Goal: Book appointment/travel/reservation

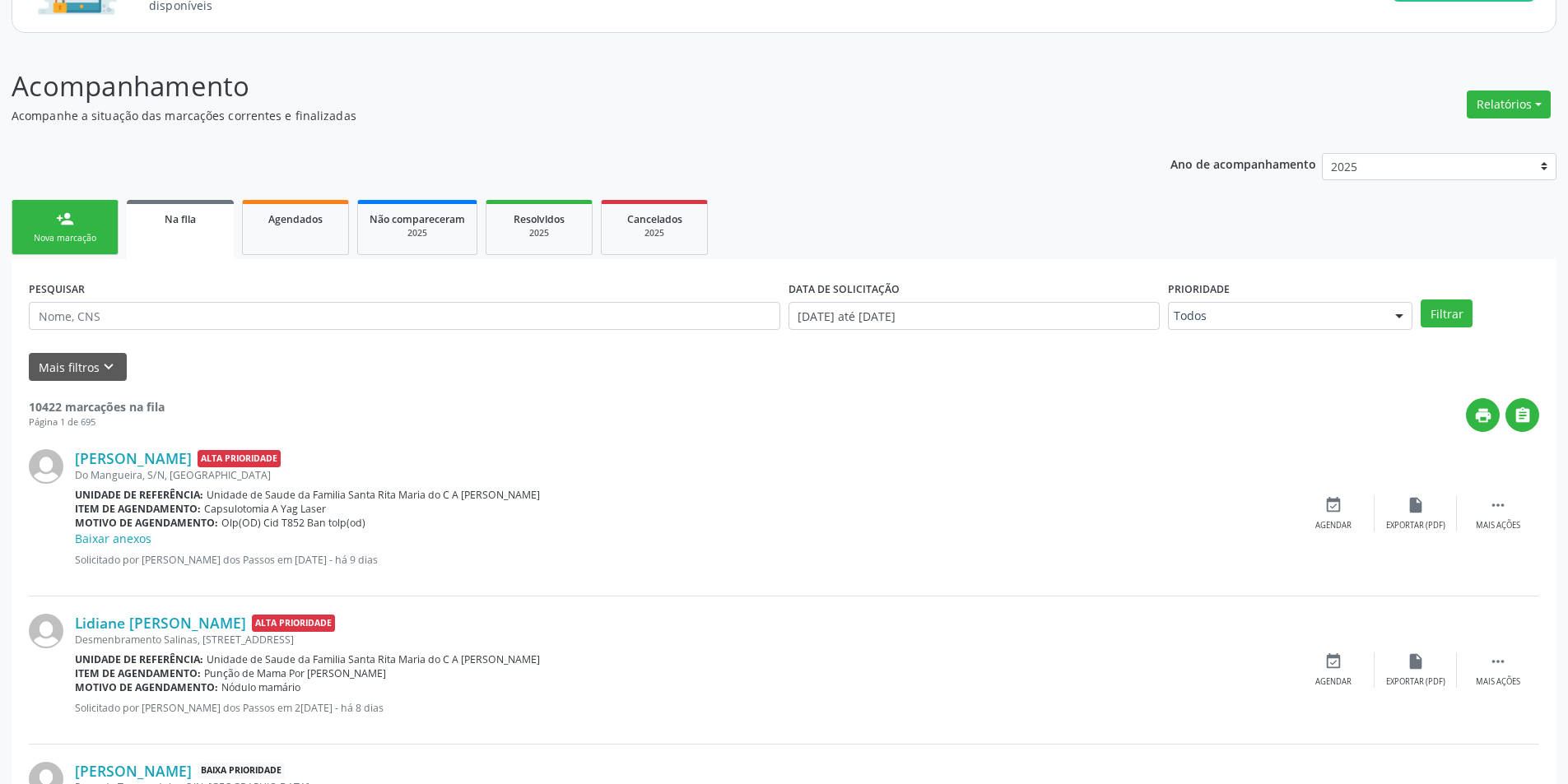
scroll to position [165, 0]
click at [186, 311] on input "text" at bounding box center [404, 316] width 751 height 28
click at [96, 369] on button "Mais filtros keyboard_arrow_down" at bounding box center [78, 367] width 98 height 28
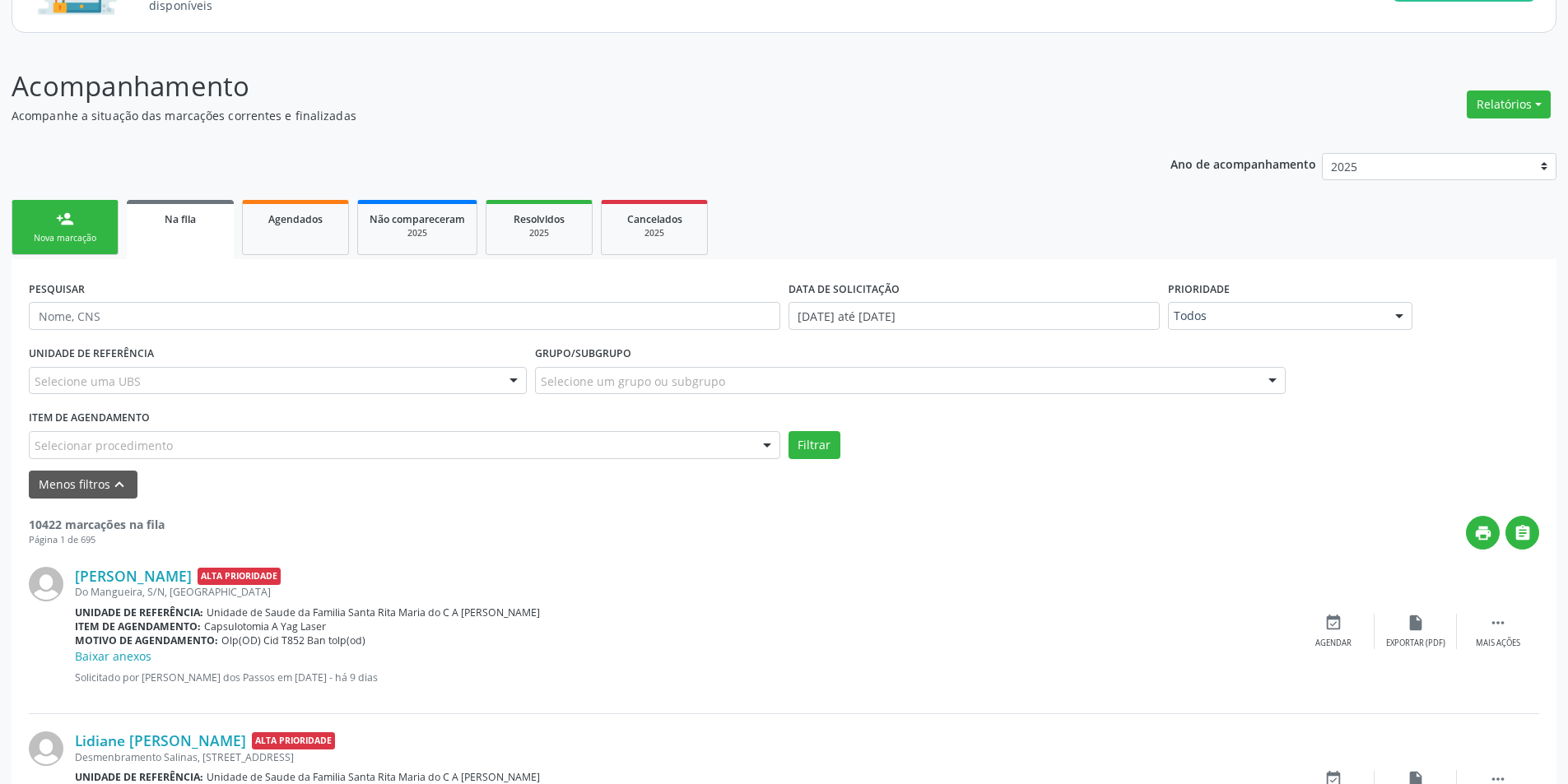
click at [172, 439] on div "Selecionar procedimento" at bounding box center [404, 444] width 751 height 28
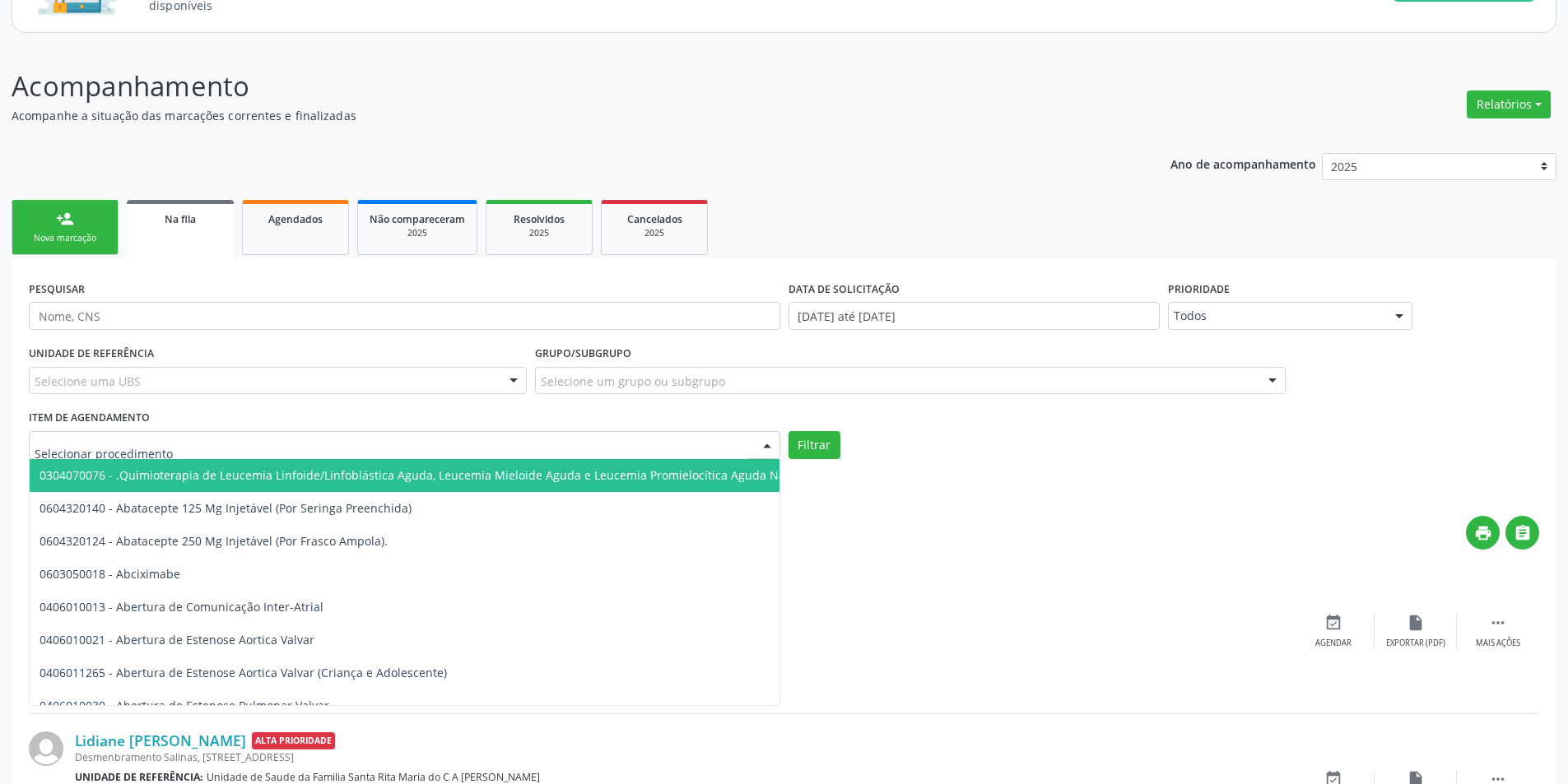
click at [182, 451] on input "text" at bounding box center [390, 453] width 712 height 33
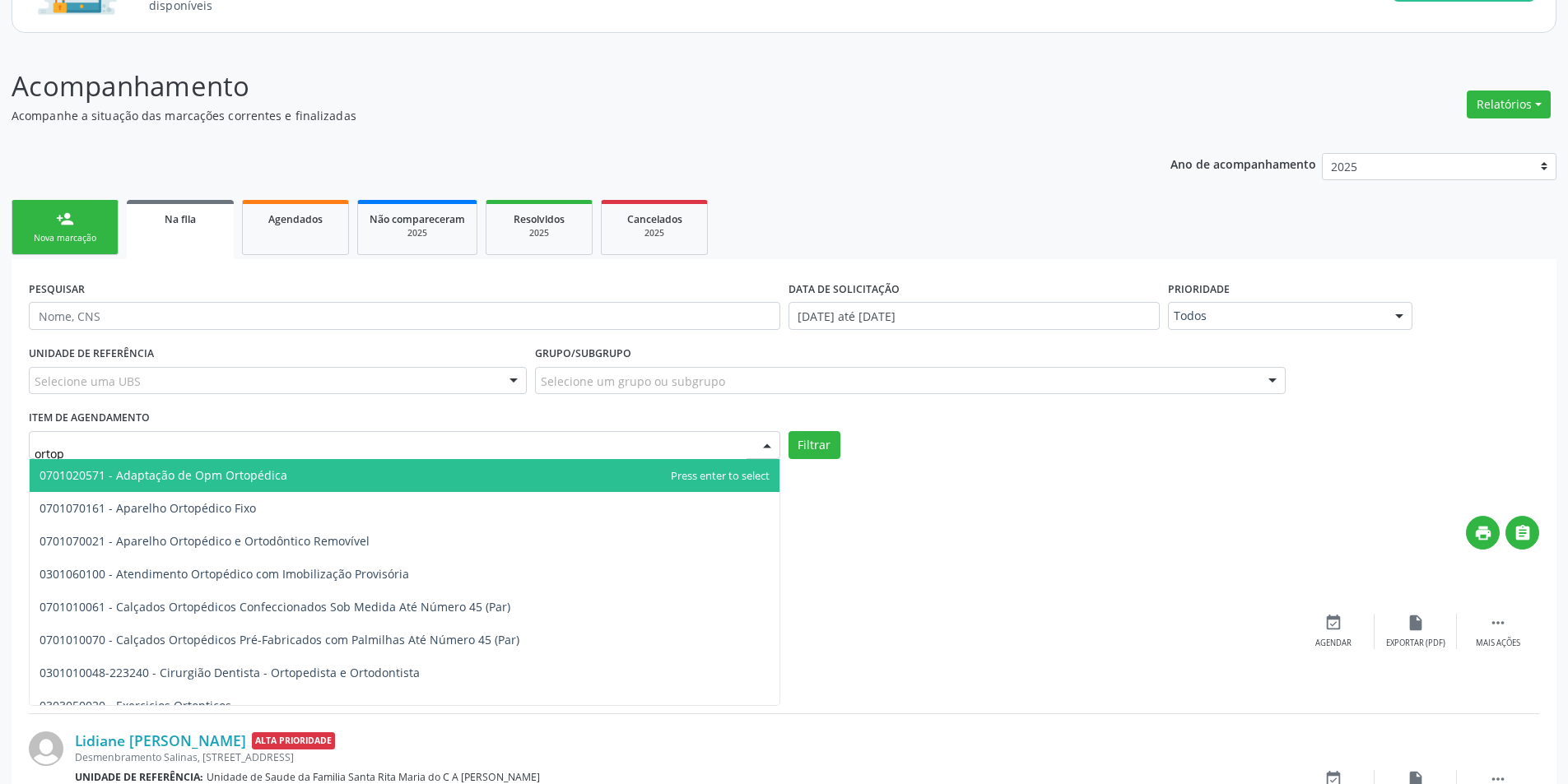
type input "ortope"
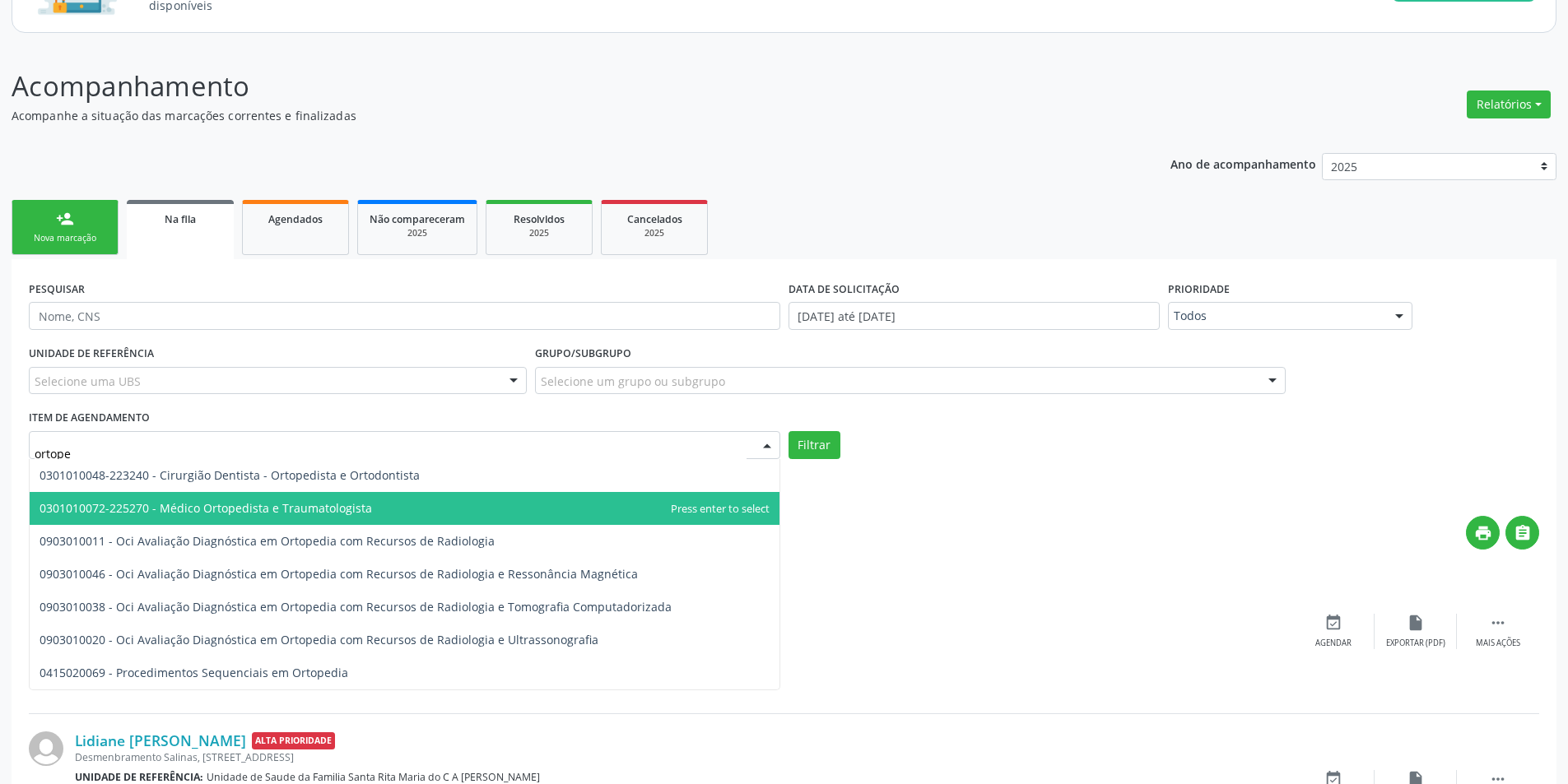
click at [239, 506] on span "0301010072-225270 - Médico Ortopedista e Traumatologista" at bounding box center [205, 508] width 333 height 16
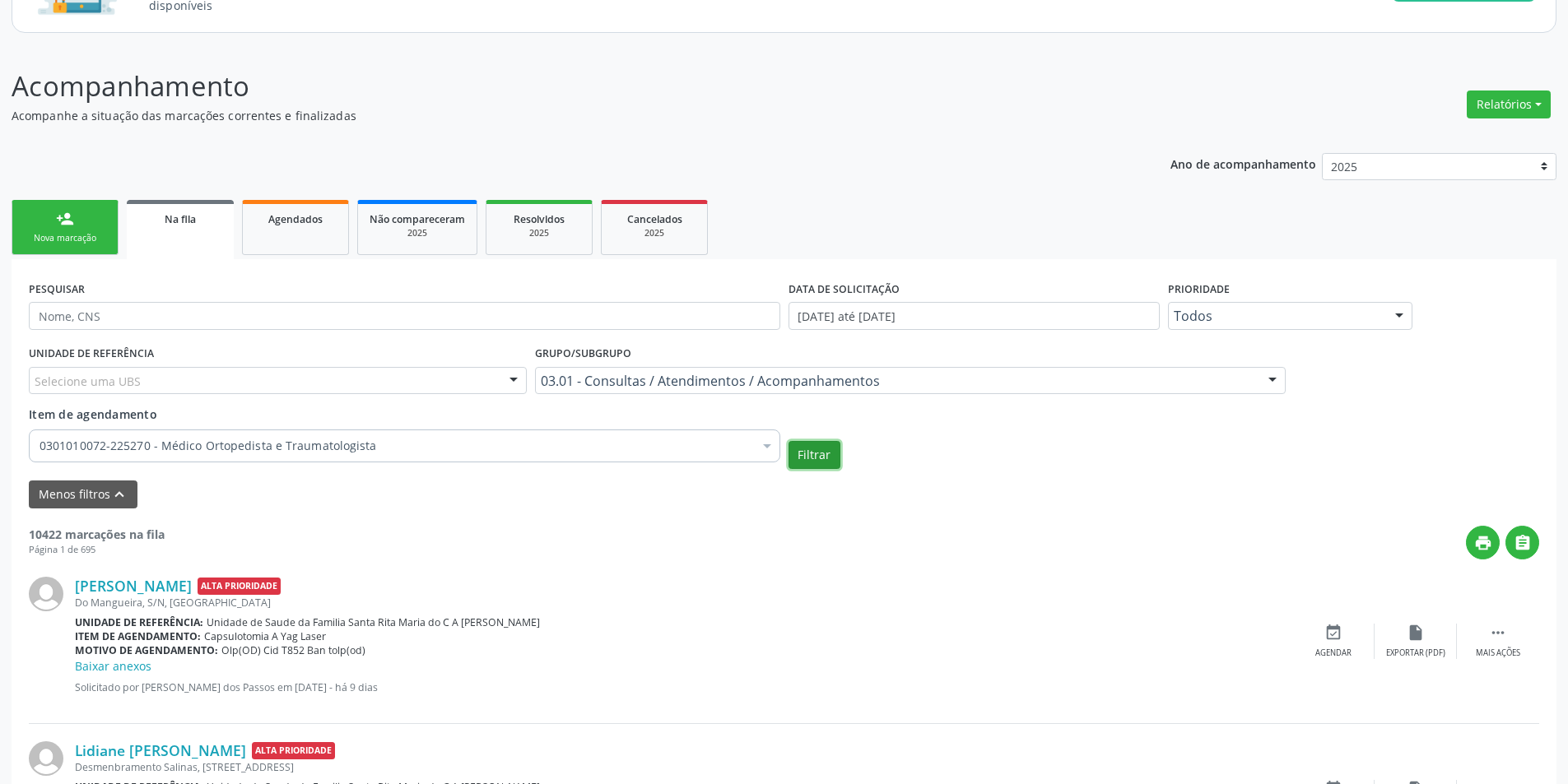
click at [823, 456] on button "Filtrar" at bounding box center [814, 454] width 52 height 28
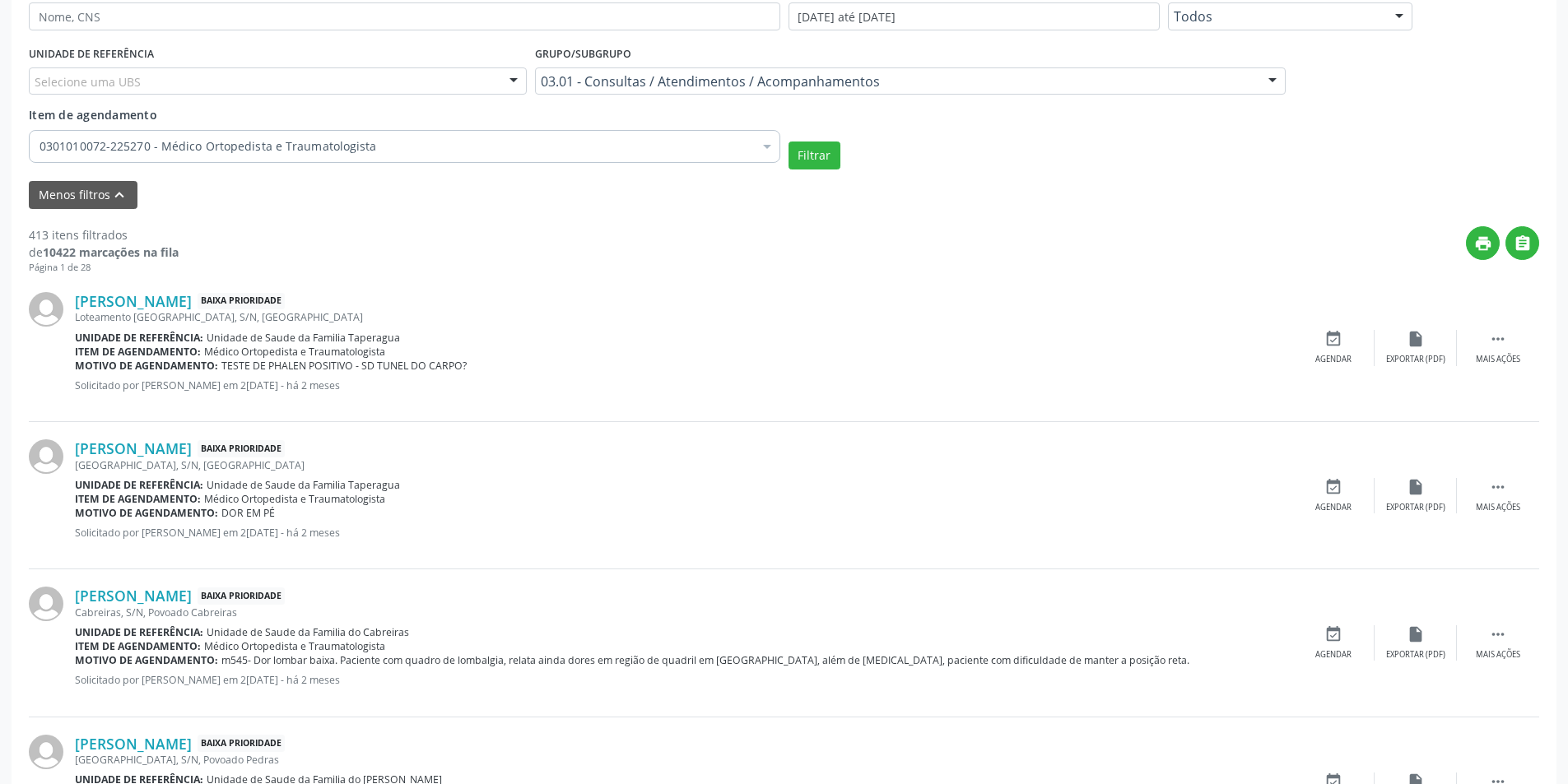
scroll to position [494, 0]
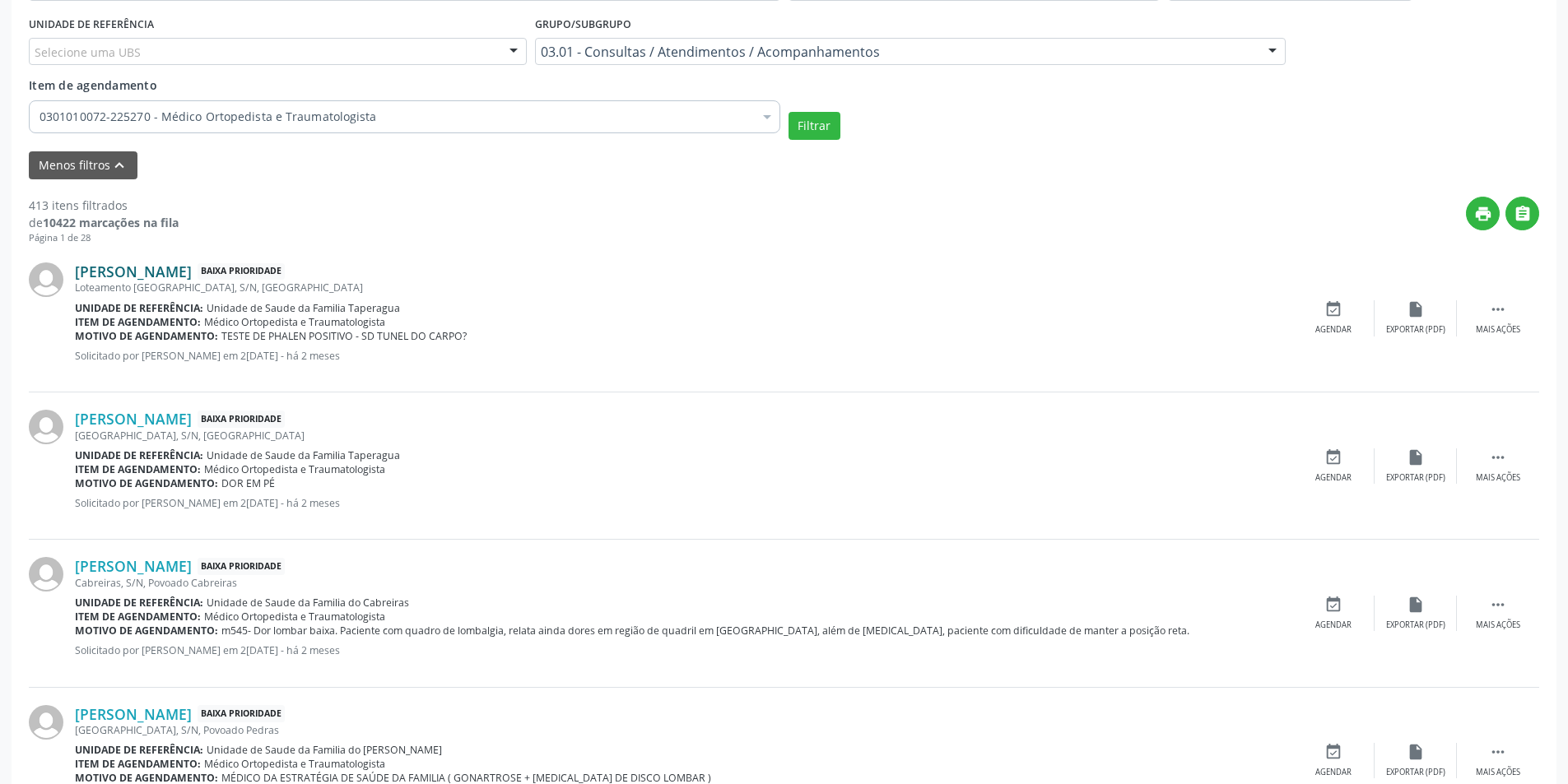
click at [173, 273] on link "[PERSON_NAME]" at bounding box center [133, 271] width 117 height 18
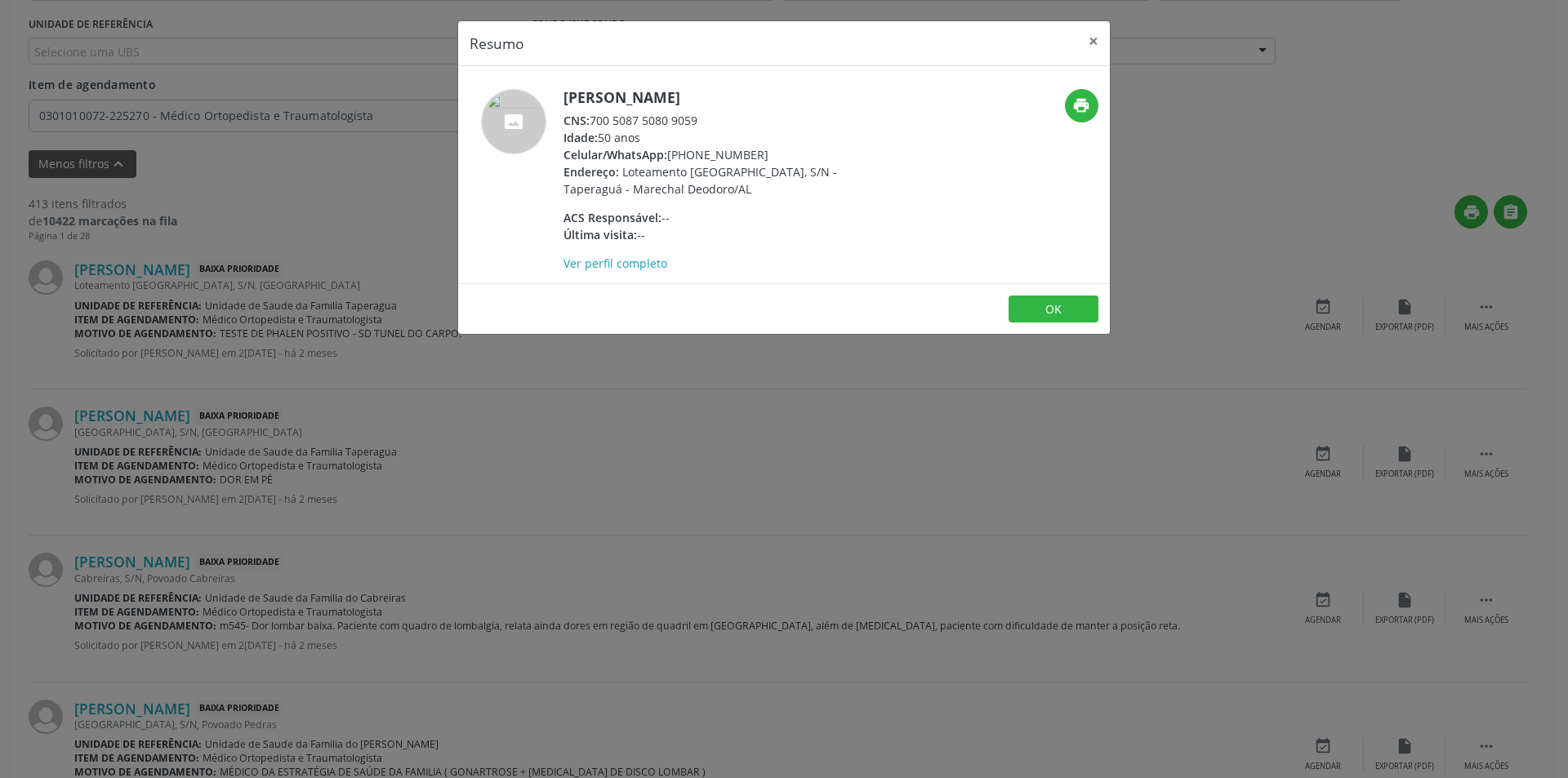
click at [592, 116] on div "CNS: 700 5087 5080 9059" at bounding box center [722, 121] width 317 height 18
drag, startPoint x: 594, startPoint y: 118, endPoint x: 710, endPoint y: 118, distance: 116.0
click at [710, 118] on div "CNS: 700 5087 5080 9059" at bounding box center [722, 121] width 317 height 18
copy div "700 5087 5080 9059"
click at [1043, 297] on button "OK" at bounding box center [1053, 309] width 90 height 28
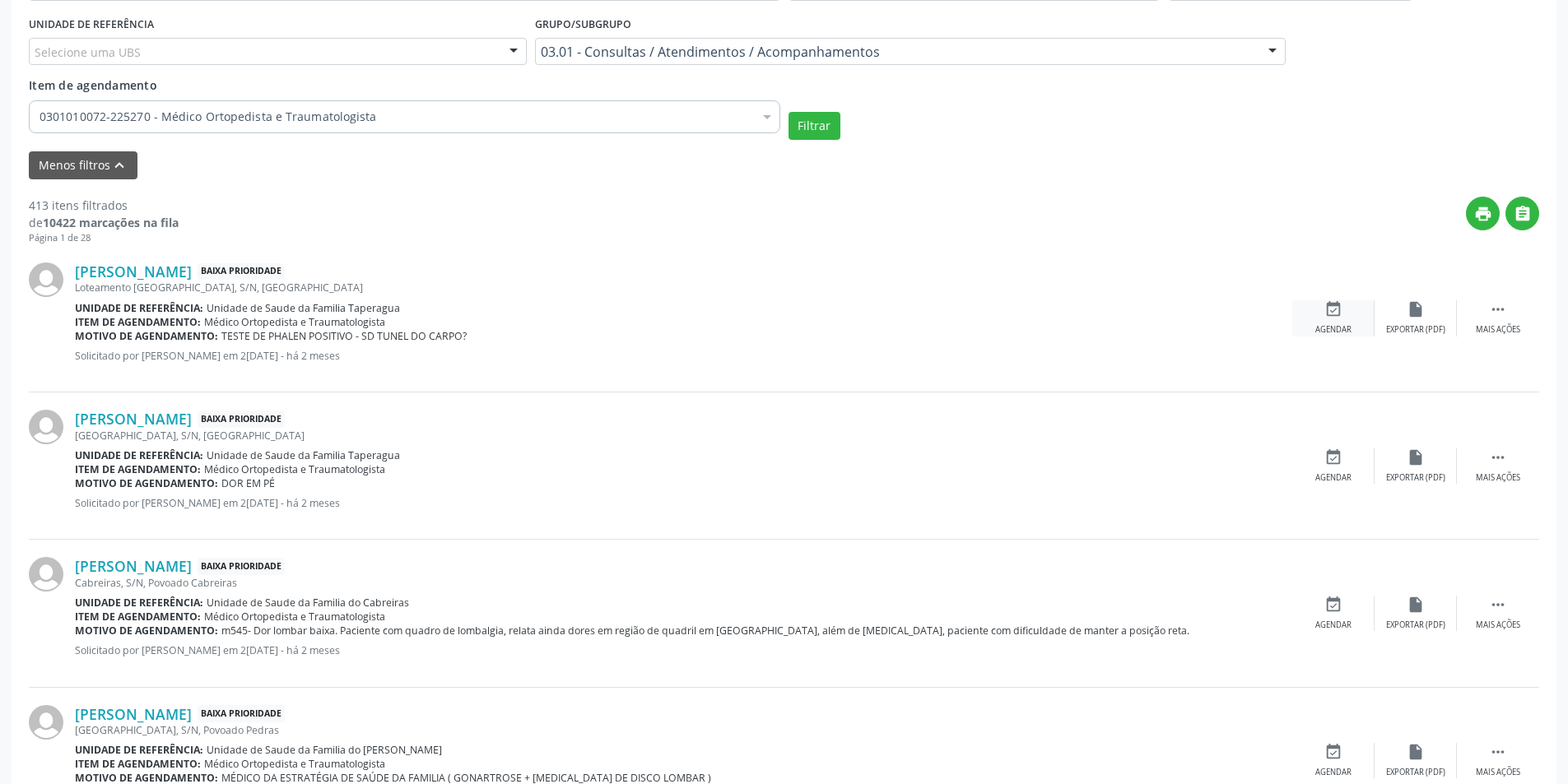
click at [1326, 311] on icon "event_available" at bounding box center [1333, 309] width 18 height 18
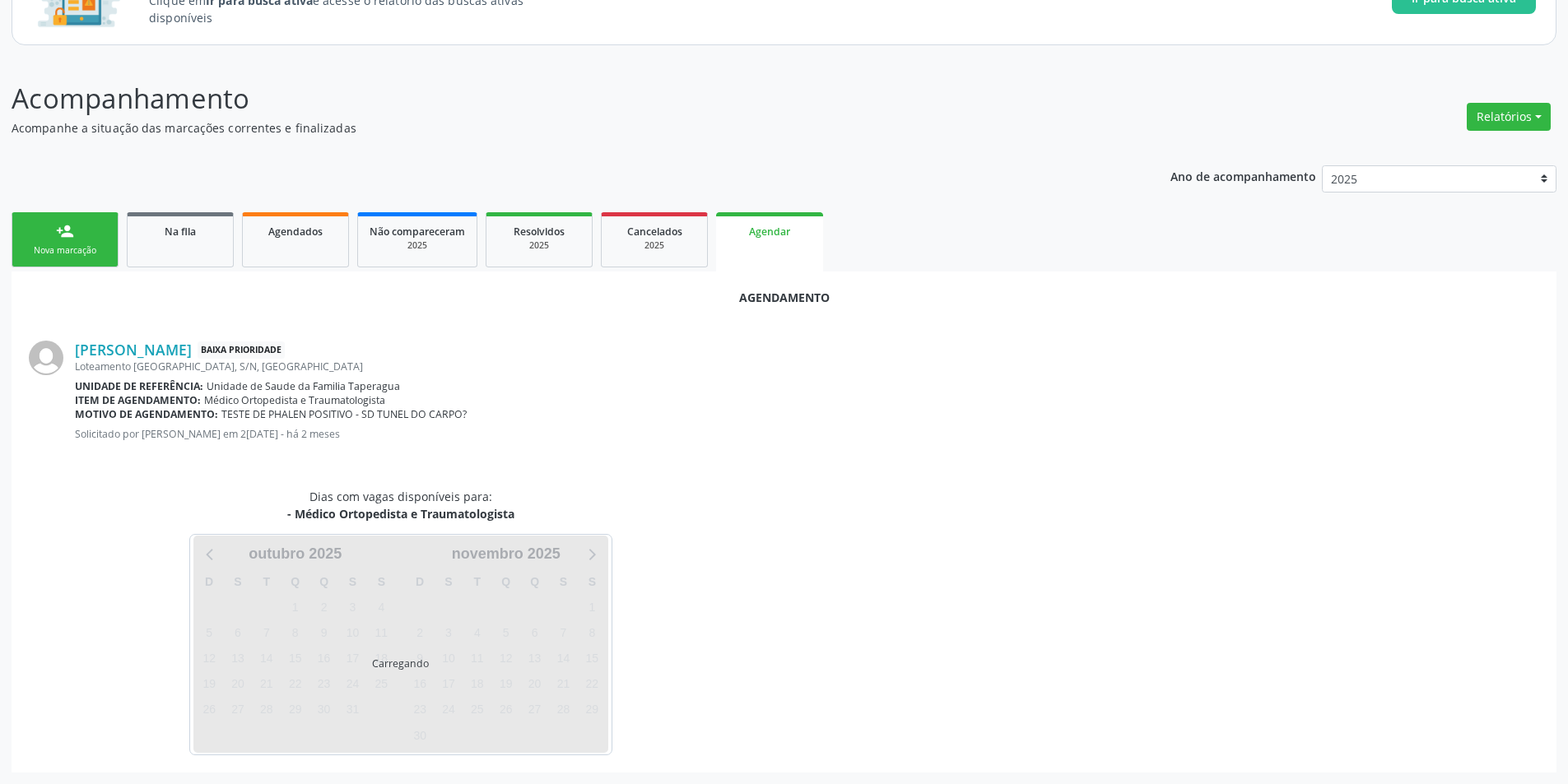
scroll to position [190, 0]
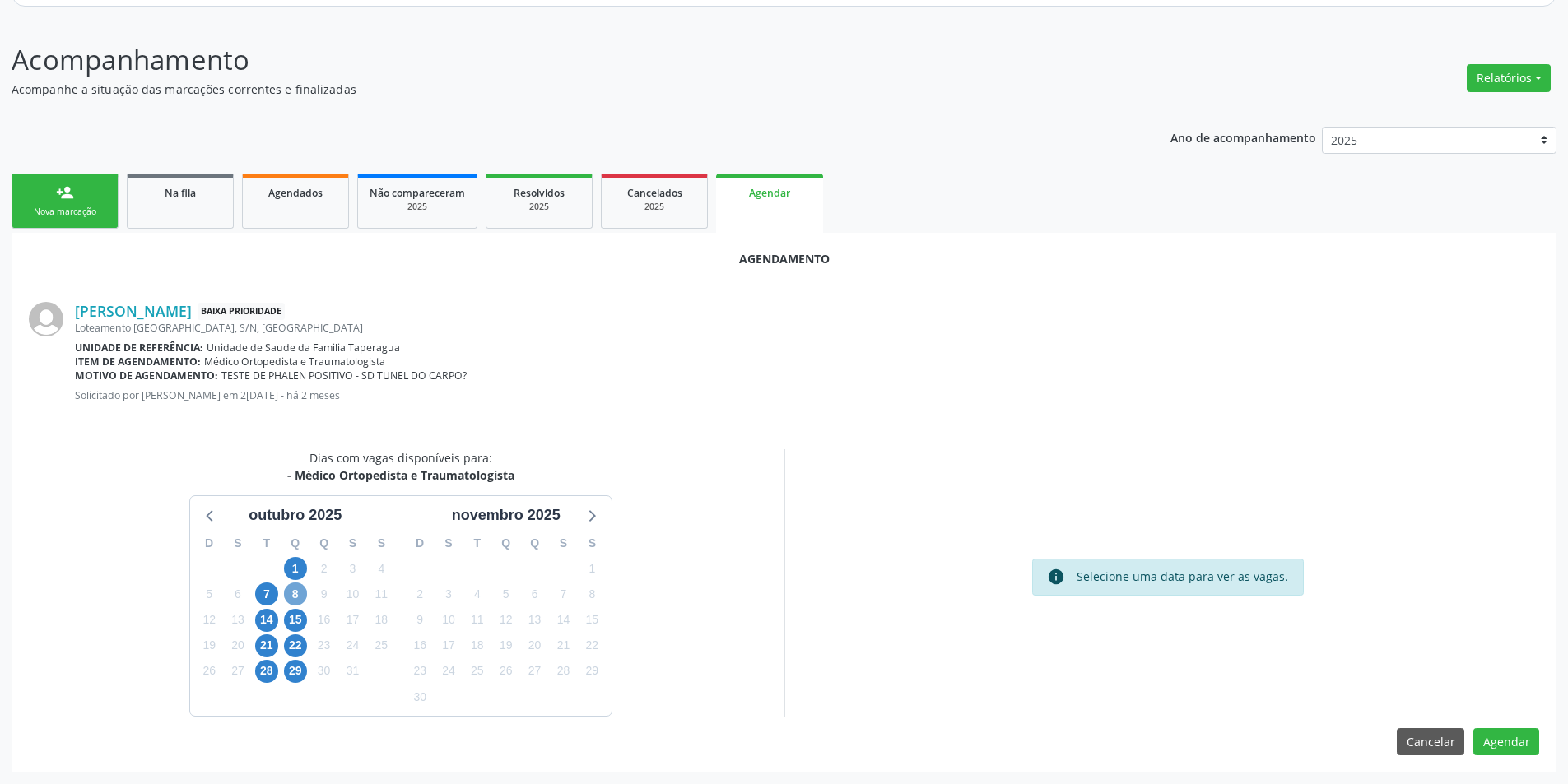
click at [293, 593] on span "8" at bounding box center [295, 594] width 23 height 23
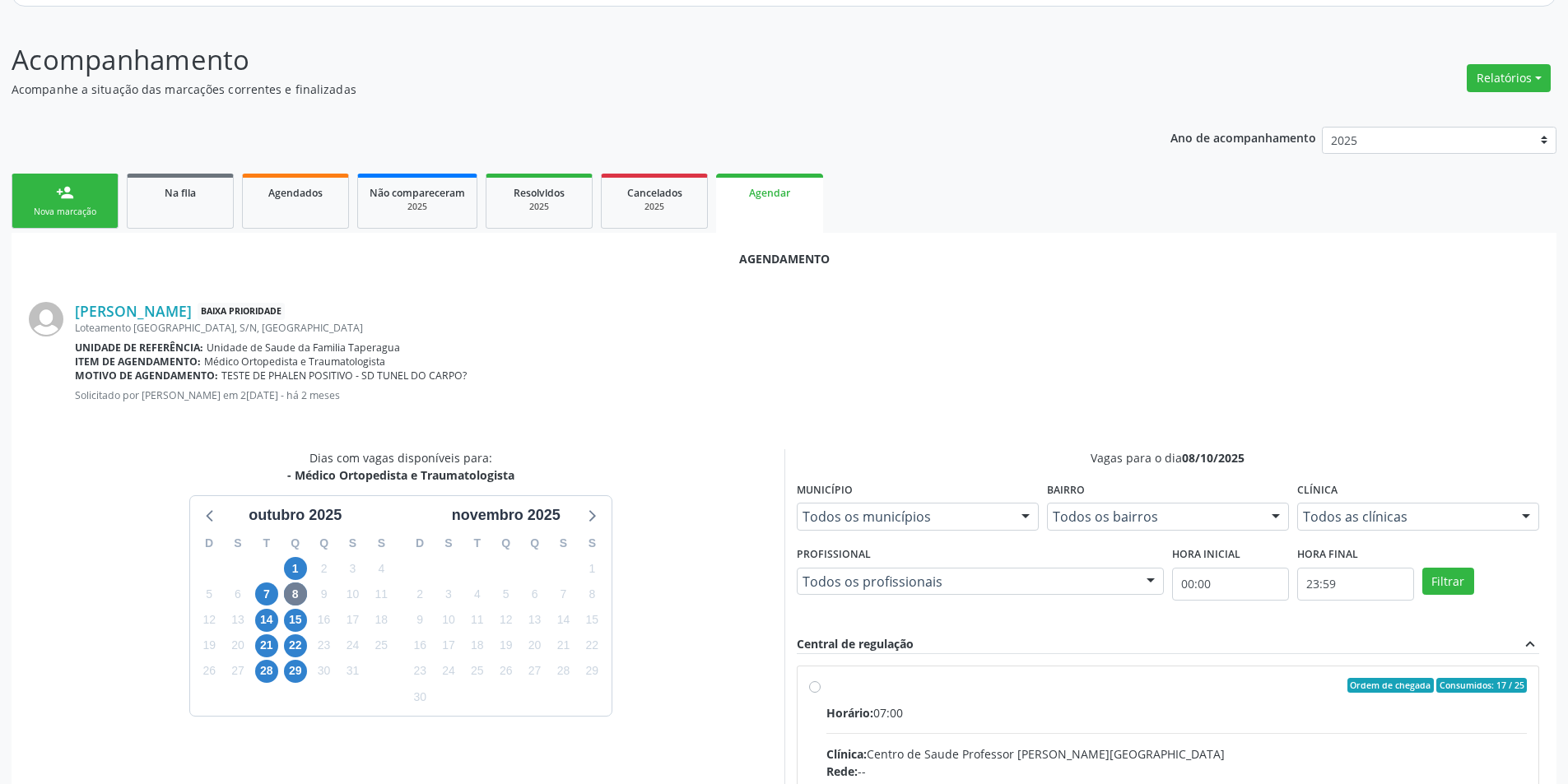
click at [817, 686] on input "Ordem de chegada Consumidos: 17 / 25 Horário: 07:00 Clínica: Centro de Saude Pr…" at bounding box center [815, 685] width 12 height 15
radio input "true"
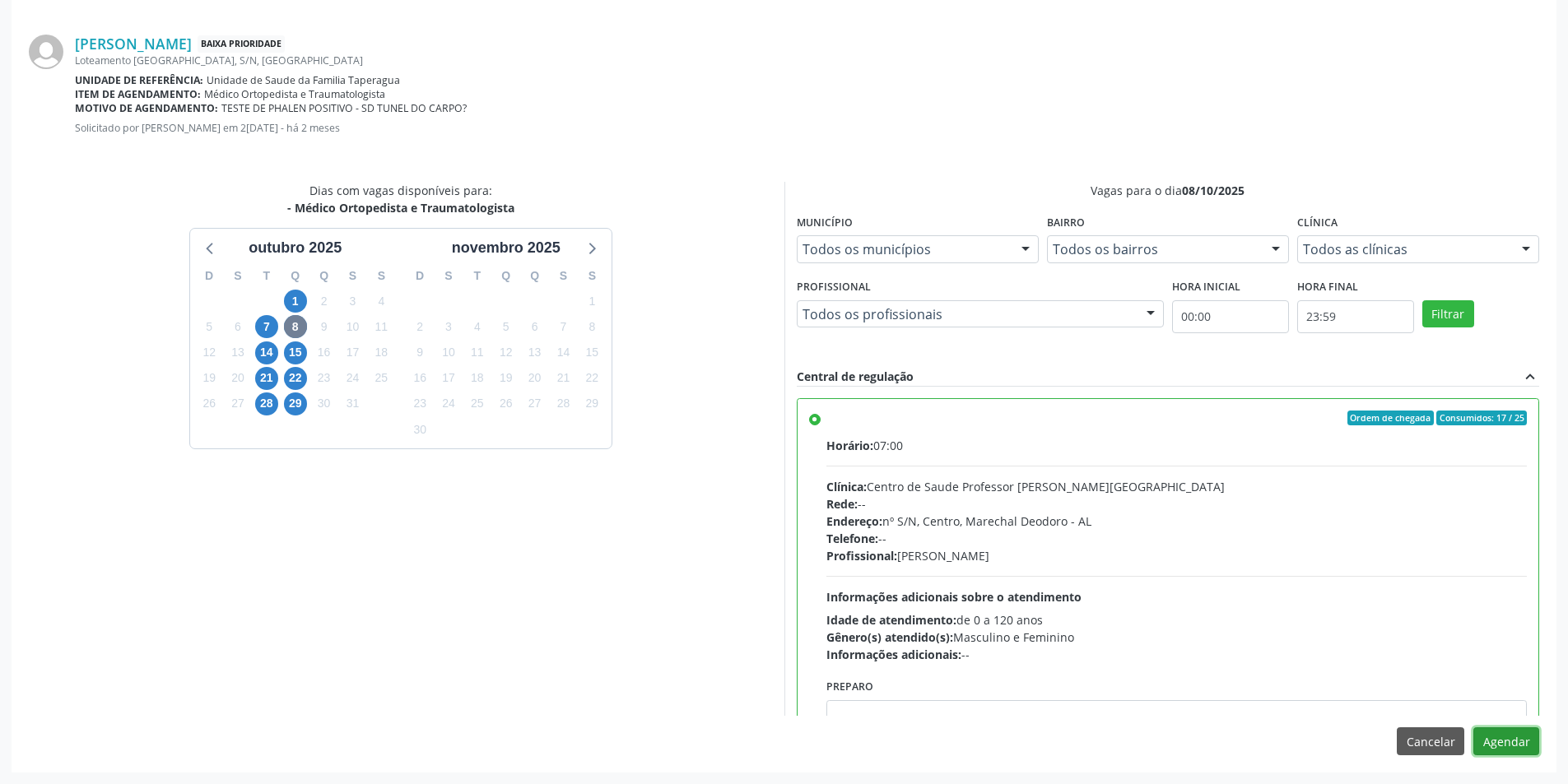
click at [1525, 740] on button "Agendar" at bounding box center [1506, 741] width 66 height 28
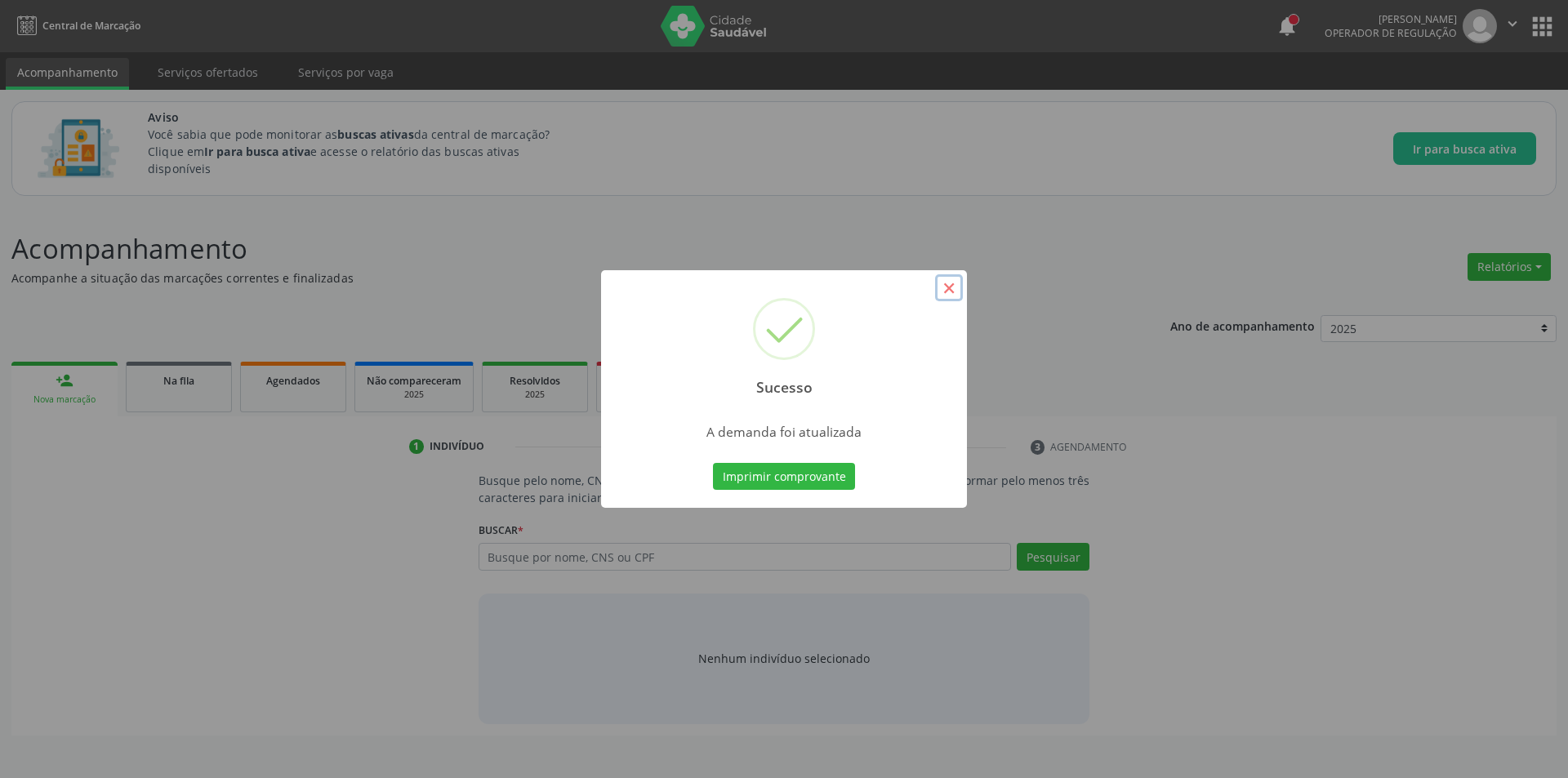
click at [943, 287] on button "×" at bounding box center [949, 288] width 28 height 28
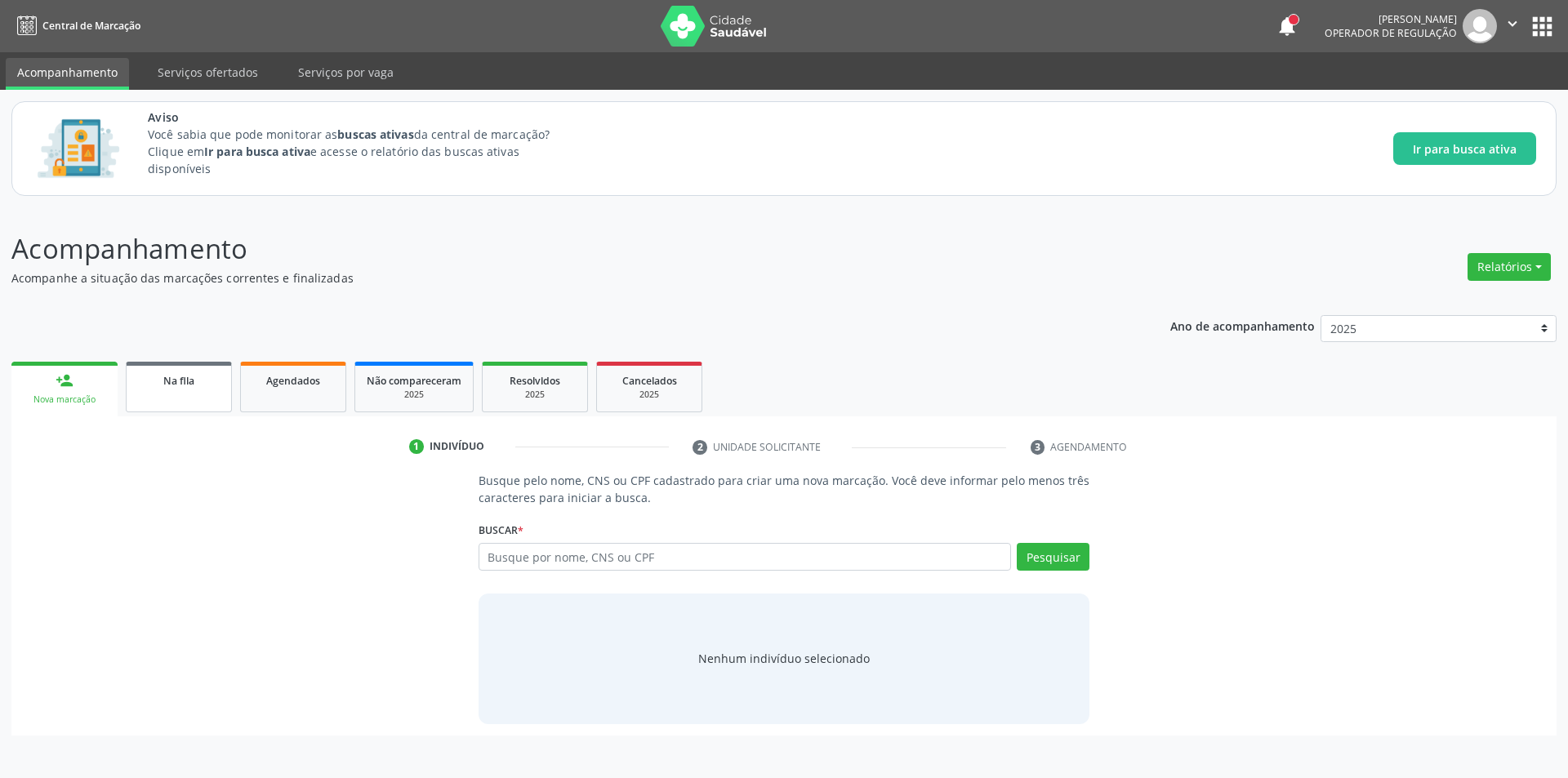
click at [182, 389] on link "Na fila" at bounding box center [178, 387] width 106 height 51
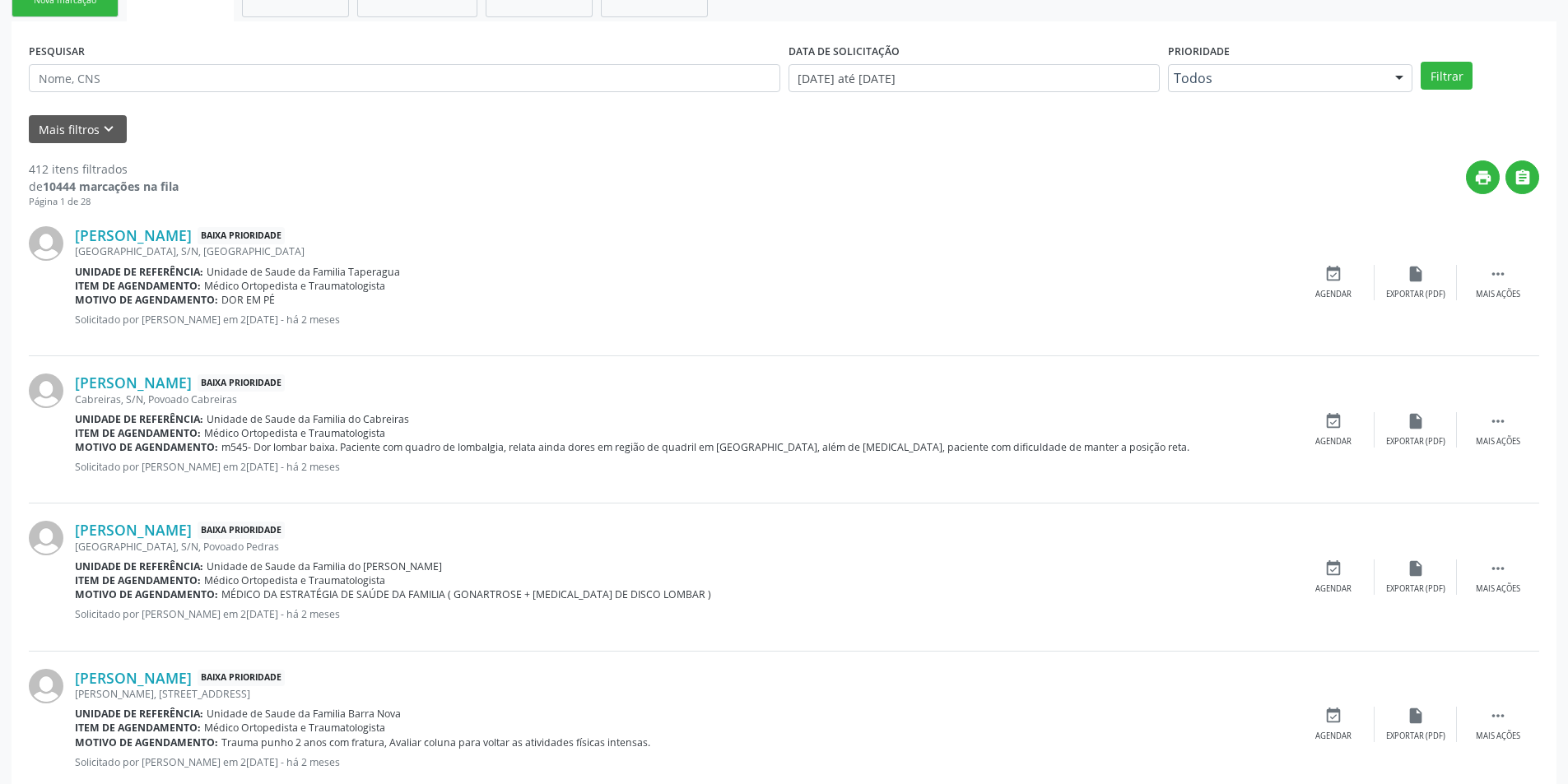
scroll to position [411, 0]
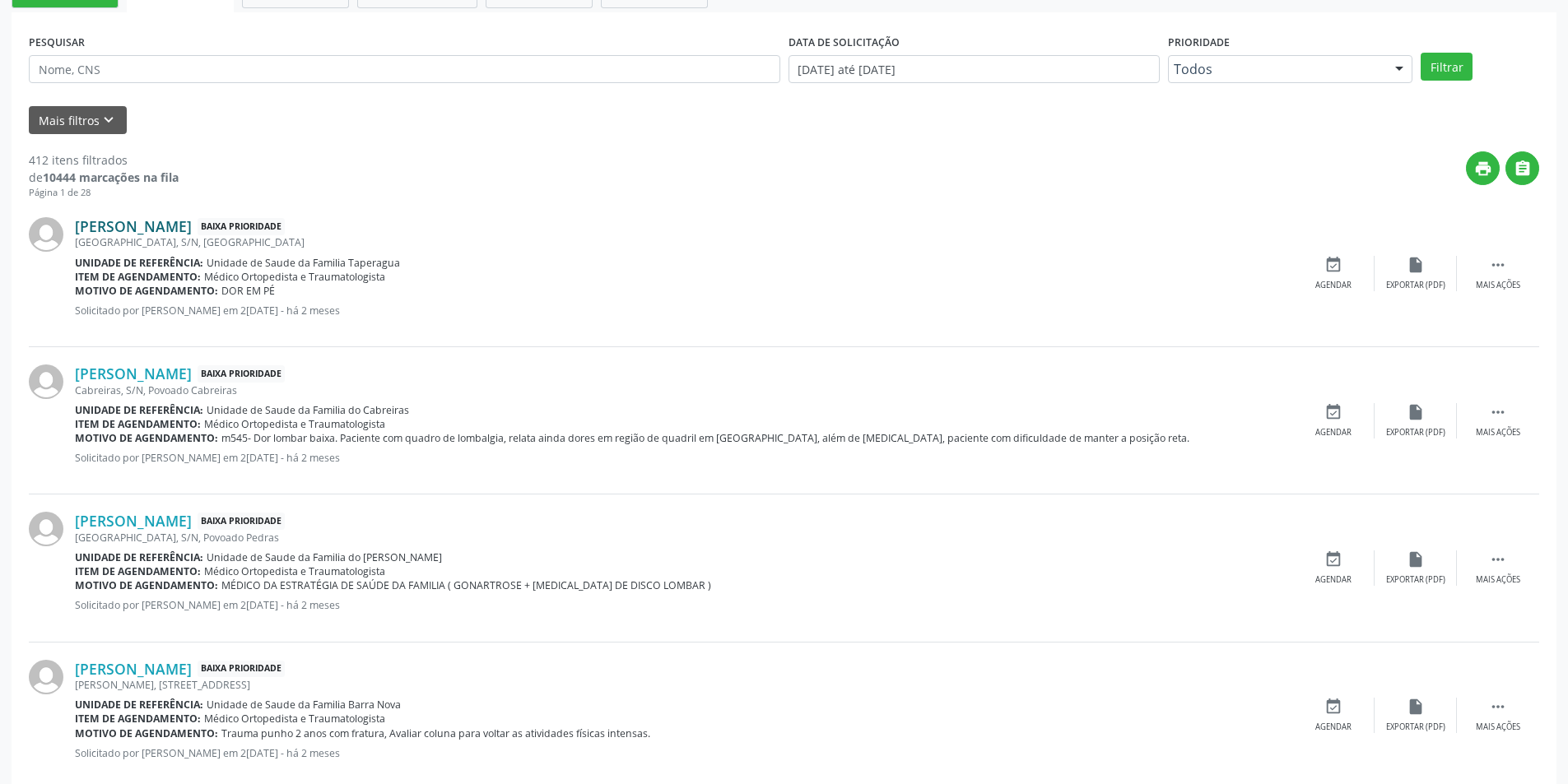
click at [178, 228] on link "[PERSON_NAME]" at bounding box center [133, 226] width 117 height 18
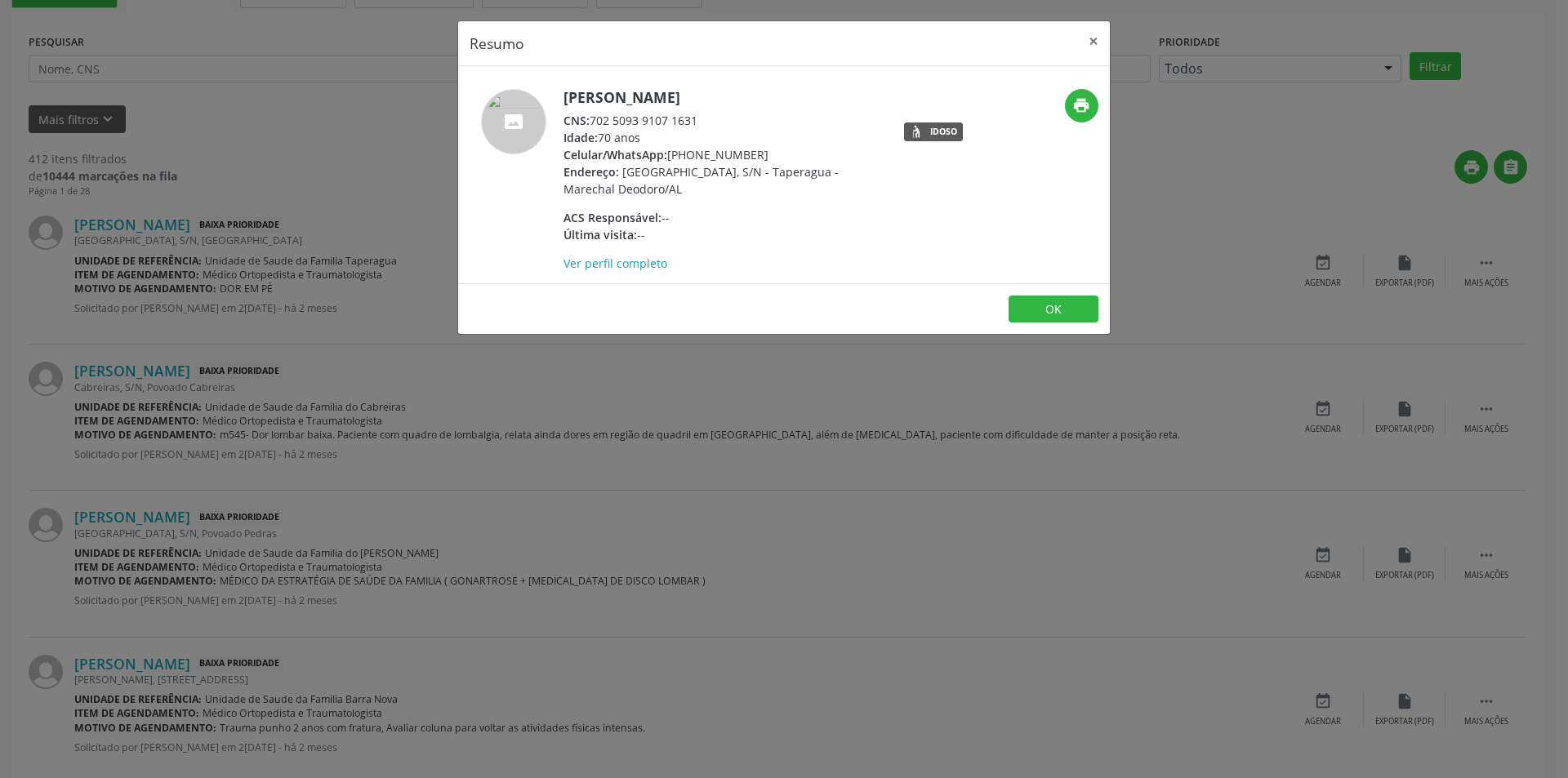
drag, startPoint x: 591, startPoint y: 118, endPoint x: 694, endPoint y: 126, distance: 103.3
click at [693, 127] on div "CNS: 702 5093 9107 1631" at bounding box center [722, 121] width 317 height 18
click at [694, 126] on div "CNS: 702 5093 9107 1631" at bounding box center [722, 121] width 317 height 18
click at [595, 116] on div "CNS: 702 5093 9107 1631" at bounding box center [722, 121] width 317 height 18
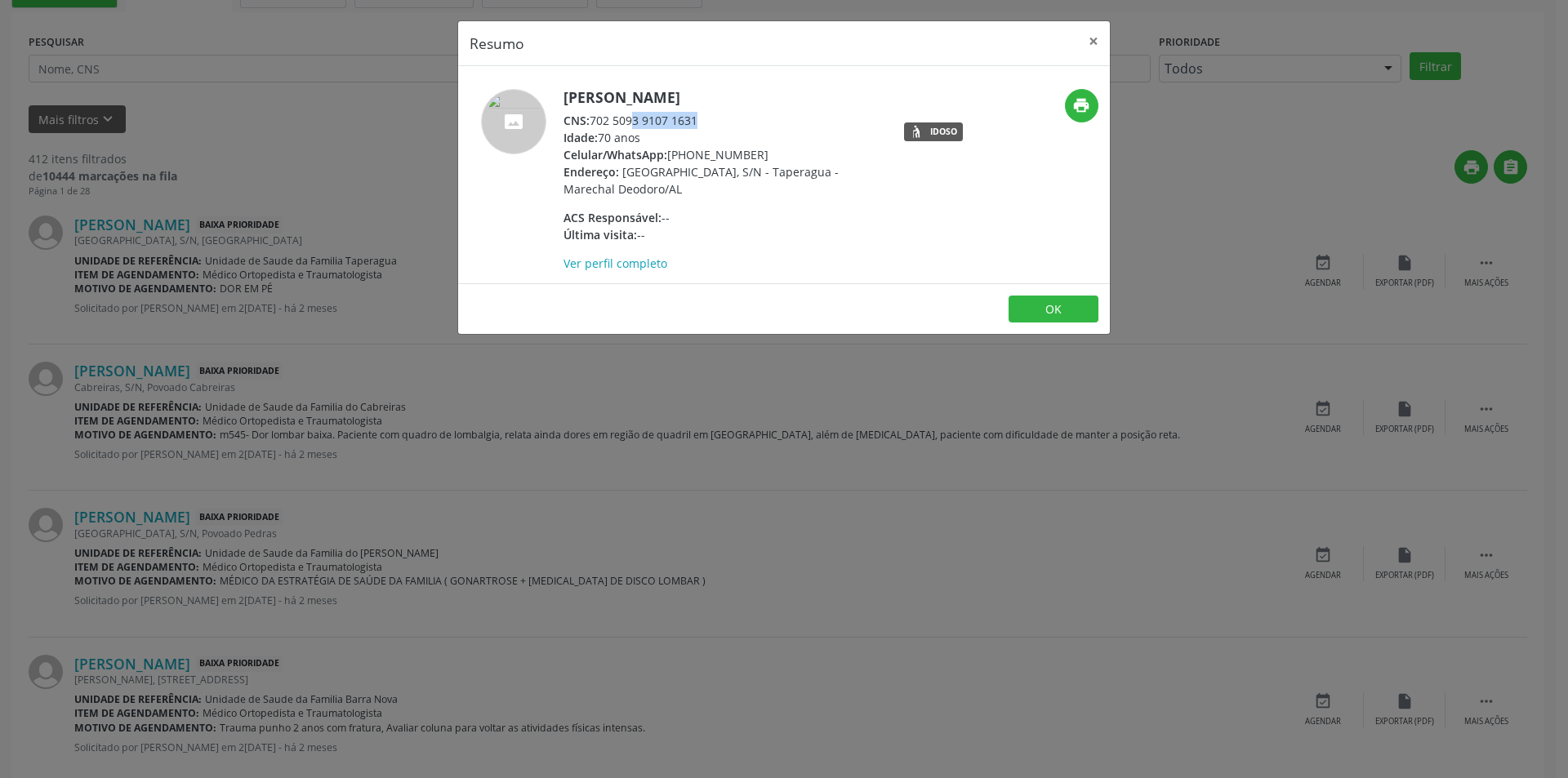
drag, startPoint x: 595, startPoint y: 116, endPoint x: 715, endPoint y: 118, distance: 120.0
click at [715, 118] on div "CNS: 702 5093 9107 1631" at bounding box center [722, 121] width 317 height 18
copy div "702 5093 9107 1631"
click at [1034, 306] on button "OK" at bounding box center [1053, 309] width 90 height 28
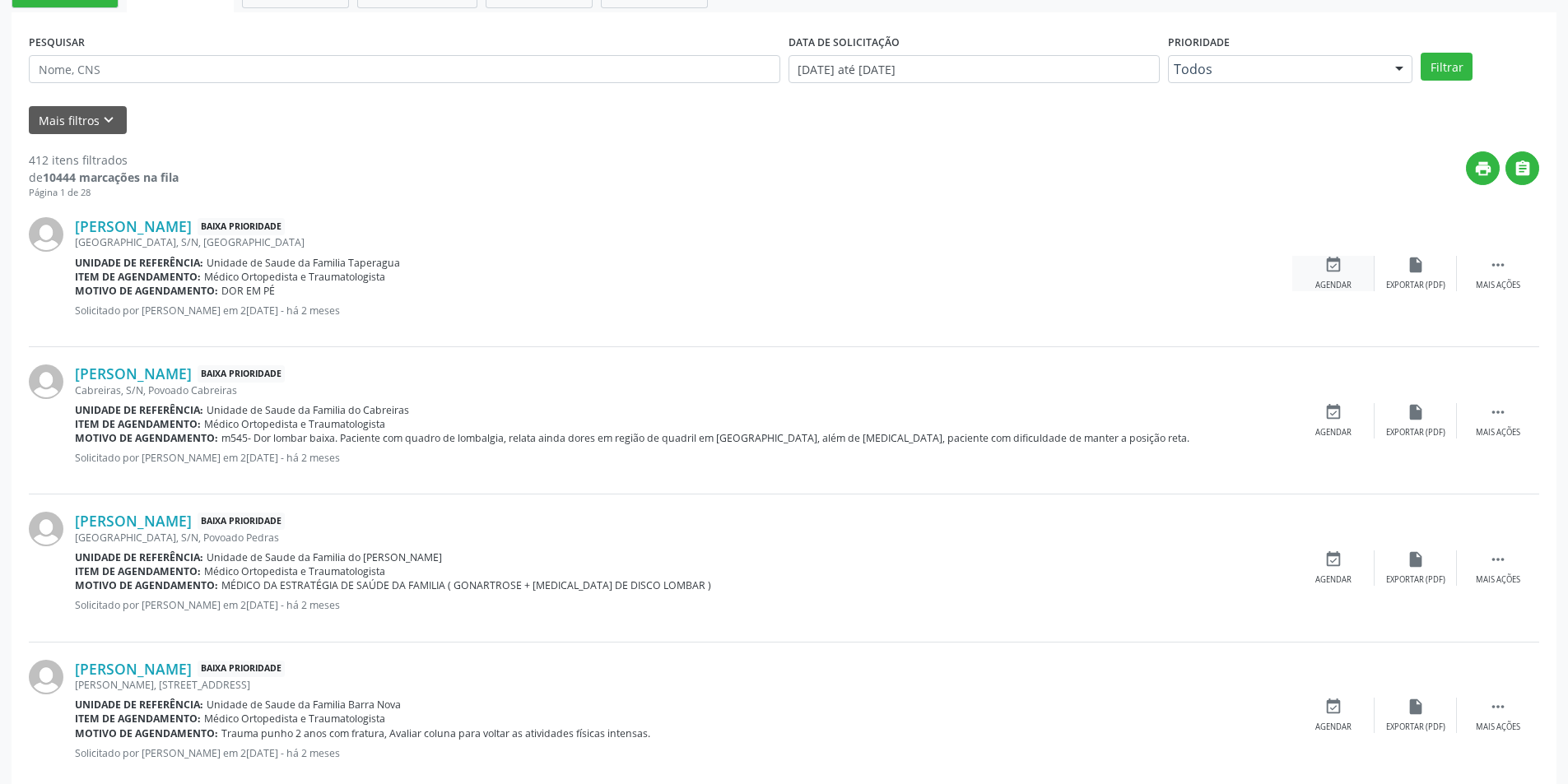
click at [1321, 277] on div "event_available Agendar" at bounding box center [1333, 274] width 82 height 35
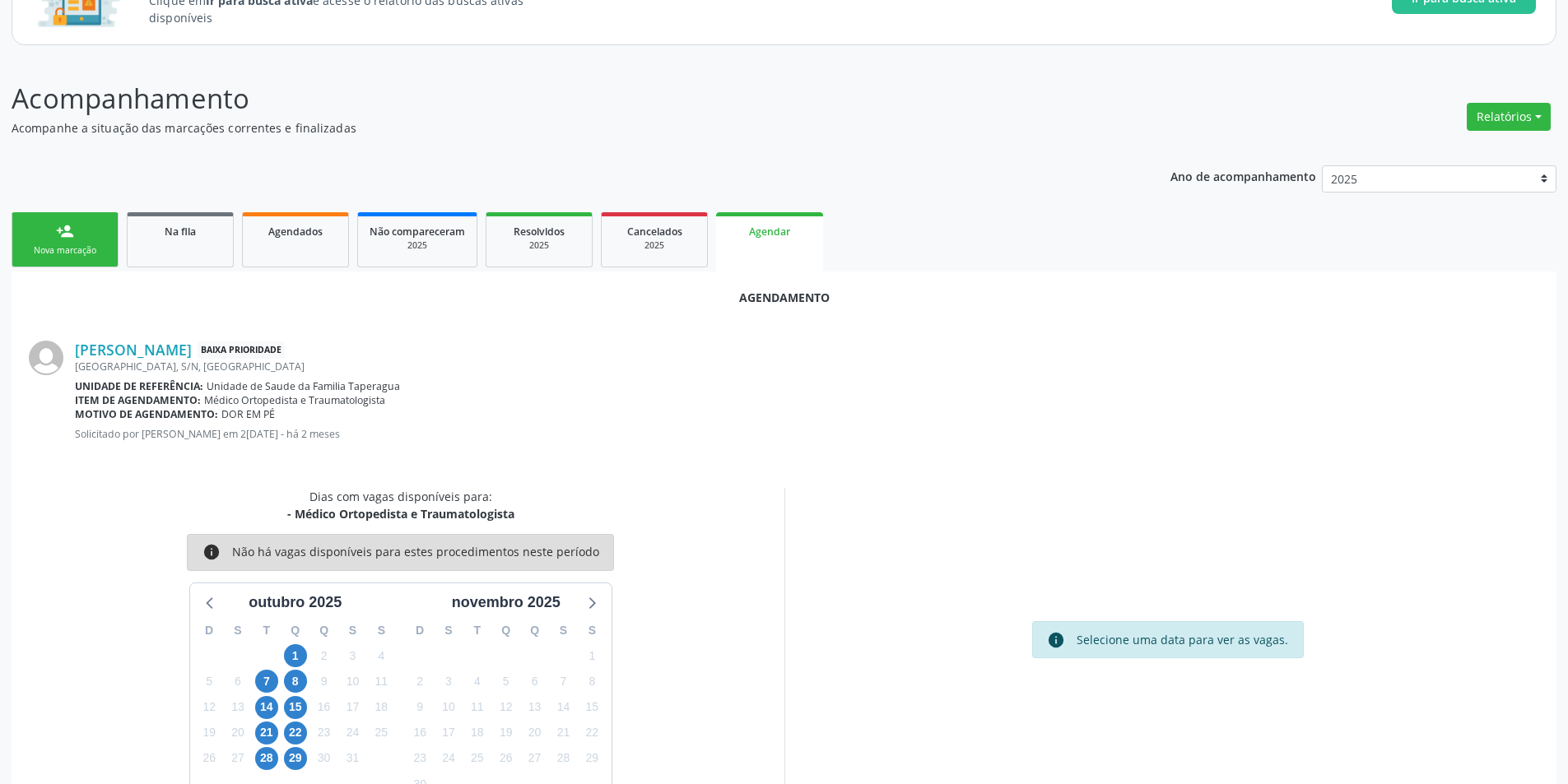
scroll to position [190, 0]
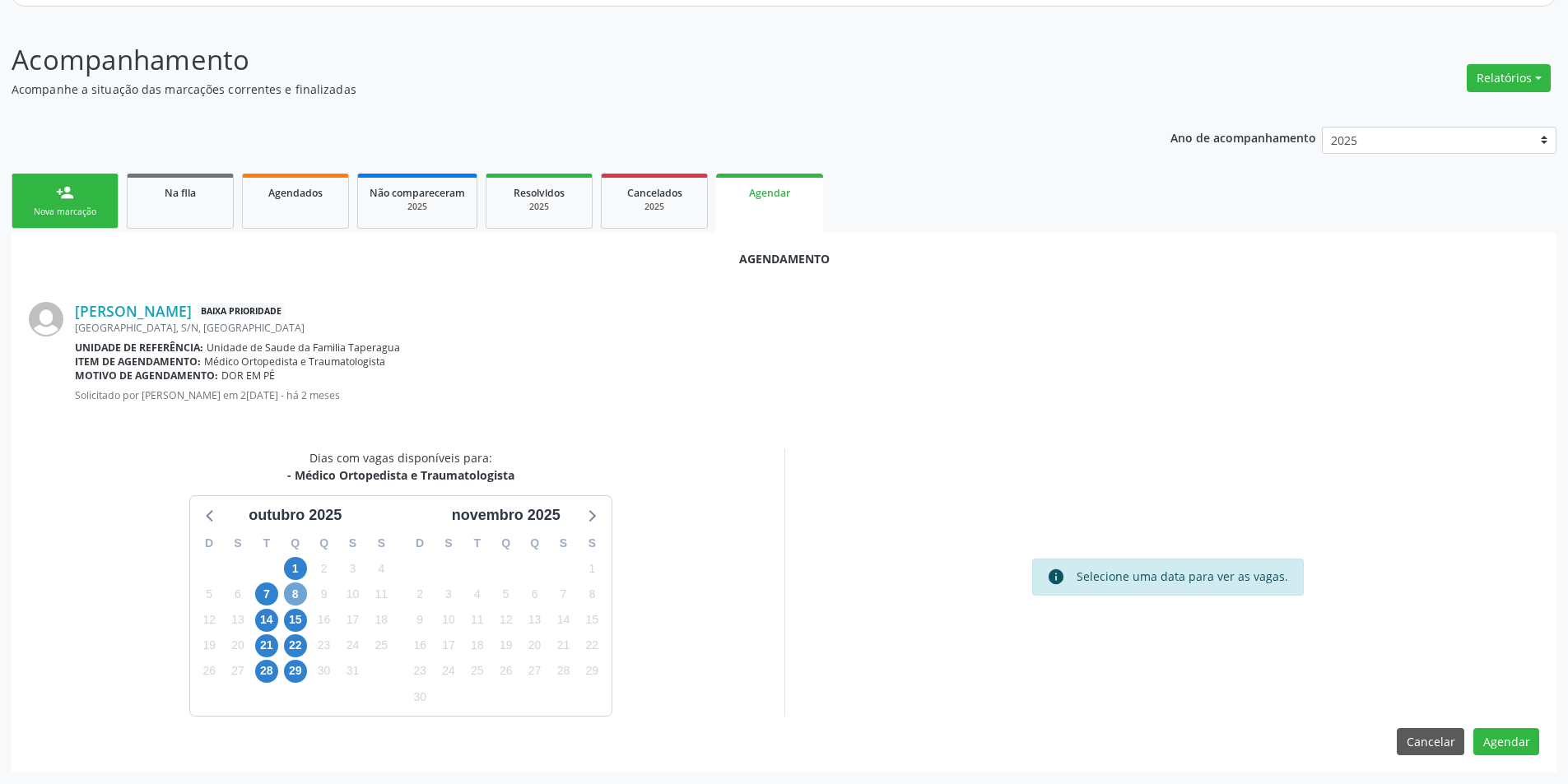
click at [291, 589] on span "8" at bounding box center [295, 594] width 23 height 23
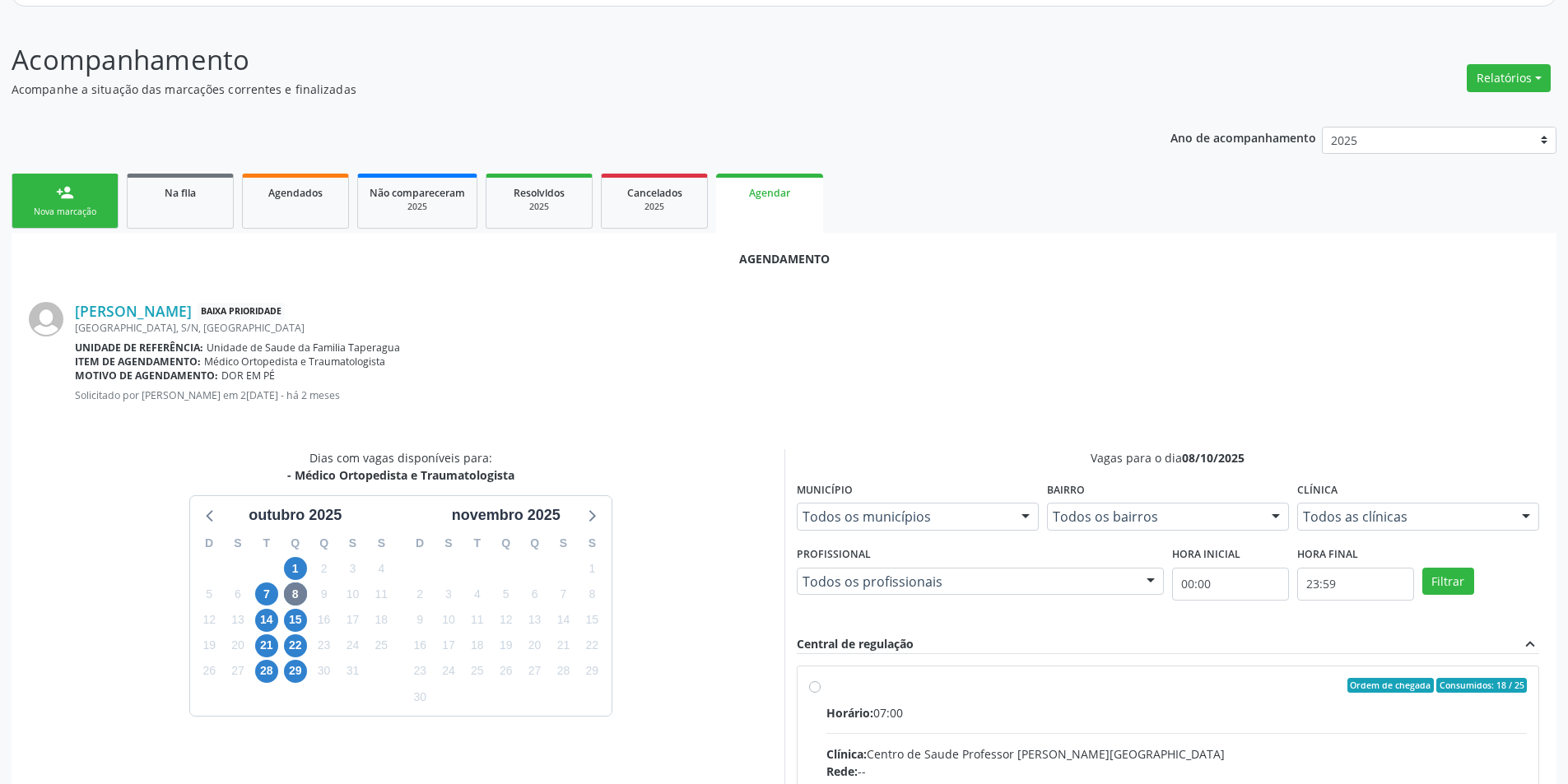
click at [814, 684] on input "Ordem de chegada Consumidos: 18 / 25 Horário: 07:00 Clínica: Centro de Saude Pr…" at bounding box center [815, 685] width 12 height 15
radio input "true"
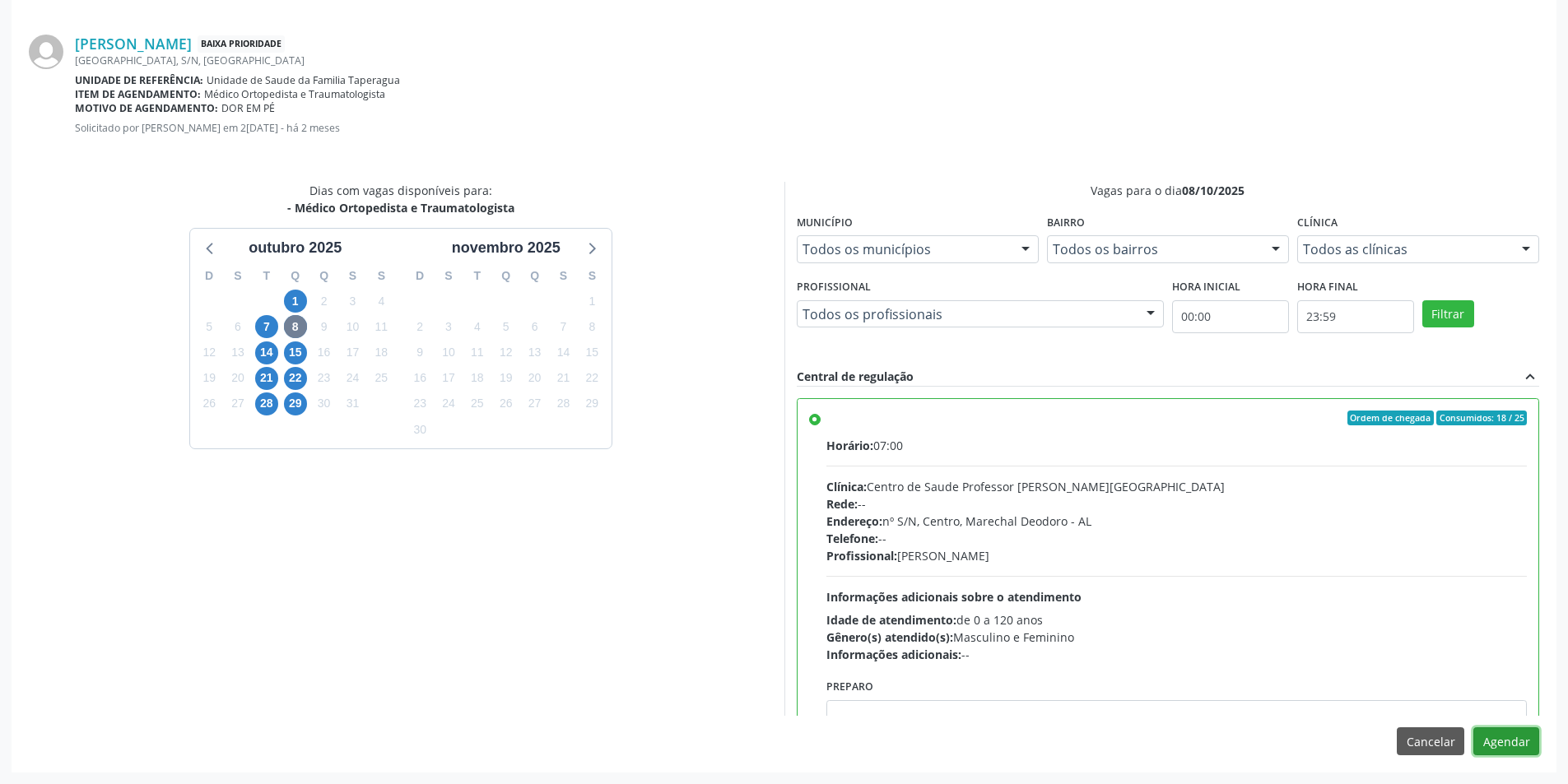
click at [1512, 738] on button "Agendar" at bounding box center [1506, 741] width 66 height 28
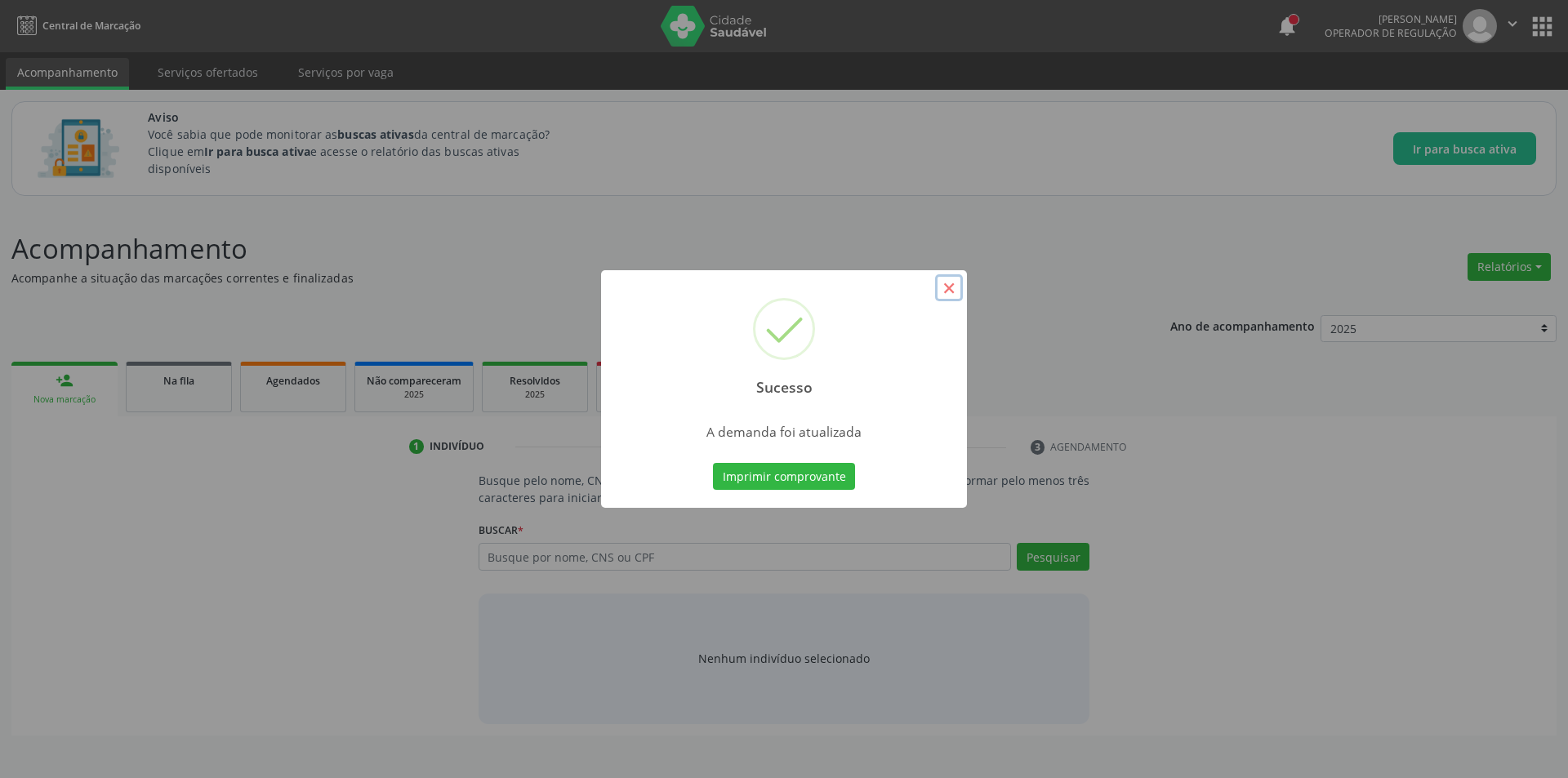
click at [949, 287] on button "×" at bounding box center [949, 288] width 28 height 28
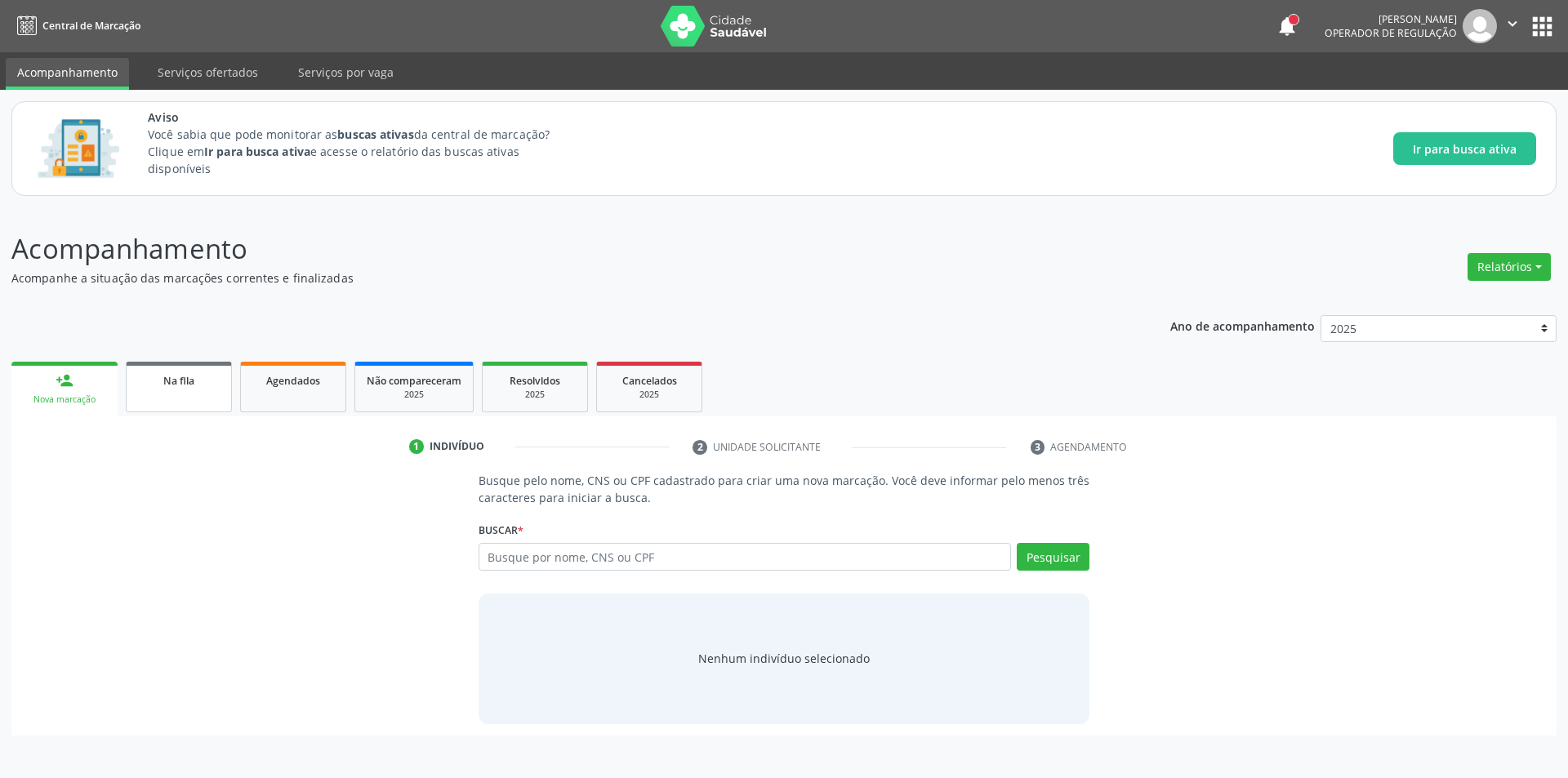
click at [173, 391] on link "Na fila" at bounding box center [178, 387] width 106 height 51
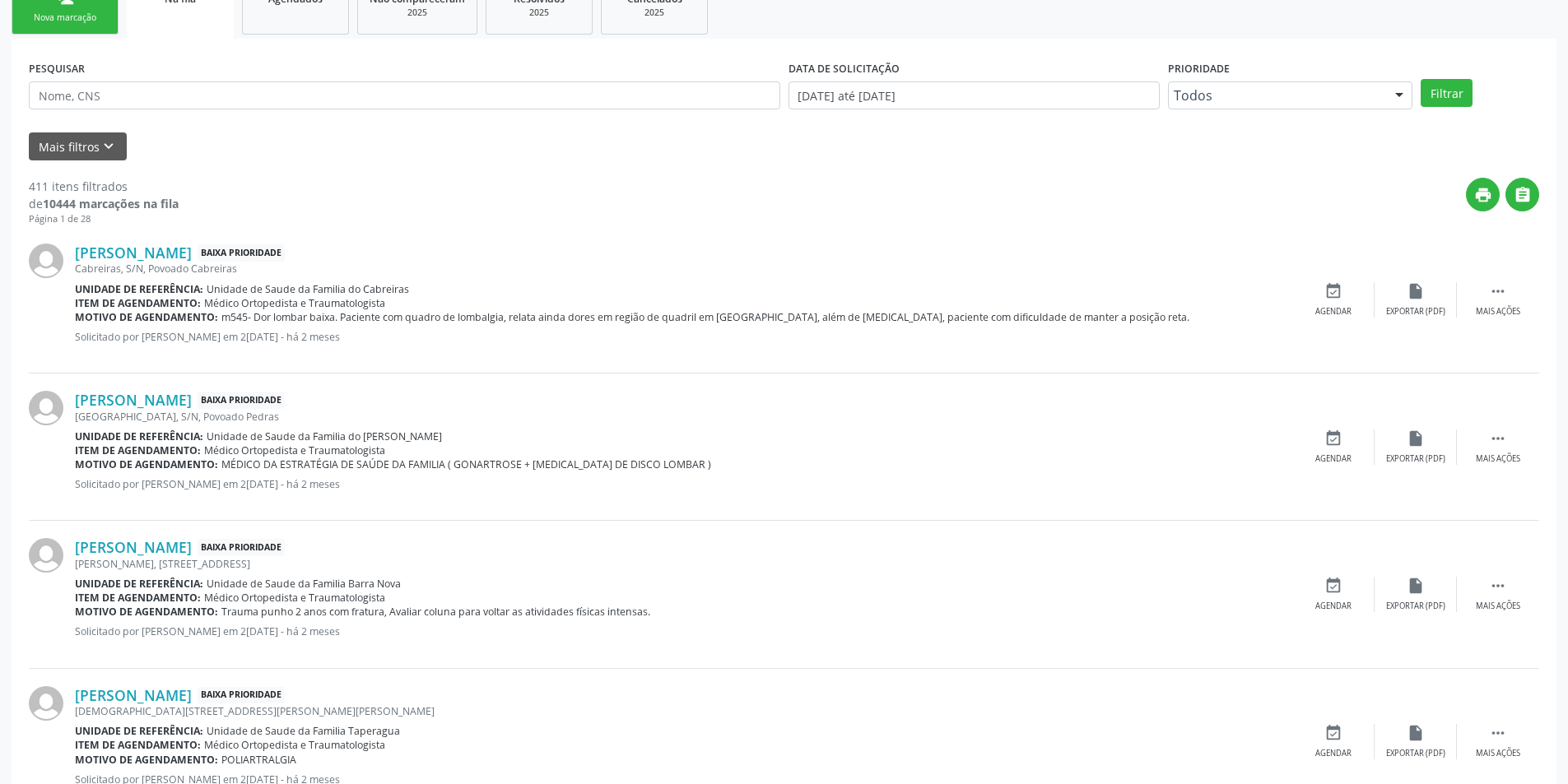
scroll to position [411, 0]
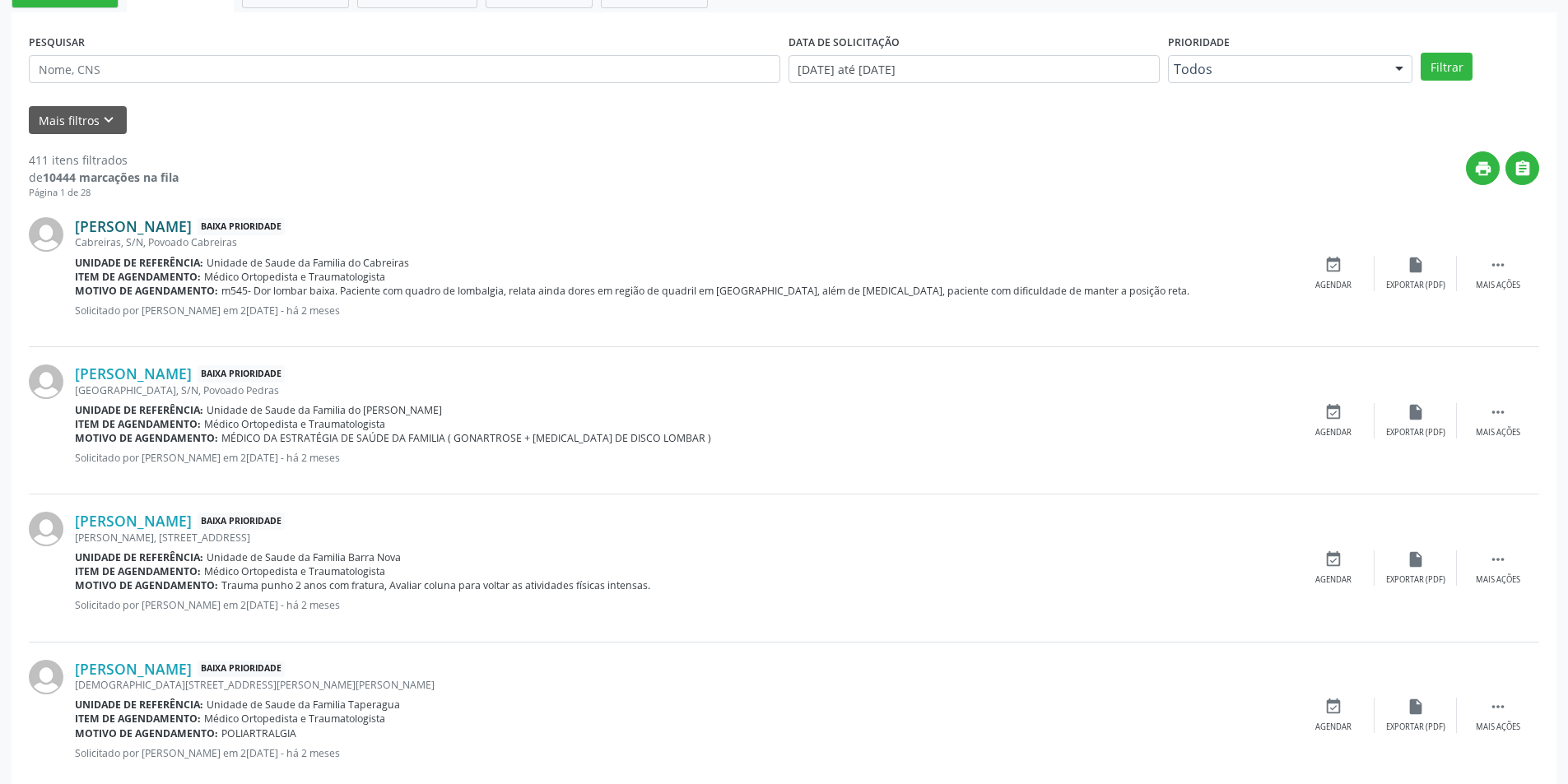
click at [191, 221] on link "[PERSON_NAME]" at bounding box center [133, 226] width 117 height 18
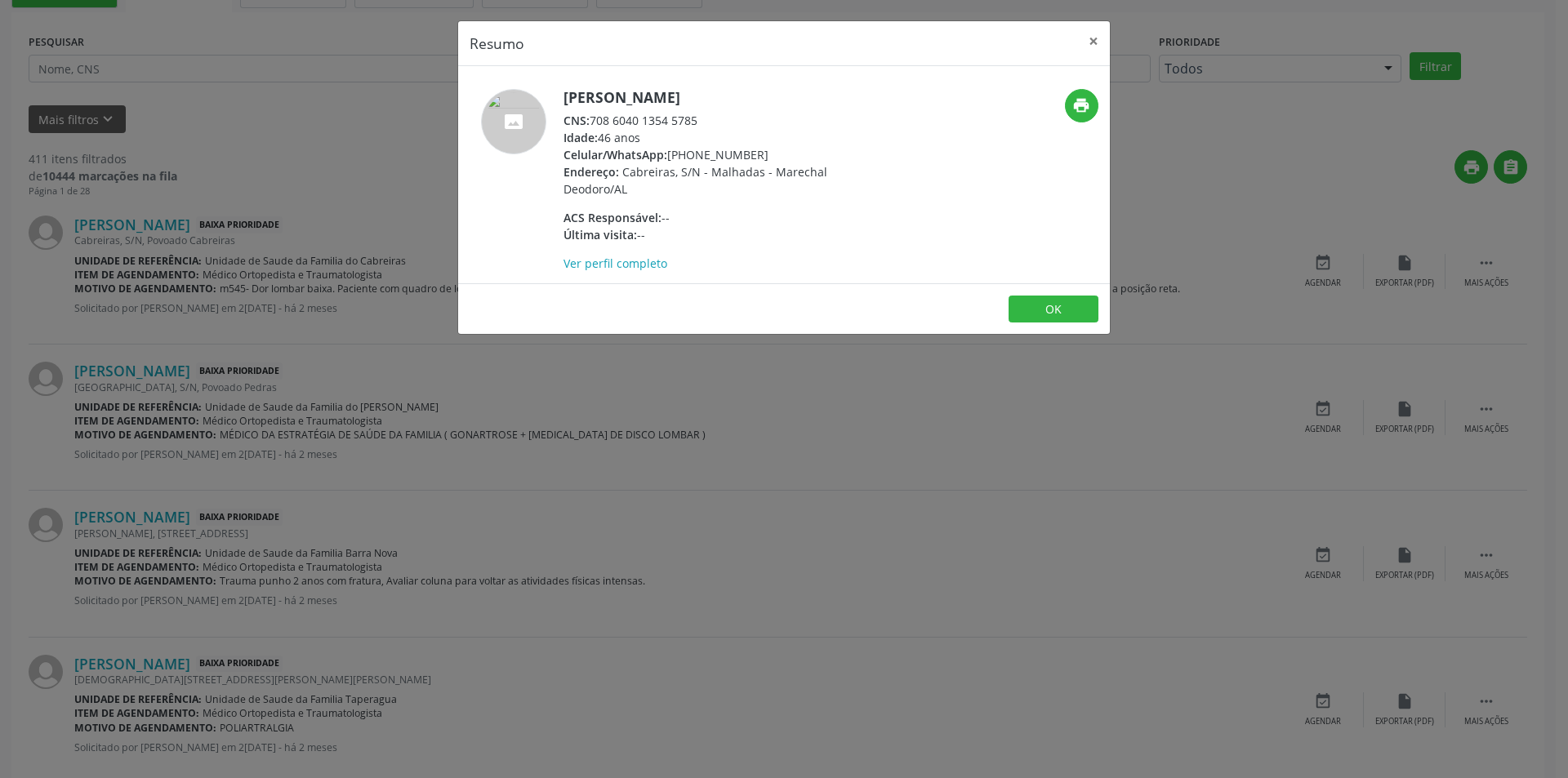
drag, startPoint x: 594, startPoint y: 115, endPoint x: 704, endPoint y: 108, distance: 110.2
click at [704, 108] on div "[PERSON_NAME] CNS: 708 6040 1354 5785 Idade: 46 anos Celular/WhatsApp: [PHONE_N…" at bounding box center [722, 180] width 317 height 183
copy div "708 6040 1354 5785"
click at [1039, 295] on button "OK" at bounding box center [1053, 309] width 90 height 28
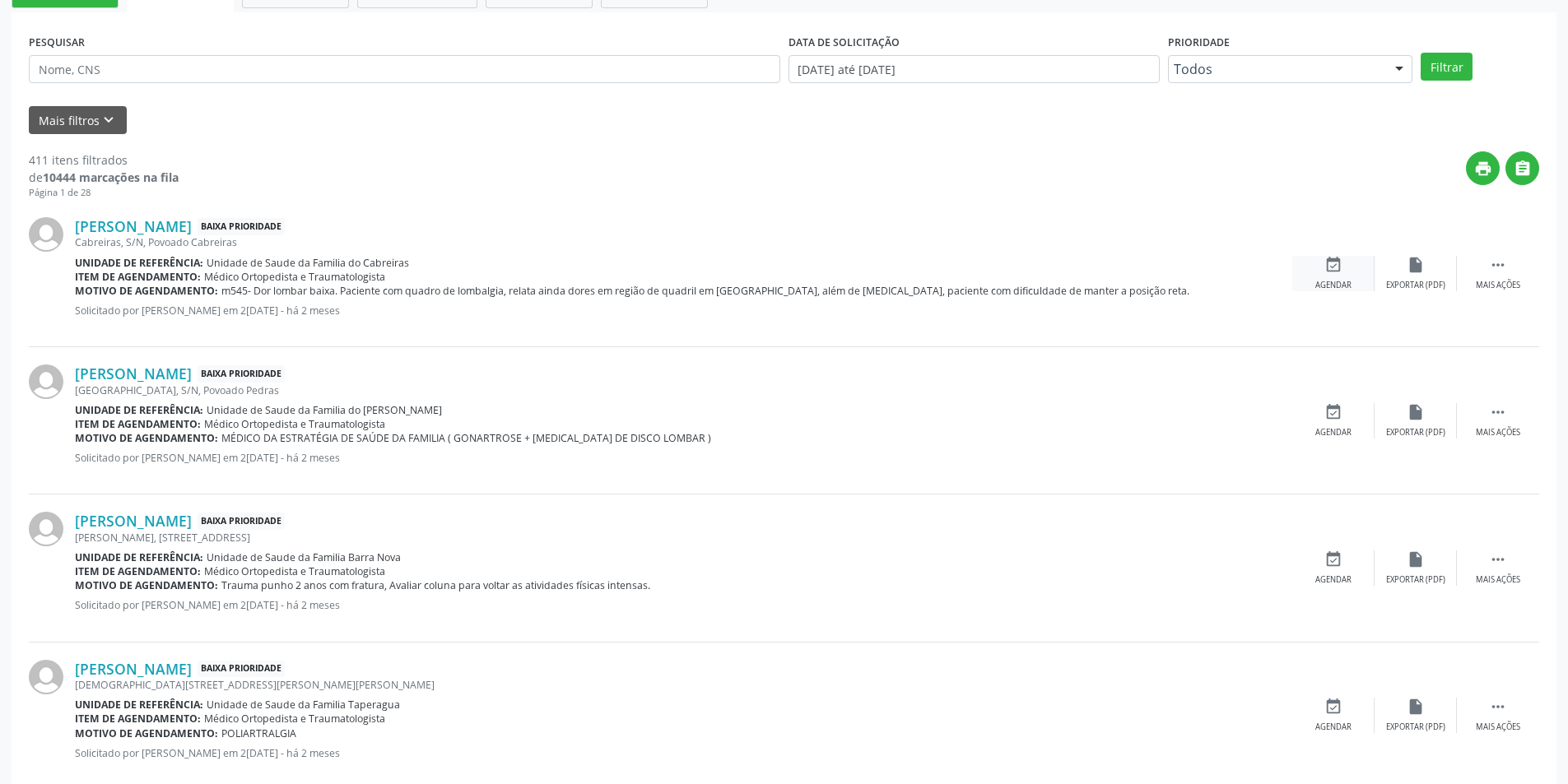
click at [1332, 270] on icon "event_available" at bounding box center [1333, 265] width 18 height 18
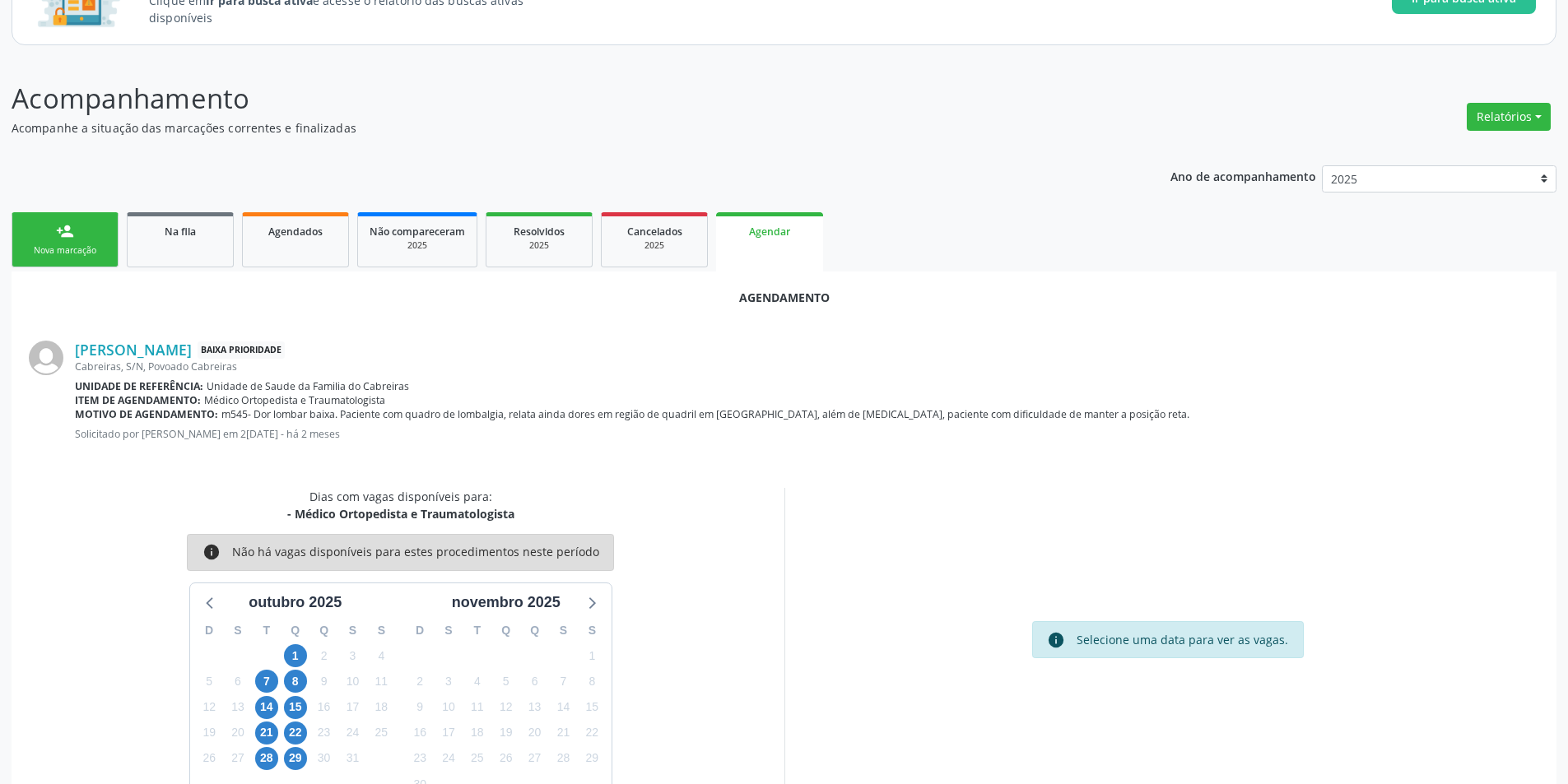
scroll to position [190, 0]
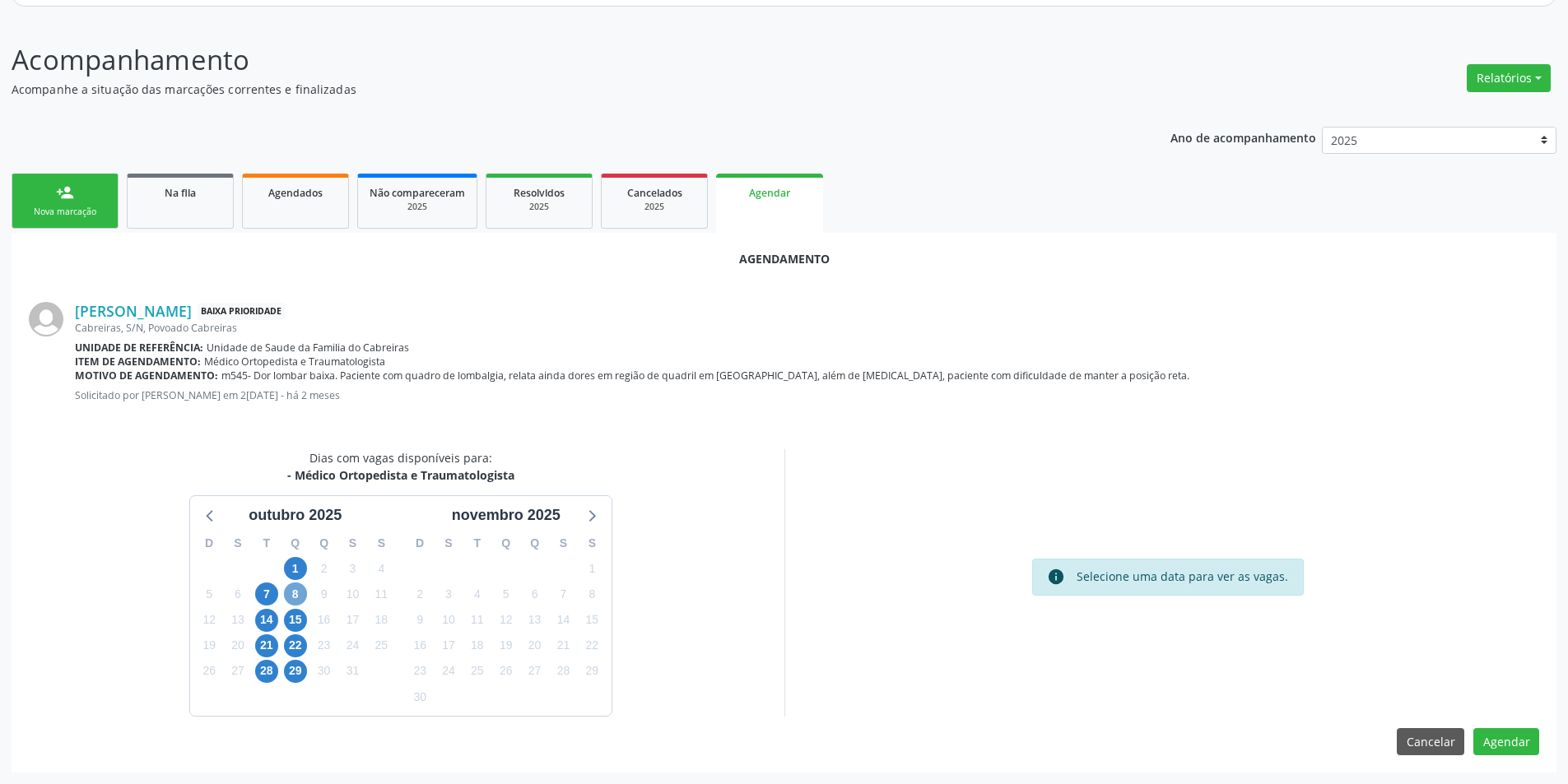
click at [296, 593] on span "8" at bounding box center [295, 594] width 23 height 23
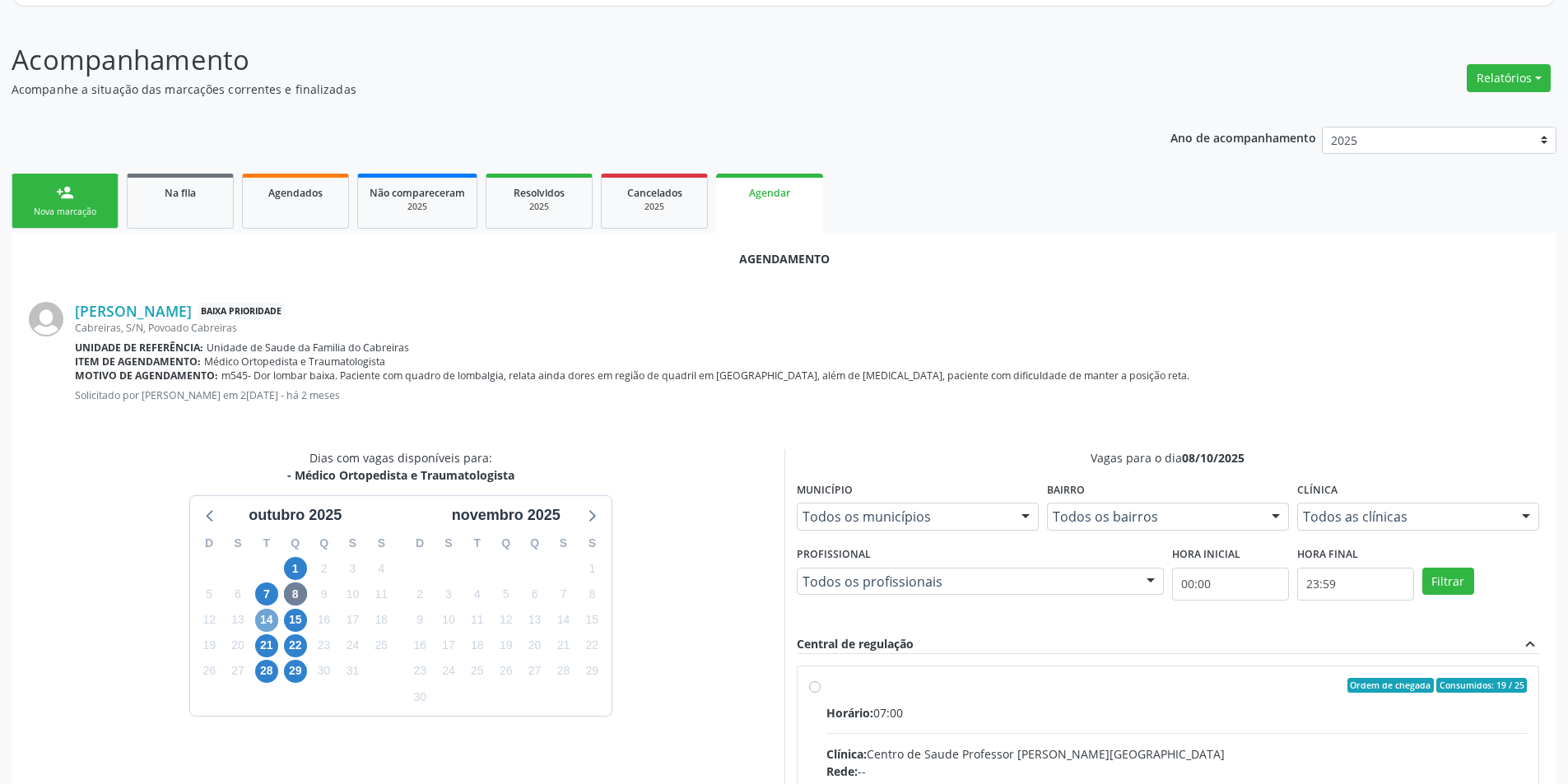
click at [259, 620] on span "14" at bounding box center [266, 619] width 23 height 23
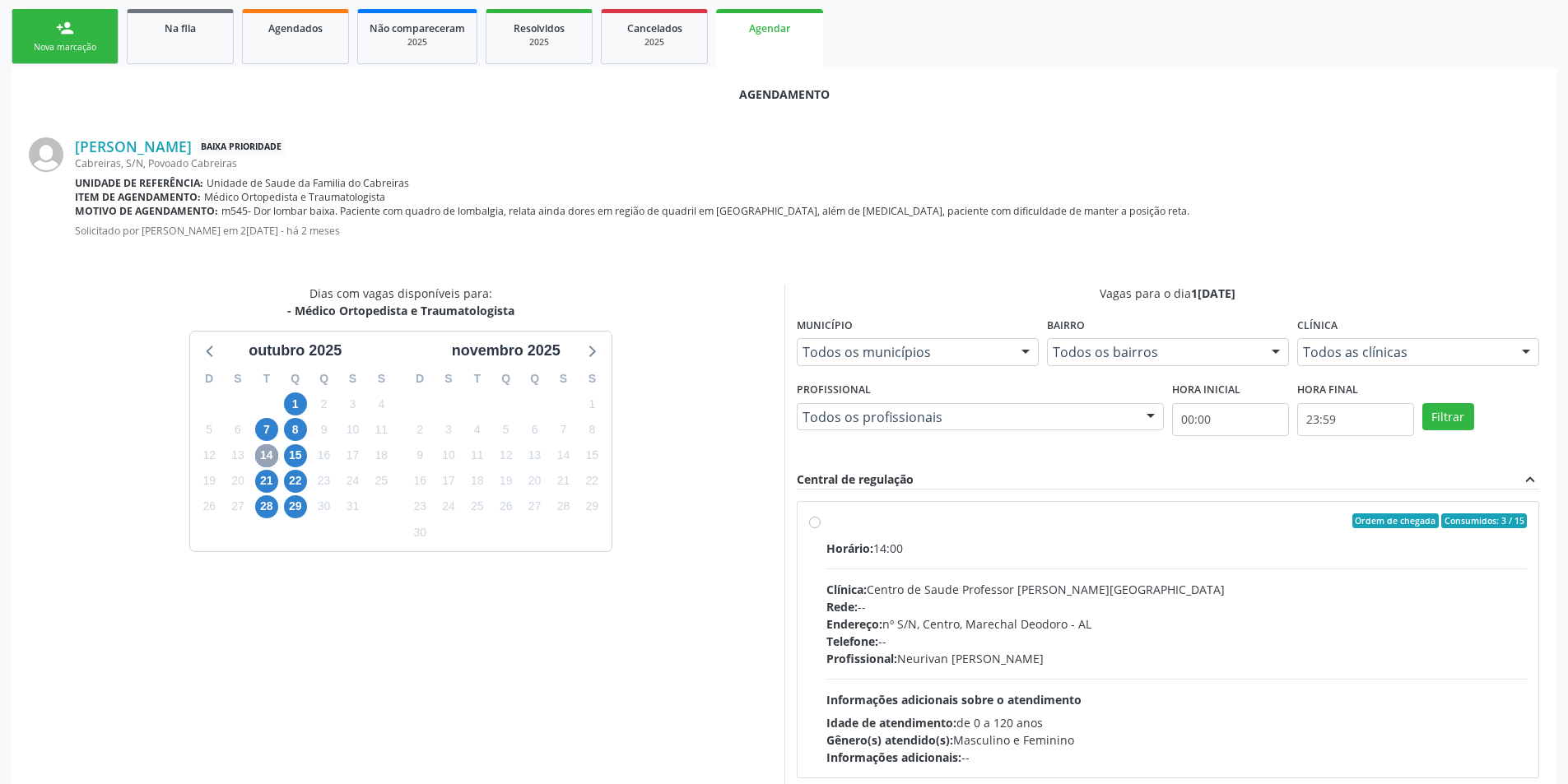
scroll to position [429, 0]
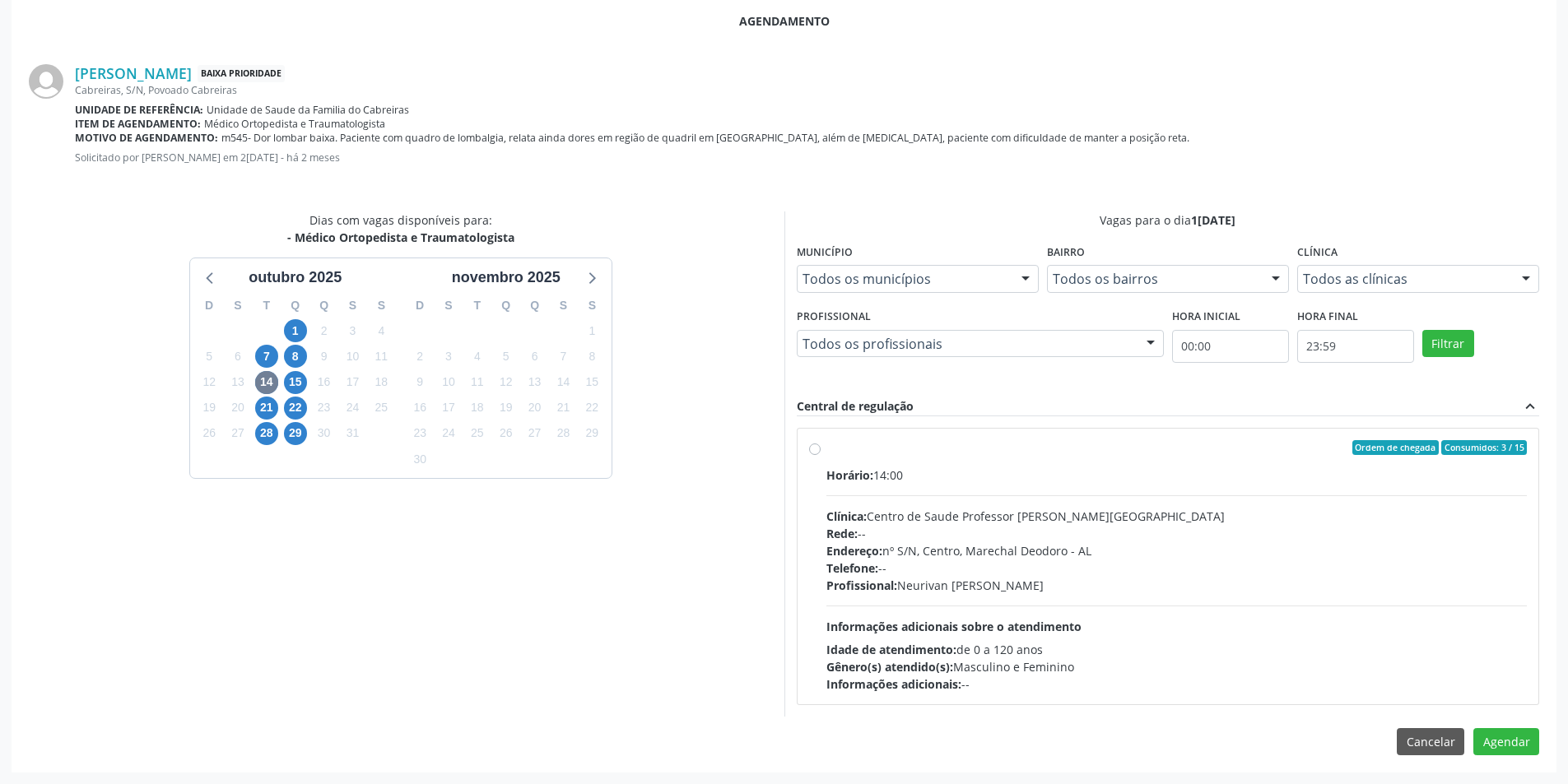
click at [827, 448] on label "Ordem de chegada Consumidos: 3 / 15 Horário: 14:00 Clínica: Centro de Saude Pro…" at bounding box center [1177, 565] width 701 height 252
click at [817, 448] on input "Ordem de chegada Consumidos: 3 / 15 Horário: 14:00 Clínica: Centro de Saude Pro…" at bounding box center [815, 446] width 12 height 15
radio input "true"
click at [1519, 768] on button "Agendar" at bounding box center [1506, 770] width 66 height 28
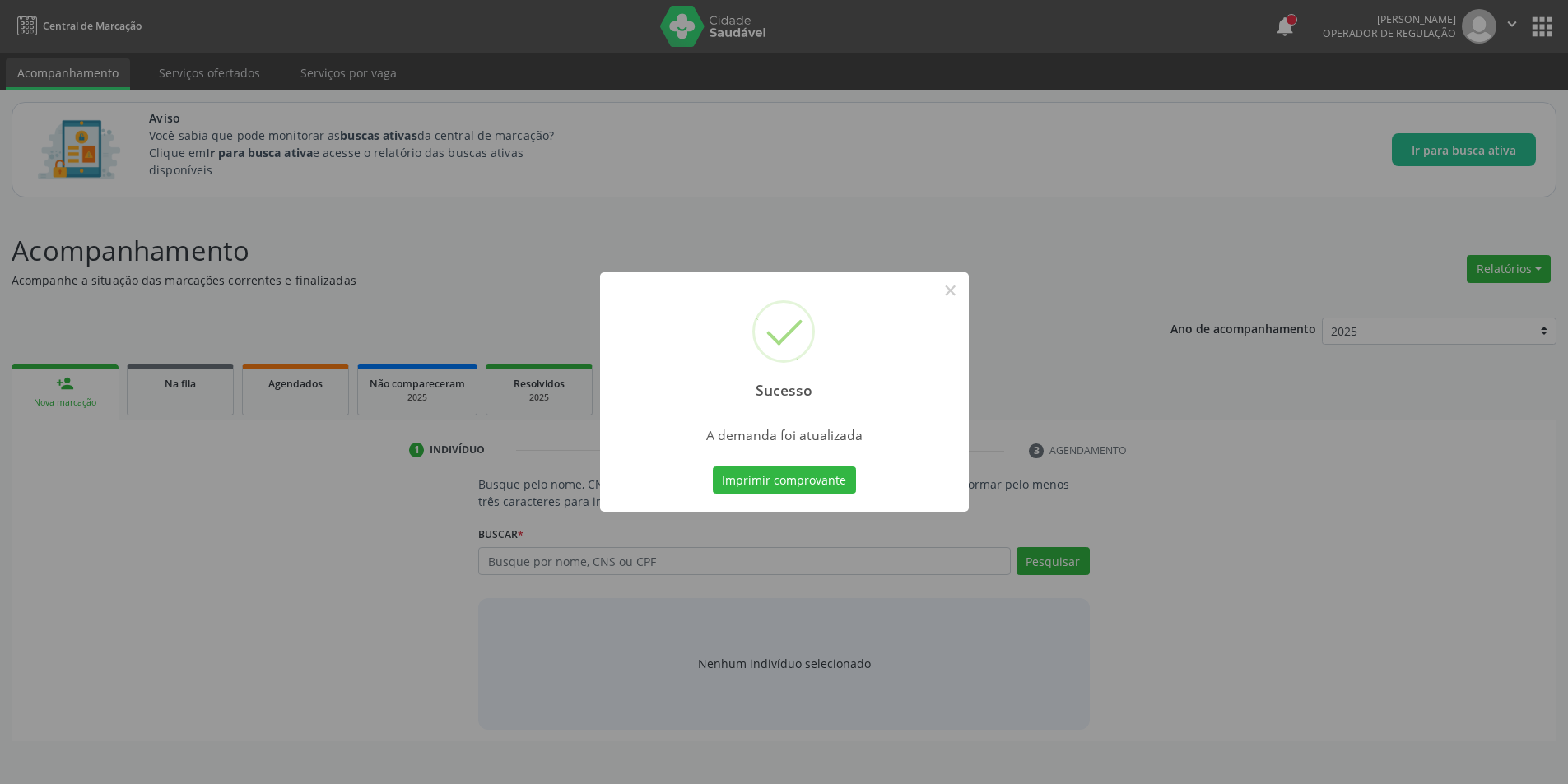
scroll to position [0, 0]
click at [966, 287] on button "×" at bounding box center [956, 290] width 28 height 28
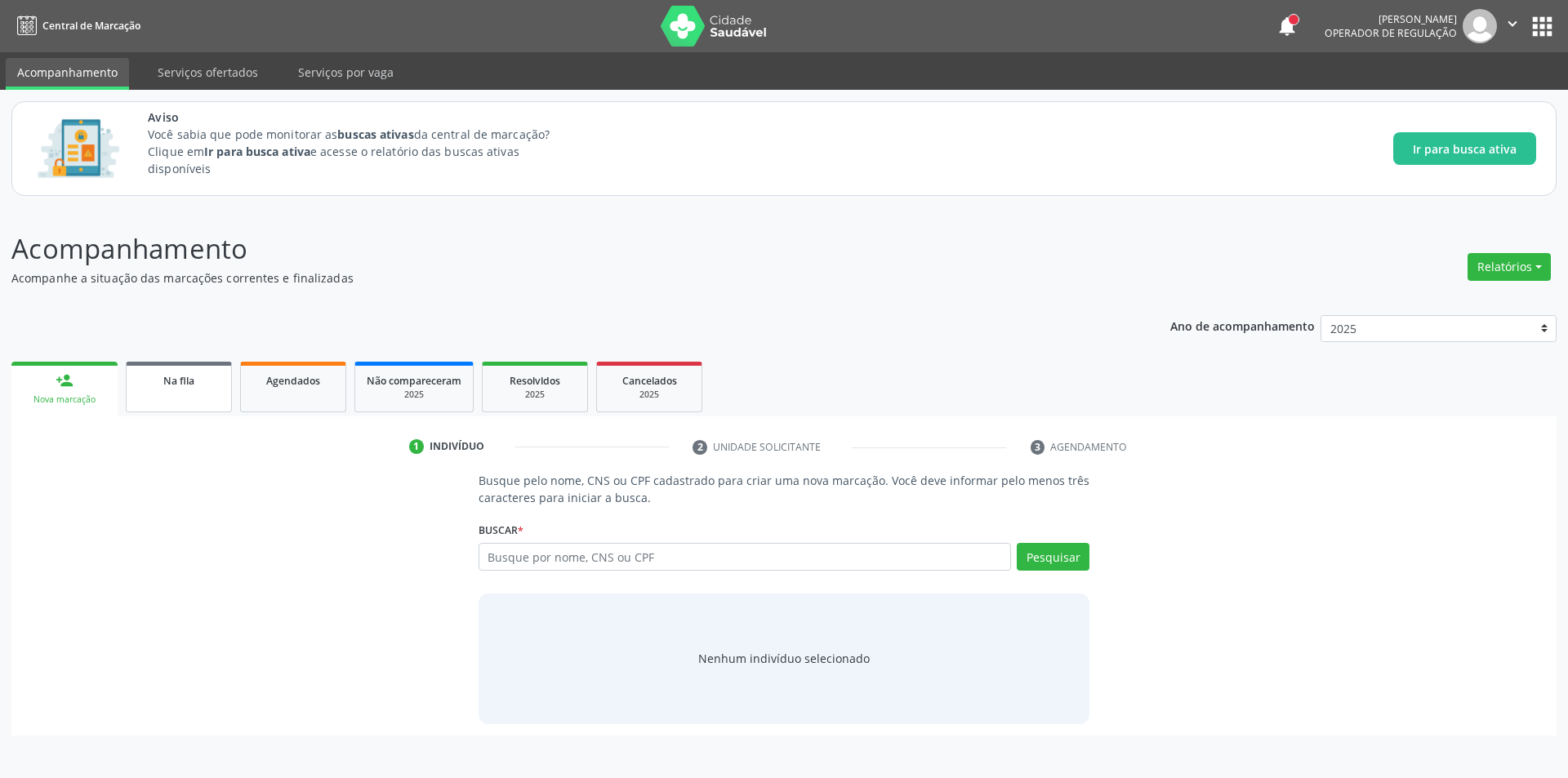
drag, startPoint x: 184, startPoint y: 396, endPoint x: 174, endPoint y: 397, distance: 10.0
click at [184, 396] on link "Na fila" at bounding box center [178, 387] width 106 height 51
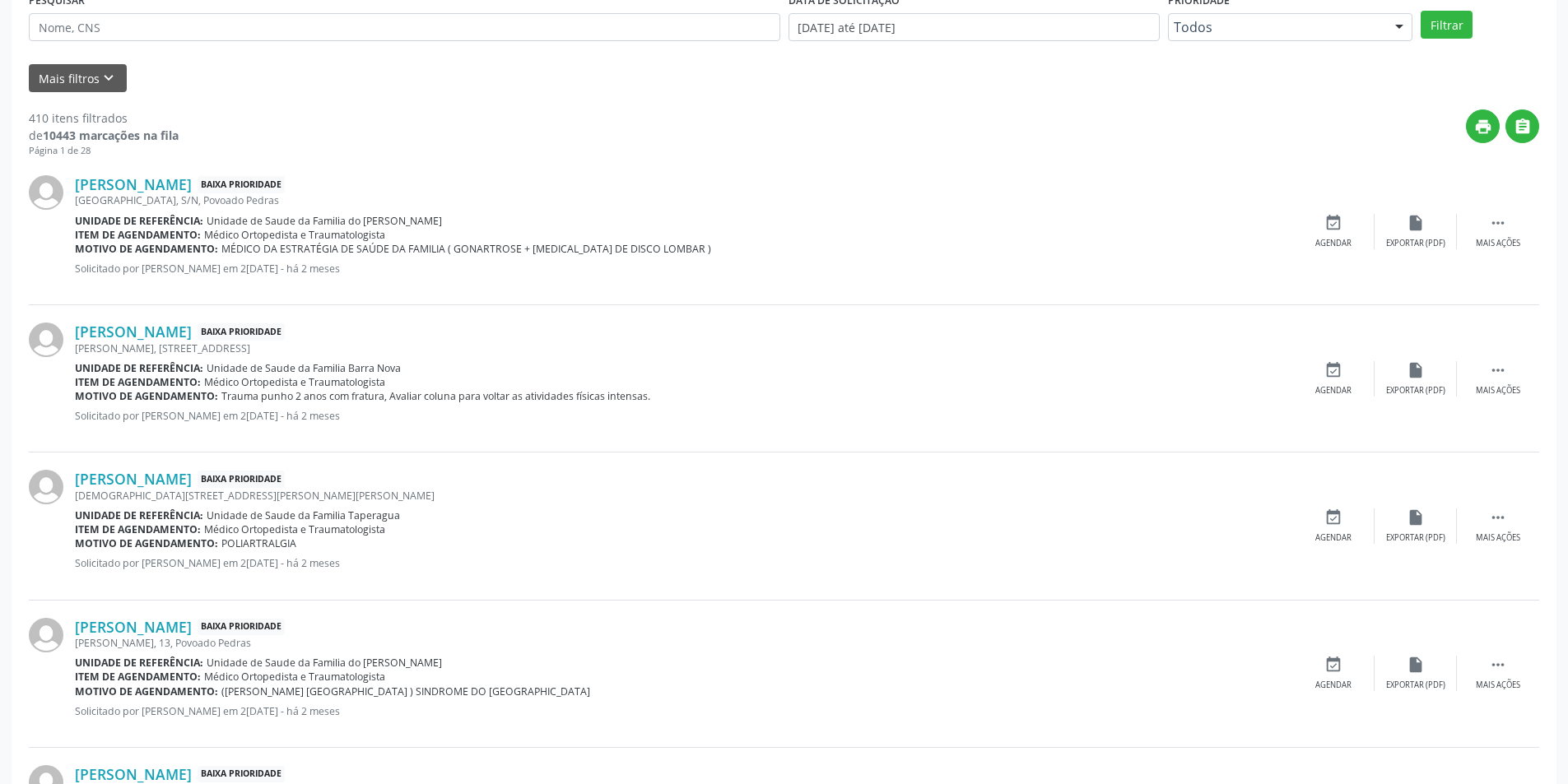
scroll to position [494, 0]
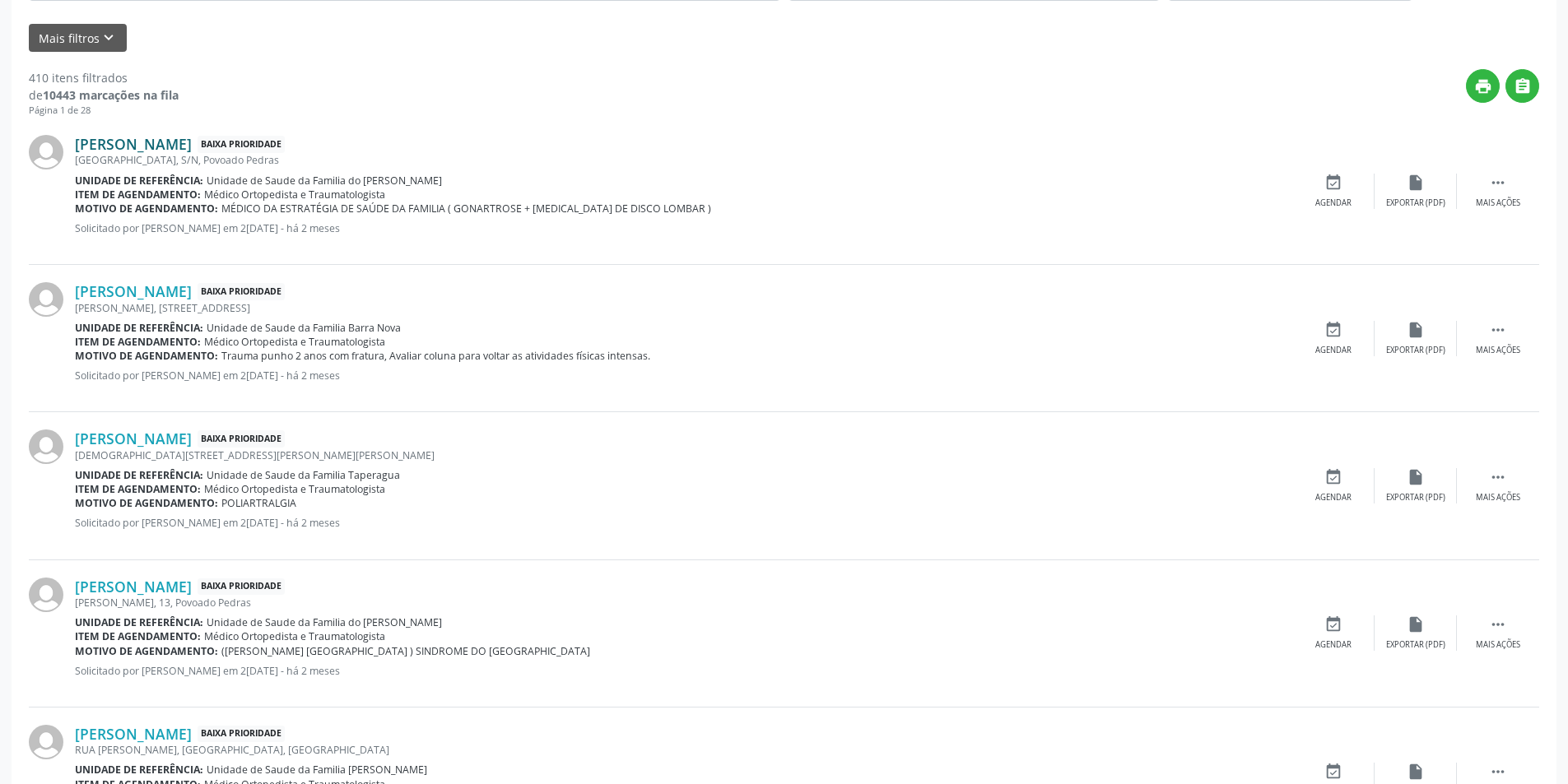
click at [189, 142] on link "[PERSON_NAME]" at bounding box center [133, 143] width 117 height 18
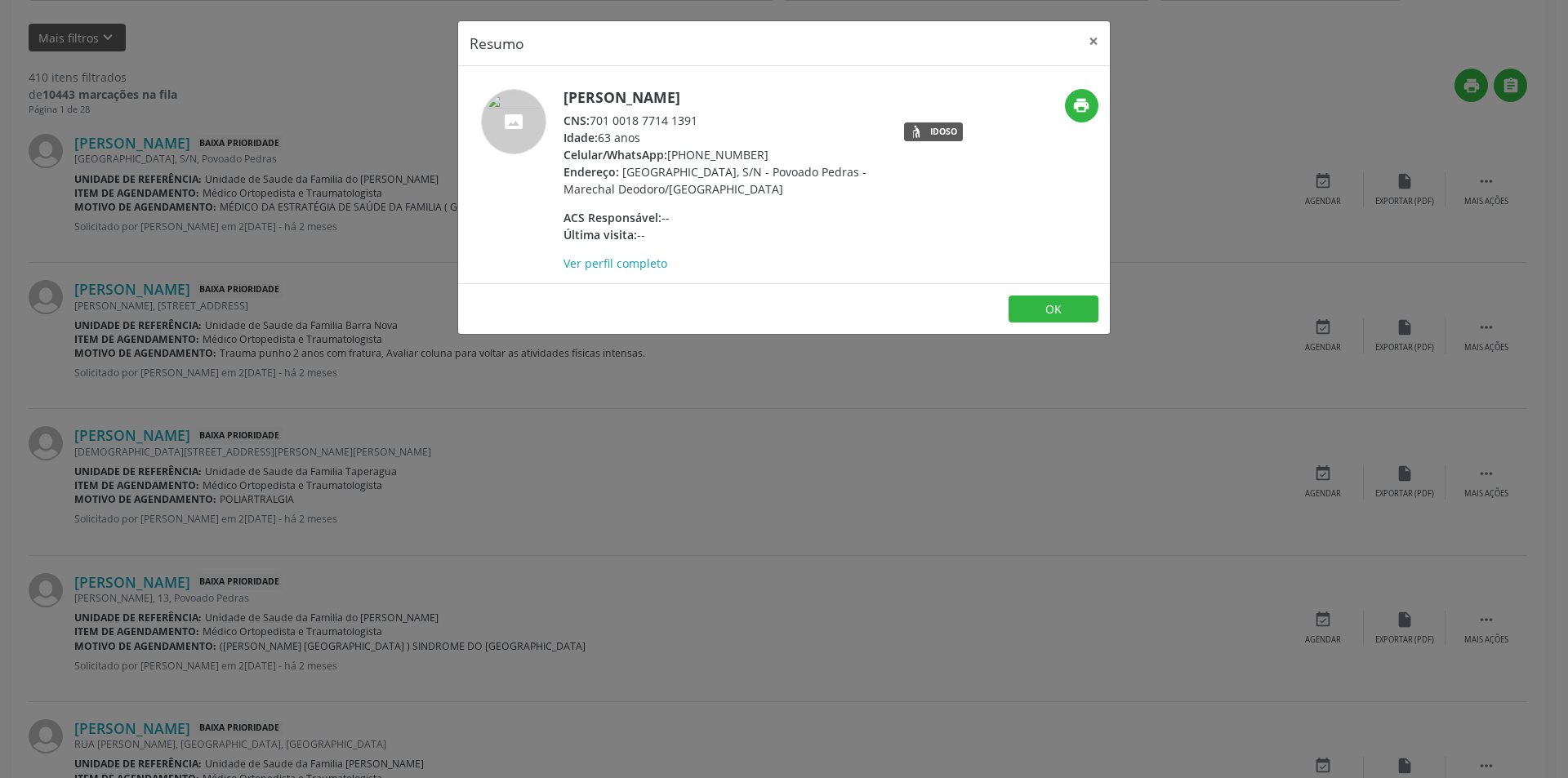
drag, startPoint x: 593, startPoint y: 121, endPoint x: 708, endPoint y: 120, distance: 115.0
click at [708, 120] on div "CNS: 701 0018 7714 1391" at bounding box center [722, 121] width 317 height 18
copy div "701 0018 7714 1391"
click at [1053, 309] on button "OK" at bounding box center [1053, 309] width 90 height 28
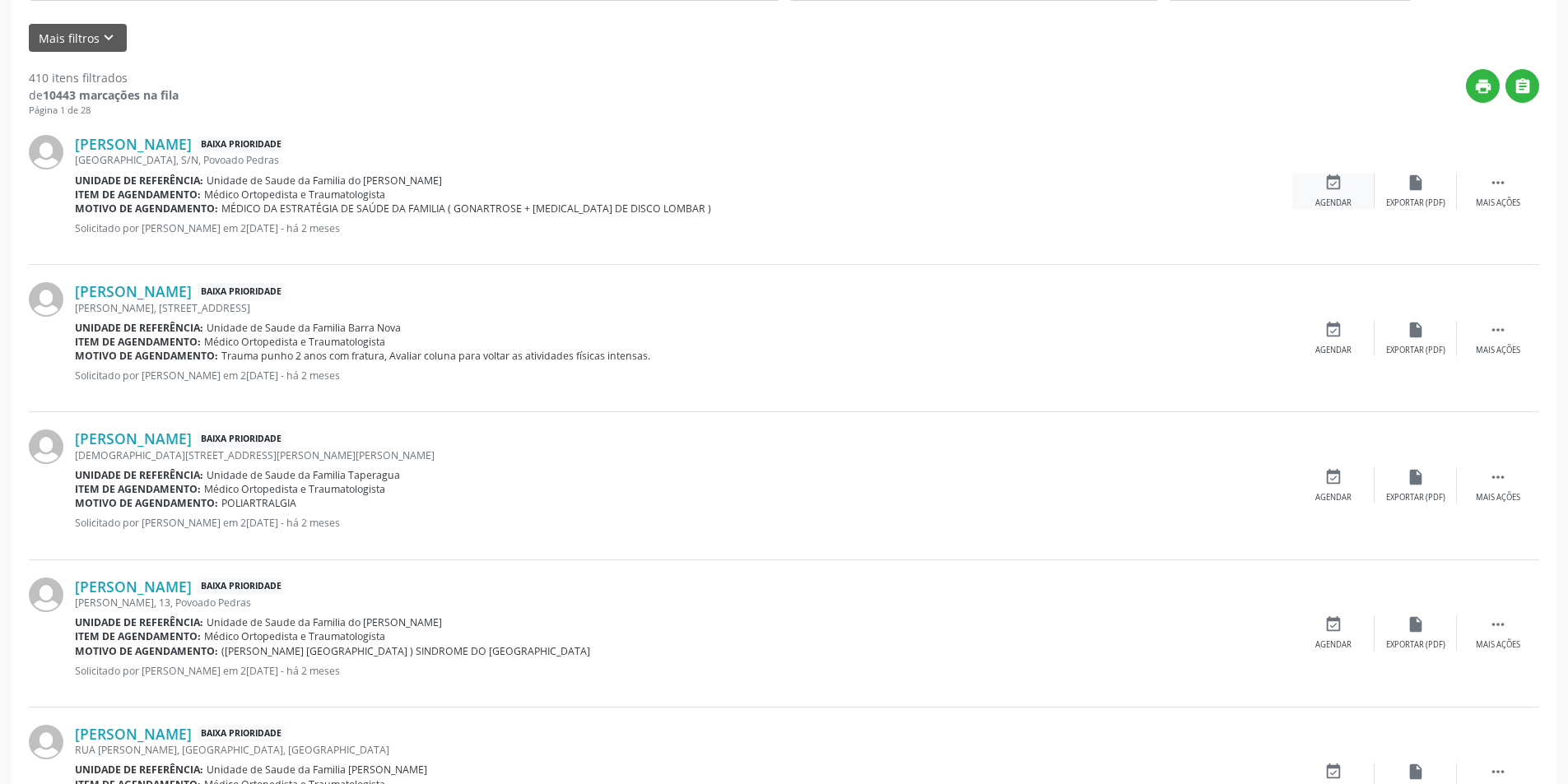
click at [1325, 190] on icon "event_available" at bounding box center [1333, 183] width 18 height 18
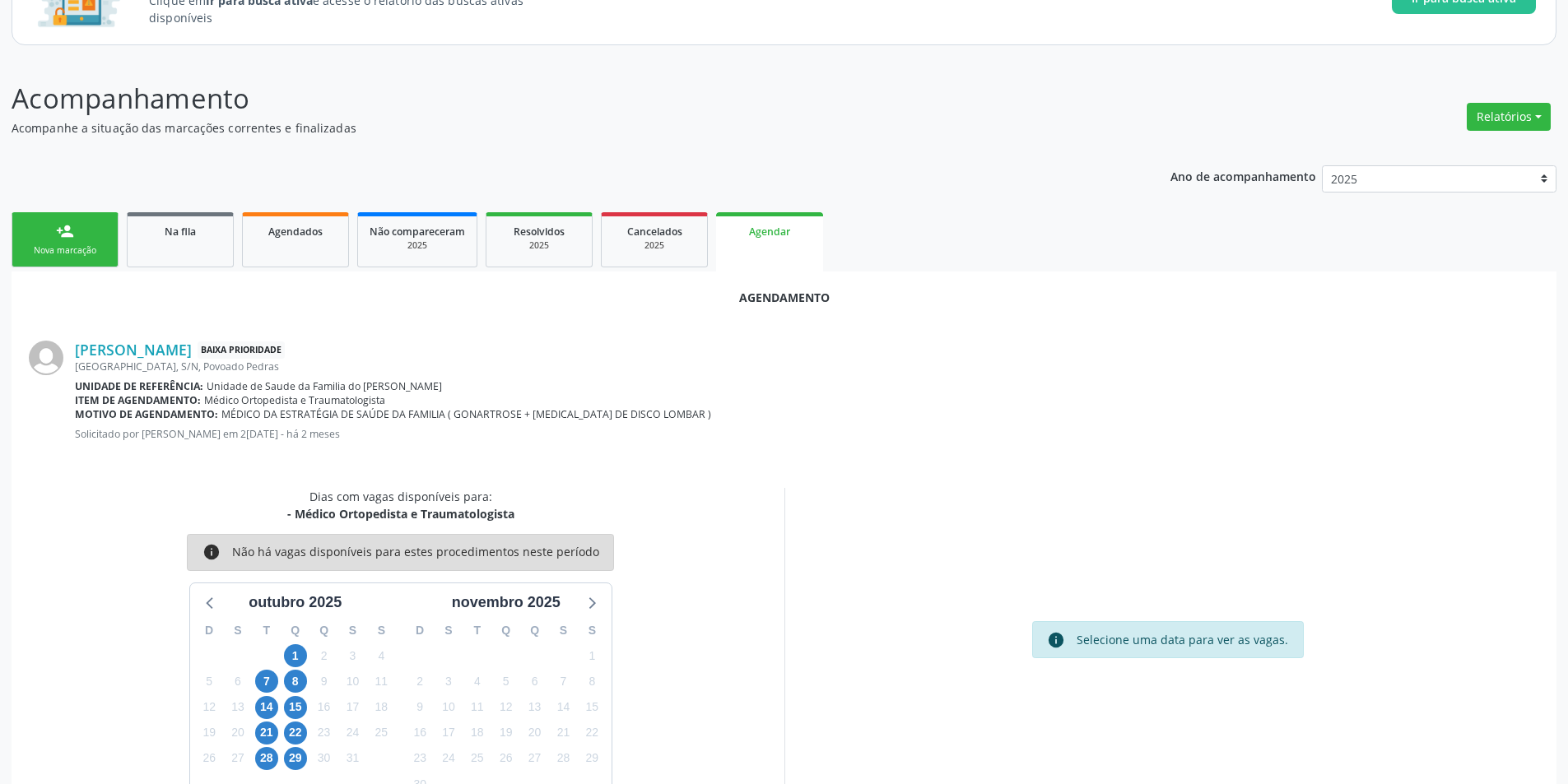
scroll to position [190, 0]
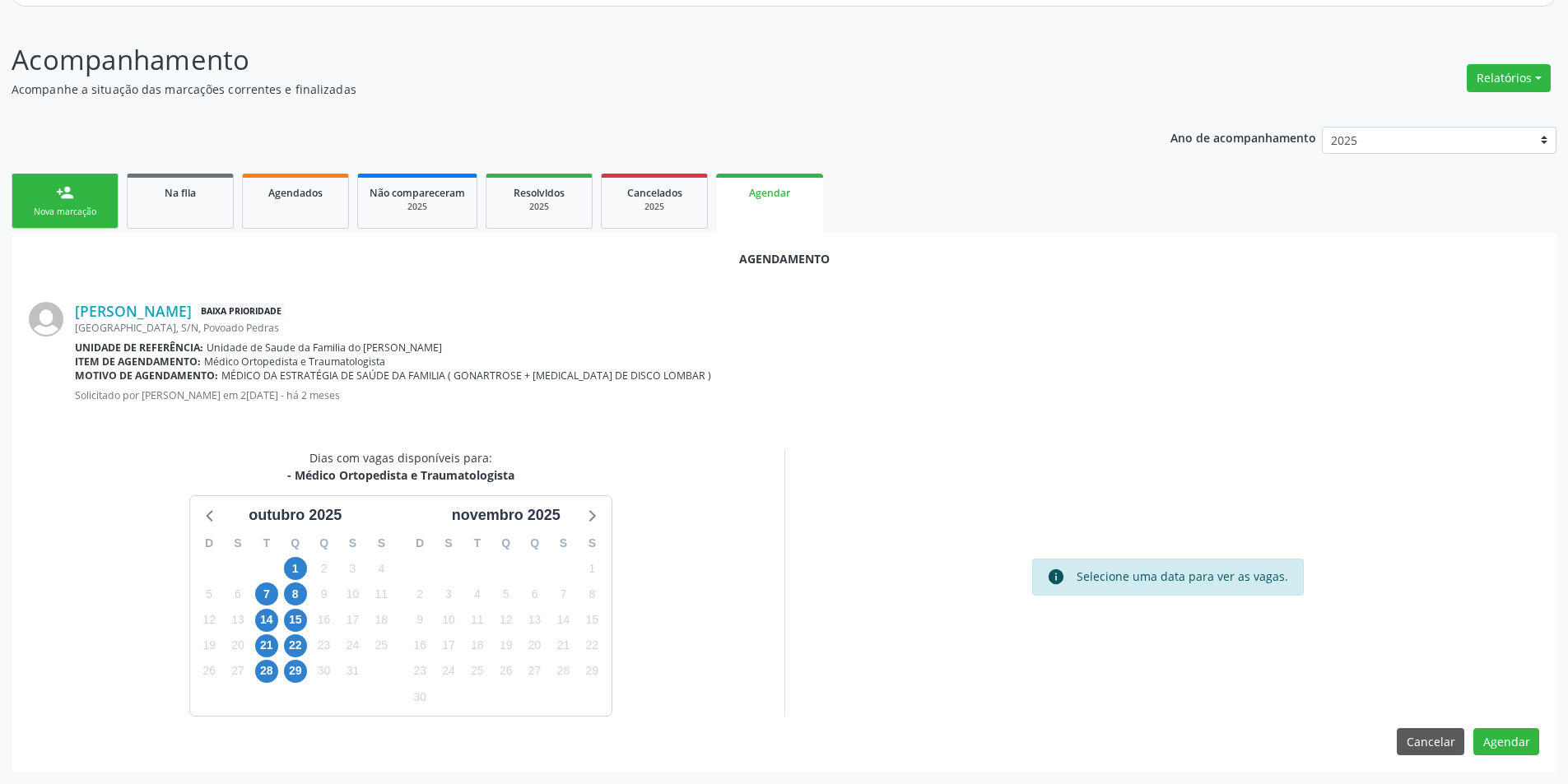
click at [283, 595] on div "8" at bounding box center [295, 595] width 28 height 26
click at [300, 591] on span "8" at bounding box center [295, 594] width 23 height 23
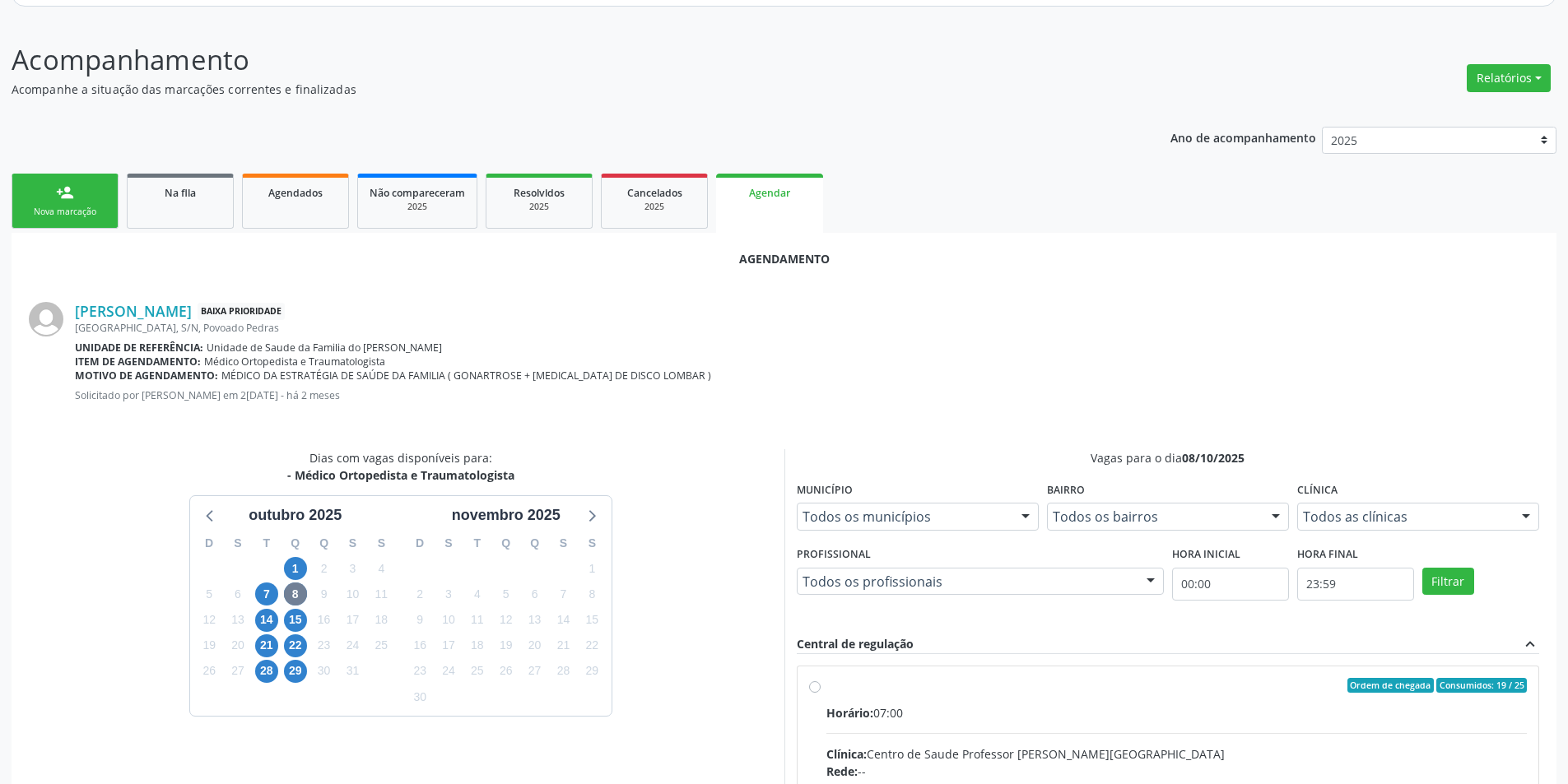
click at [819, 686] on input "Ordem de chegada Consumidos: 19 / 25 Horário: 07:00 Clínica: Centro de Saude Pr…" at bounding box center [815, 685] width 12 height 15
radio input "true"
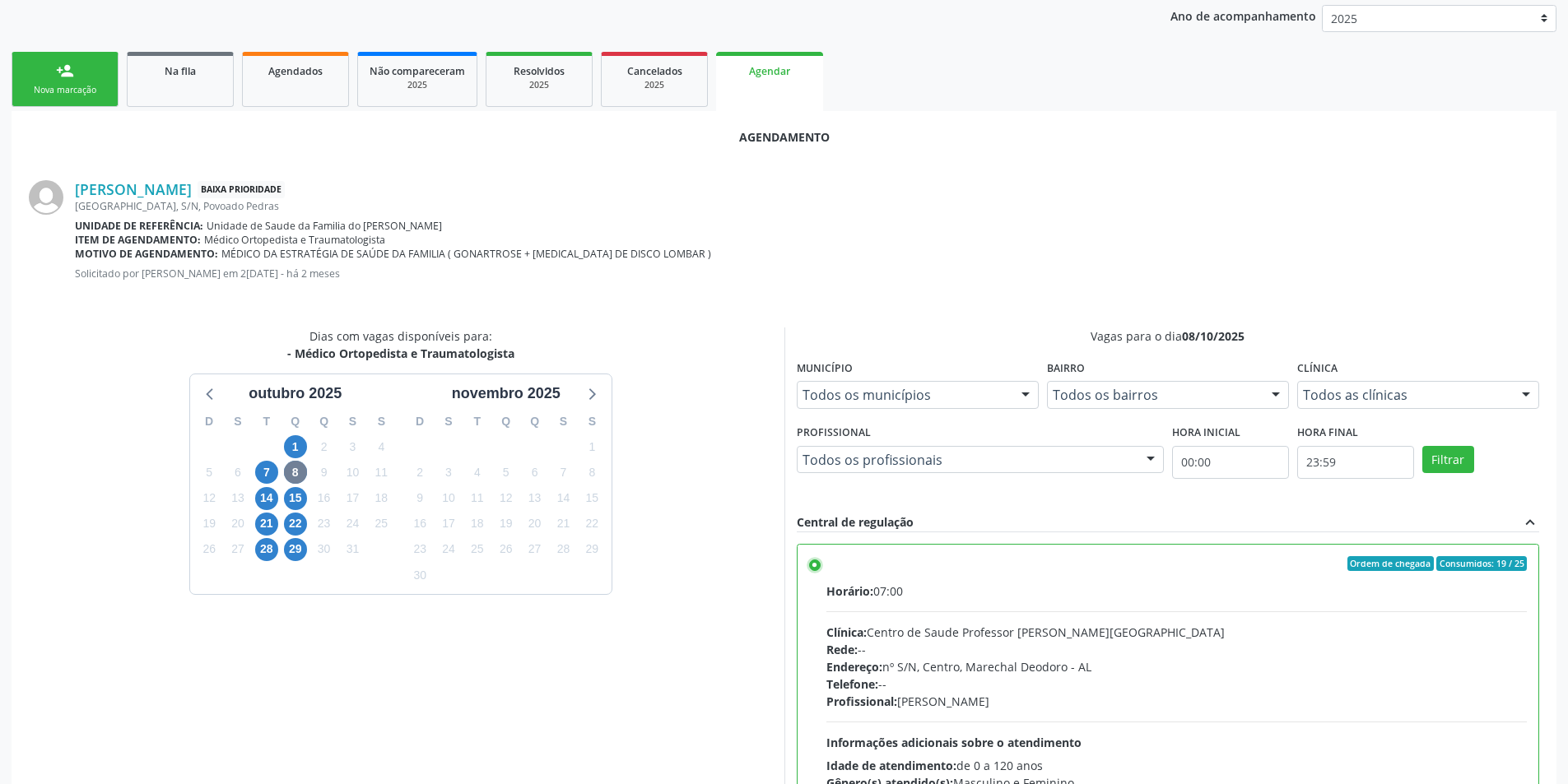
scroll to position [458, 0]
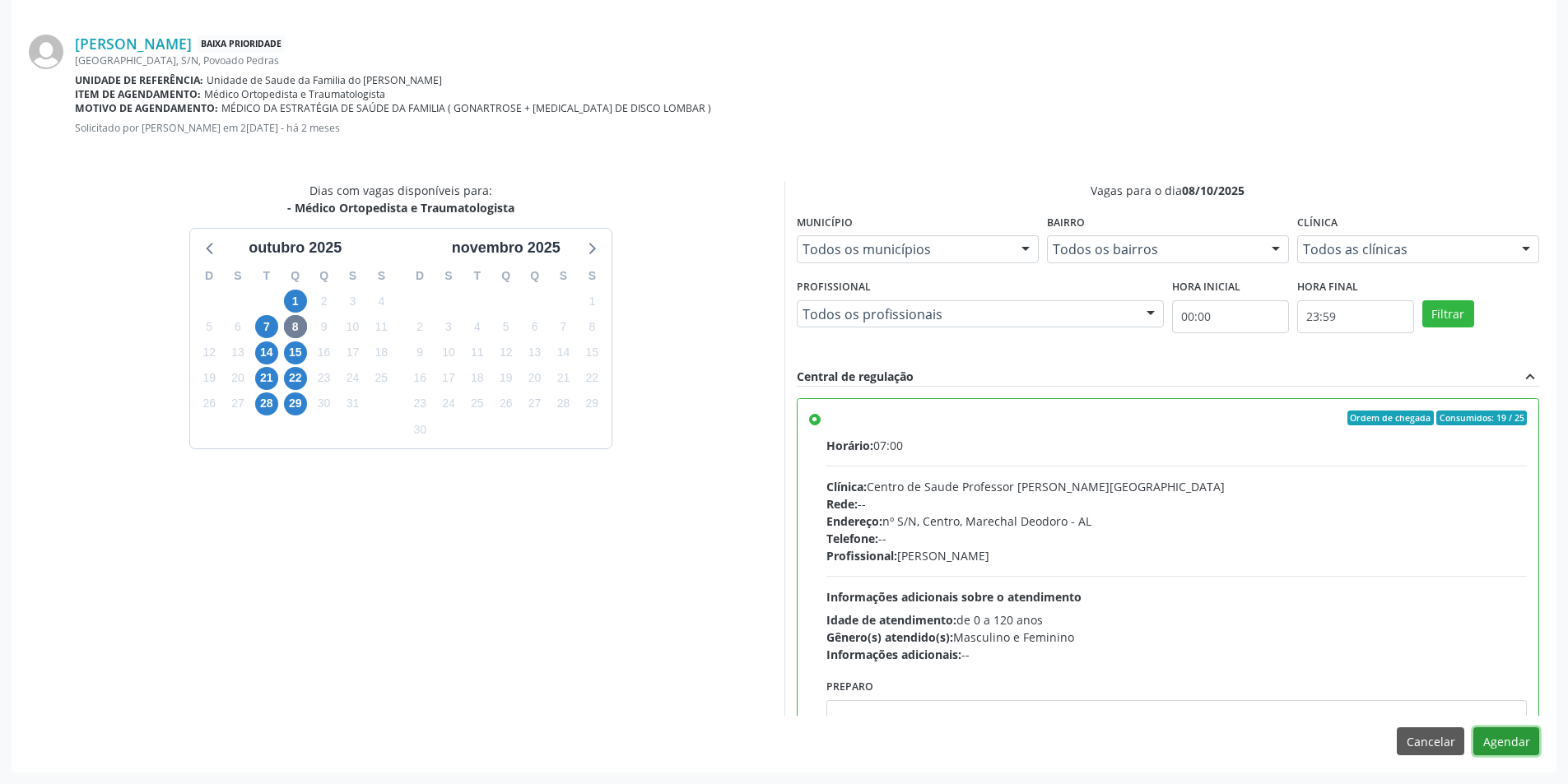
click at [1511, 743] on button "Agendar" at bounding box center [1506, 741] width 66 height 28
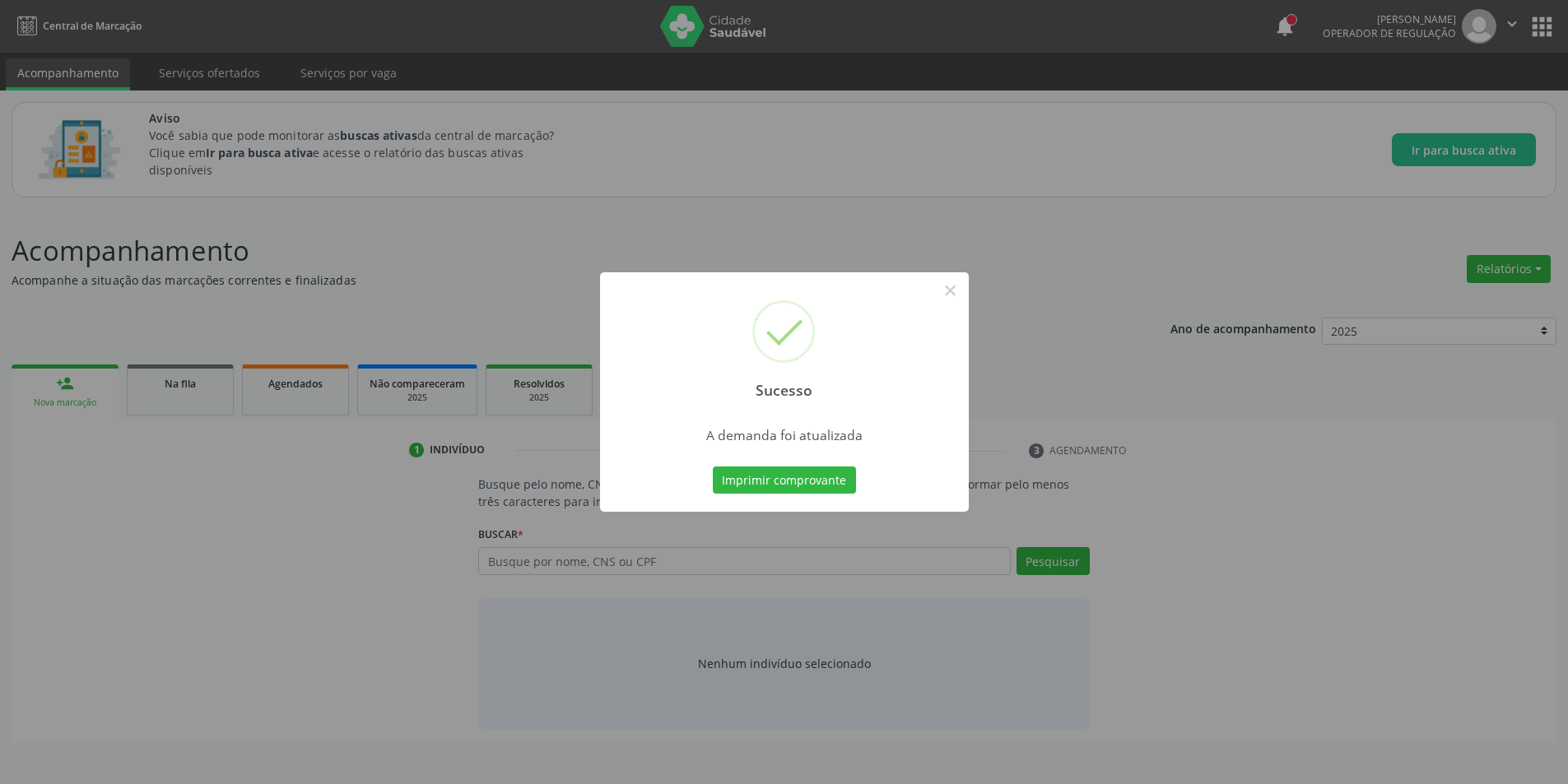
scroll to position [0, 0]
click at [962, 292] on button "×" at bounding box center [956, 290] width 28 height 28
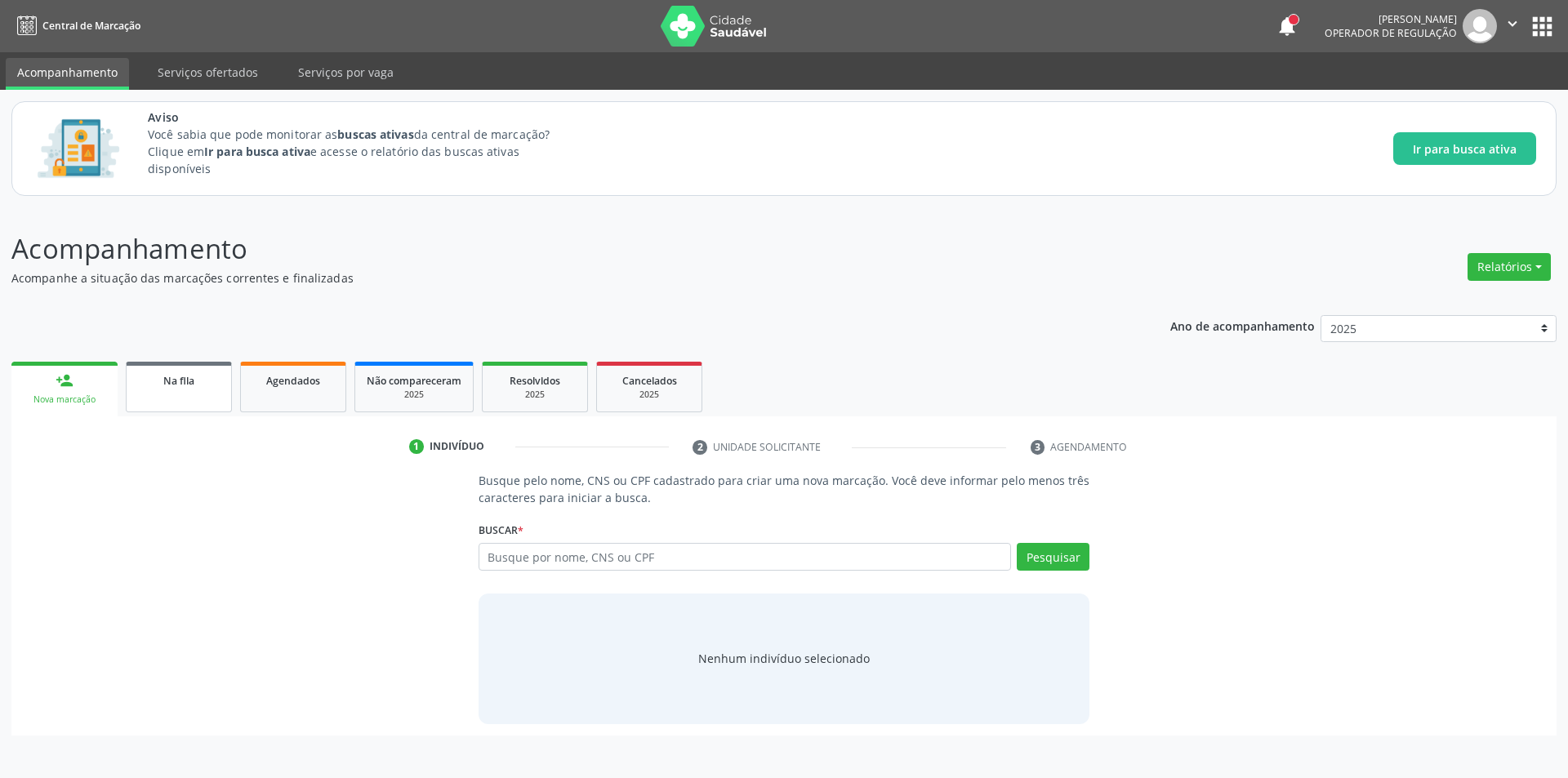
click at [209, 393] on link "Na fila" at bounding box center [178, 387] width 106 height 51
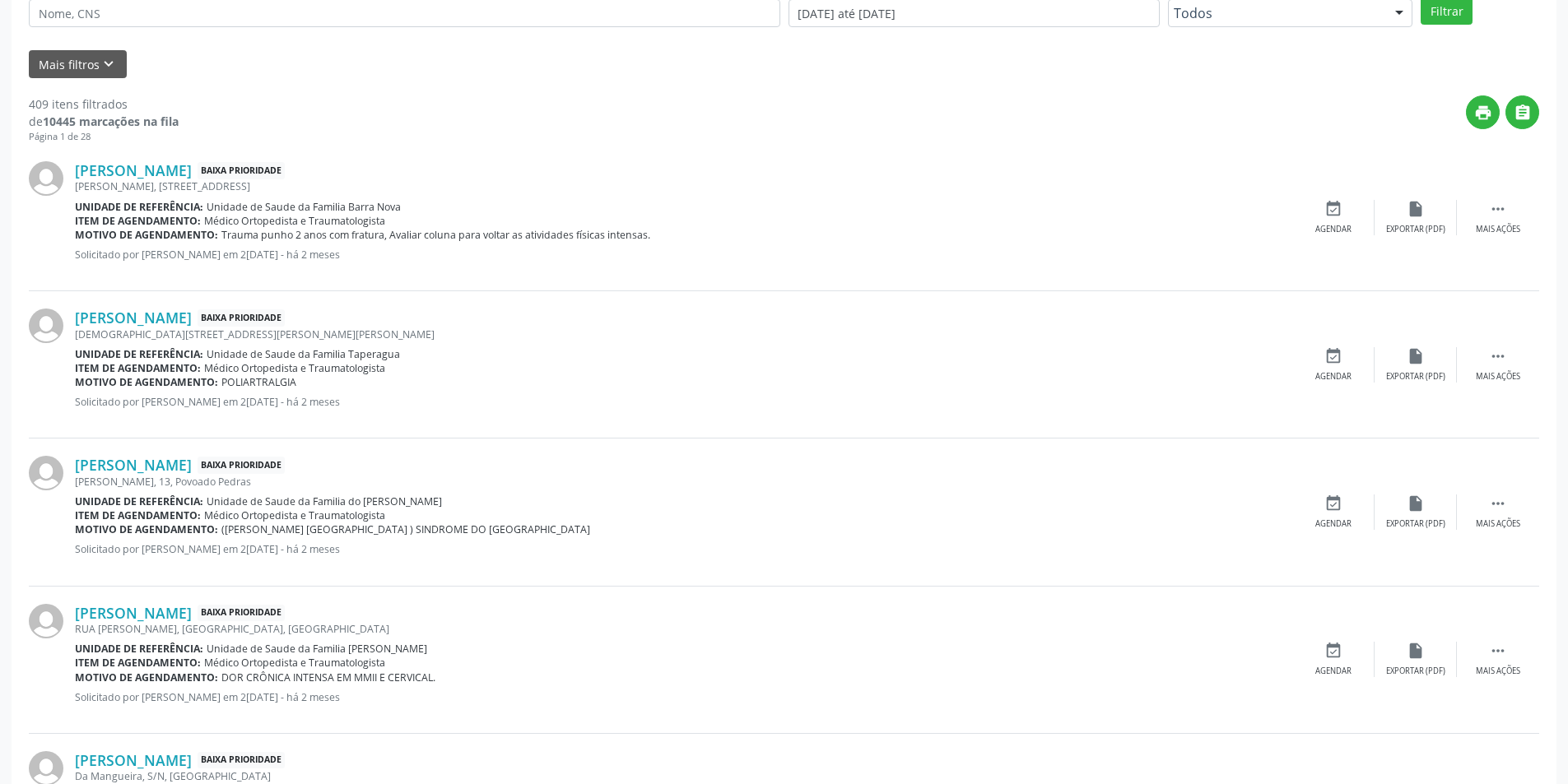
scroll to position [494, 0]
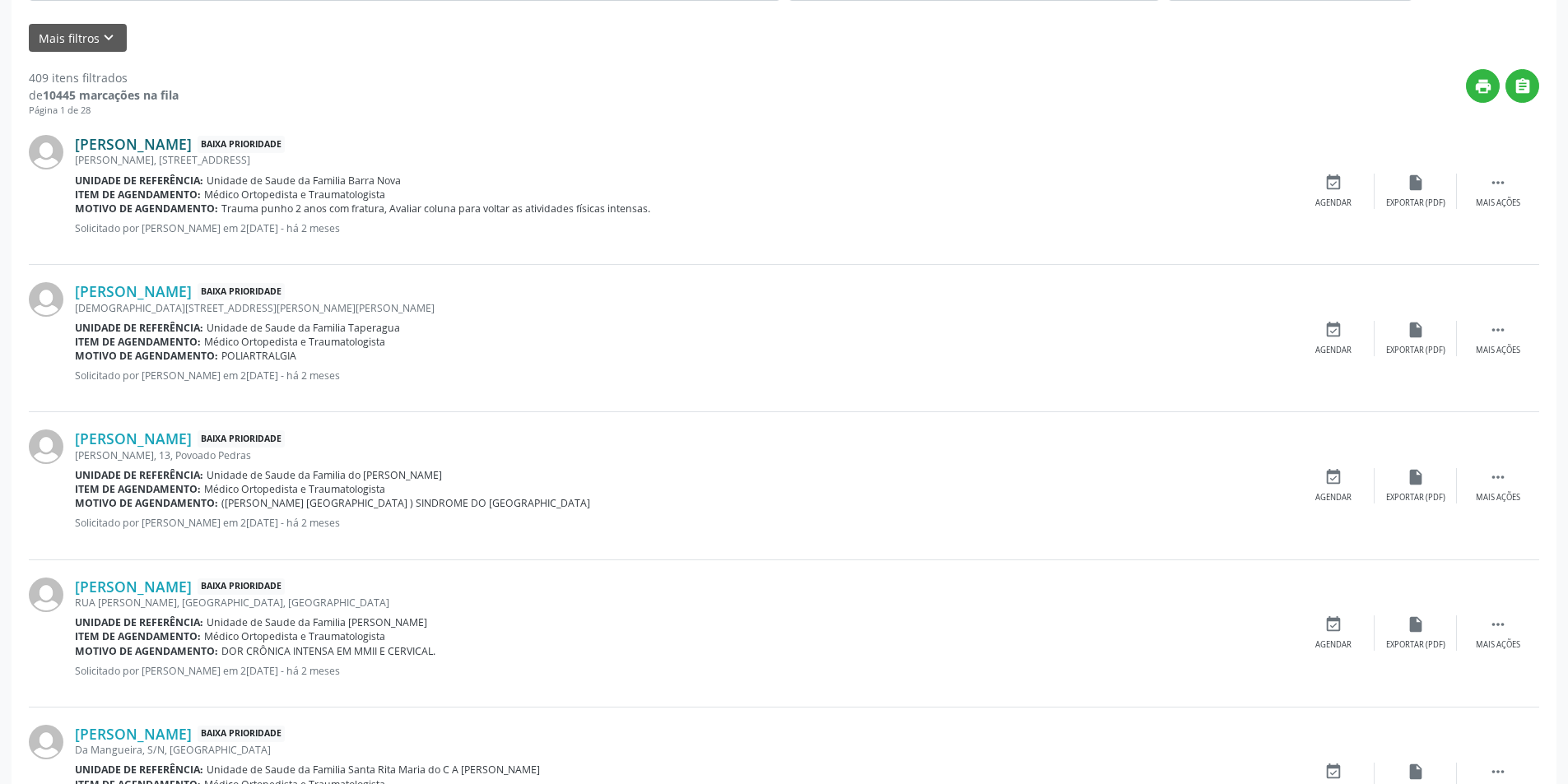
click at [158, 149] on link "[PERSON_NAME]" at bounding box center [133, 143] width 117 height 18
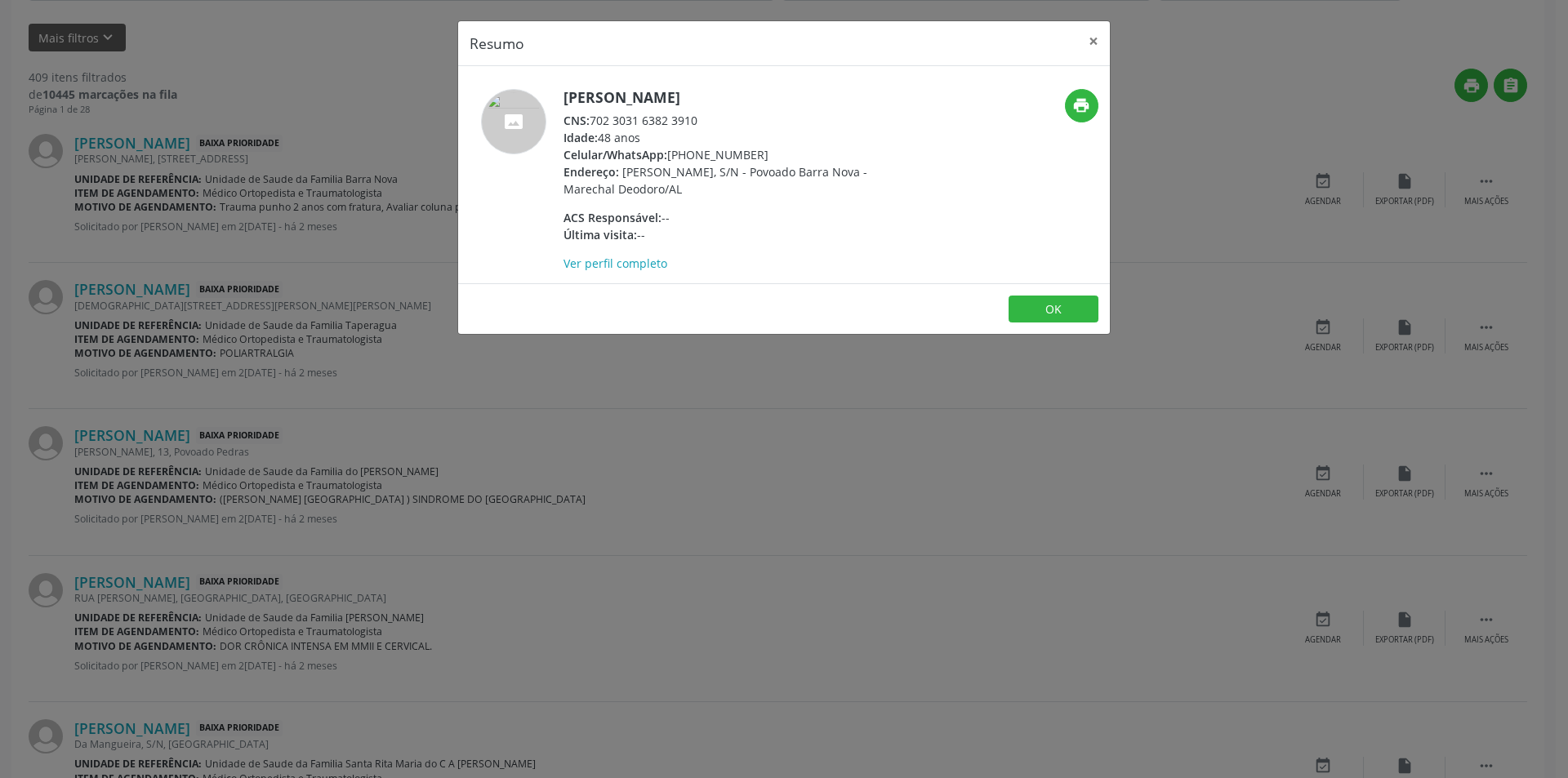
drag, startPoint x: 594, startPoint y: 119, endPoint x: 740, endPoint y: 115, distance: 146.1
click at [740, 115] on div "CNS: 702 3031 6382 3910" at bounding box center [722, 121] width 317 height 18
copy div "702 3031 6382 3910"
drag, startPoint x: 1047, startPoint y: 310, endPoint x: 1061, endPoint y: 279, distance: 34.0
click at [1046, 311] on button "OK" at bounding box center [1053, 309] width 90 height 28
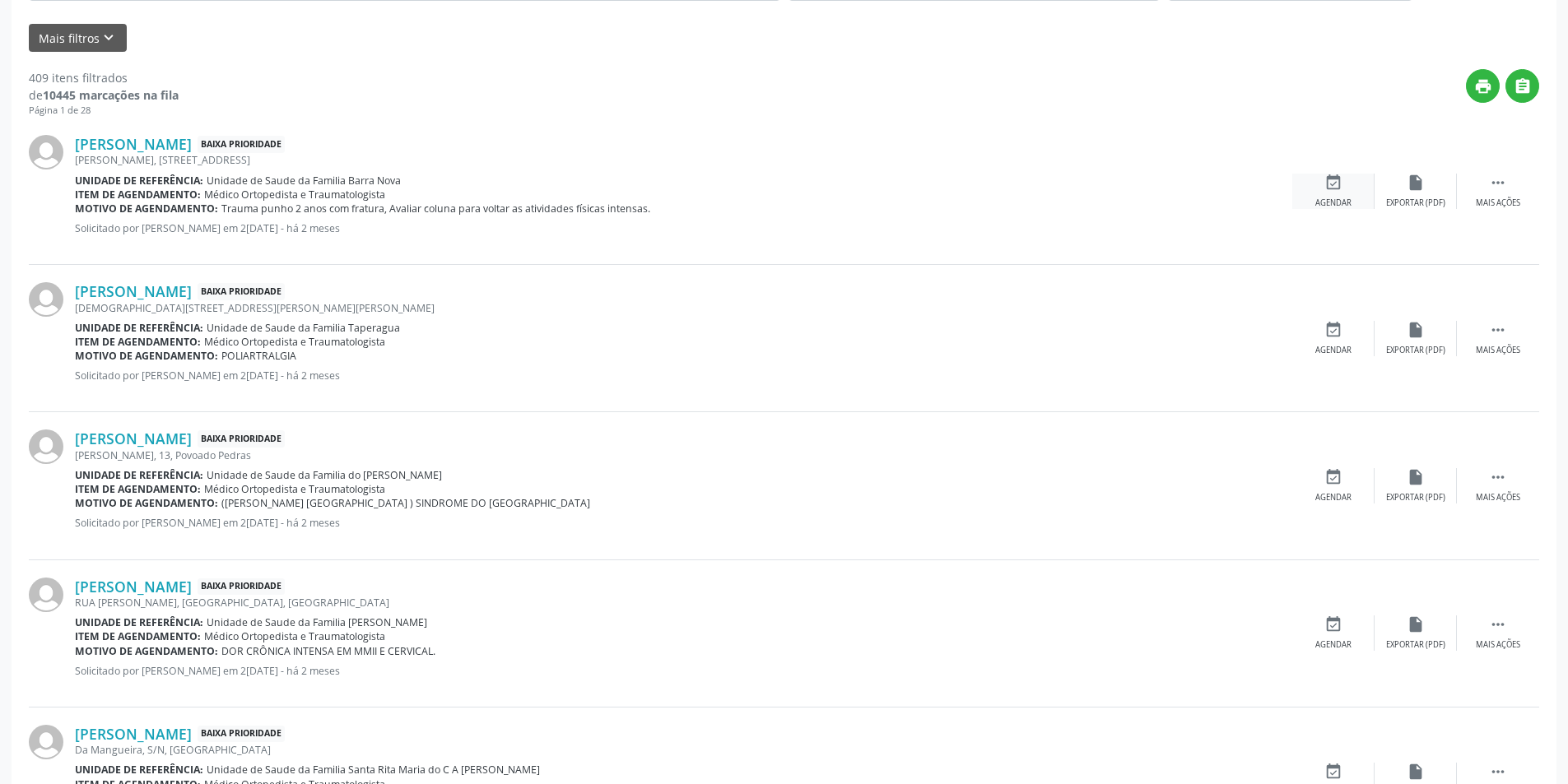
click at [1332, 191] on div "event_available Agendar" at bounding box center [1333, 191] width 82 height 35
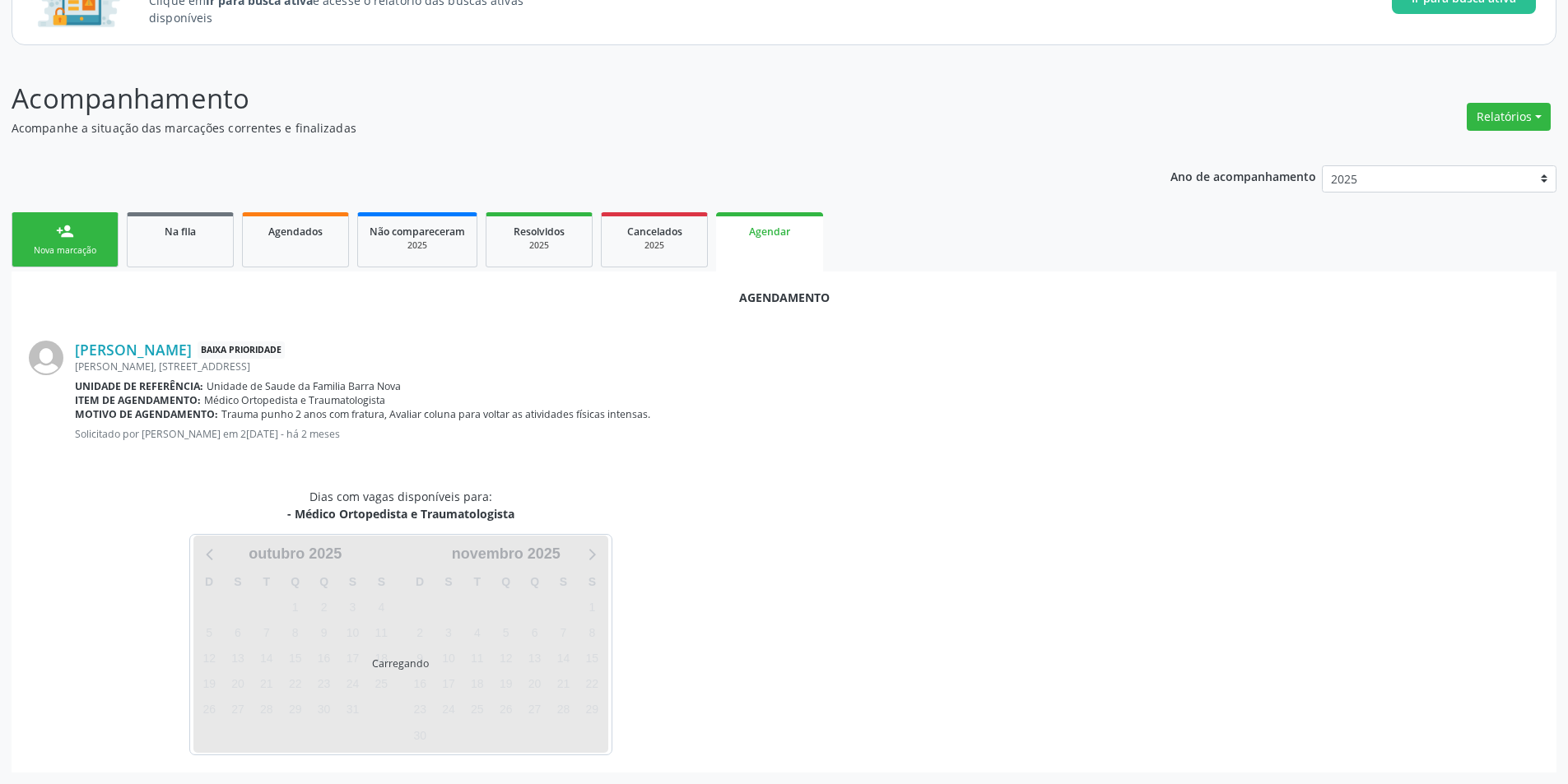
scroll to position [190, 0]
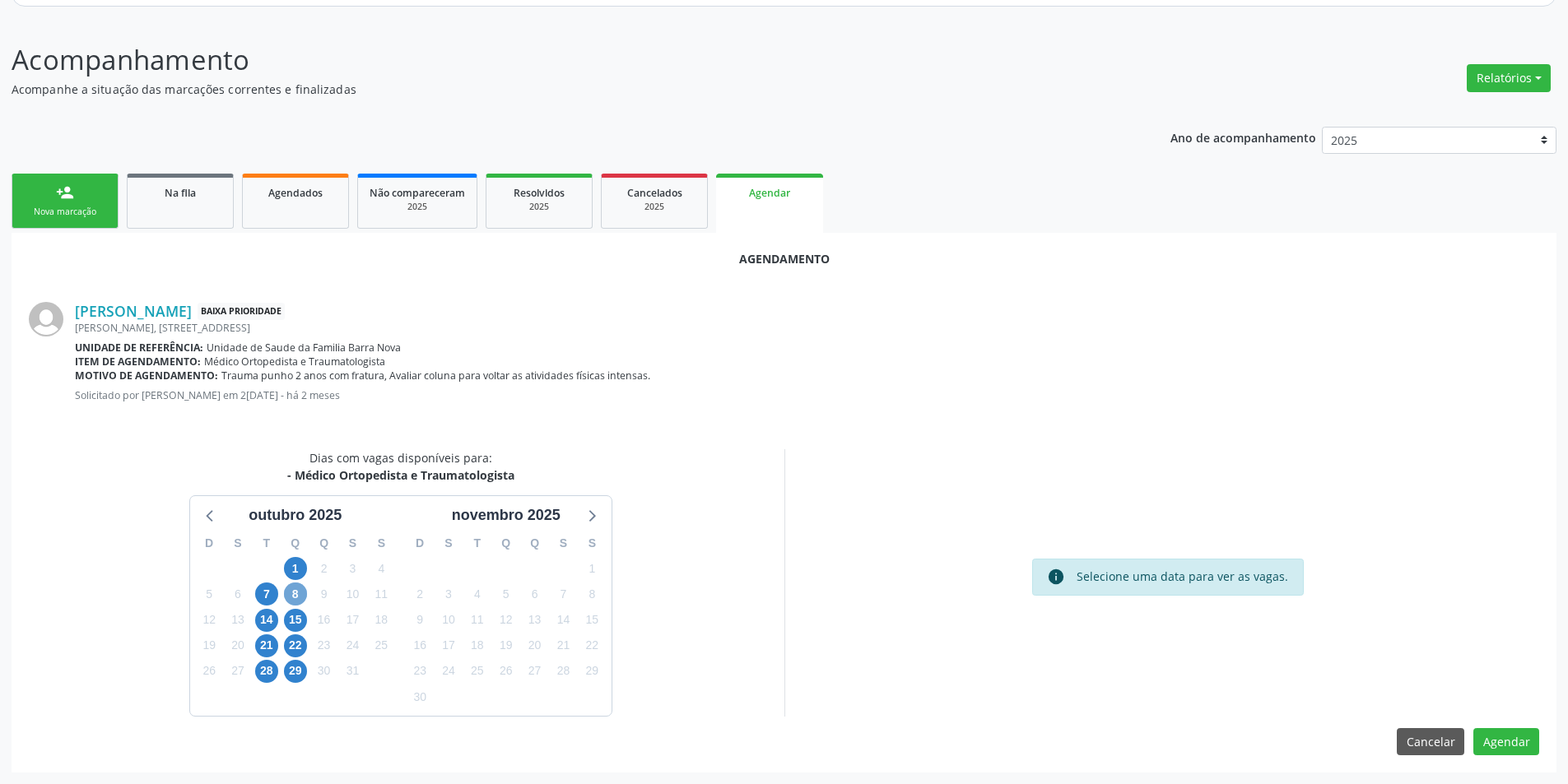
click at [291, 591] on span "8" at bounding box center [295, 594] width 23 height 23
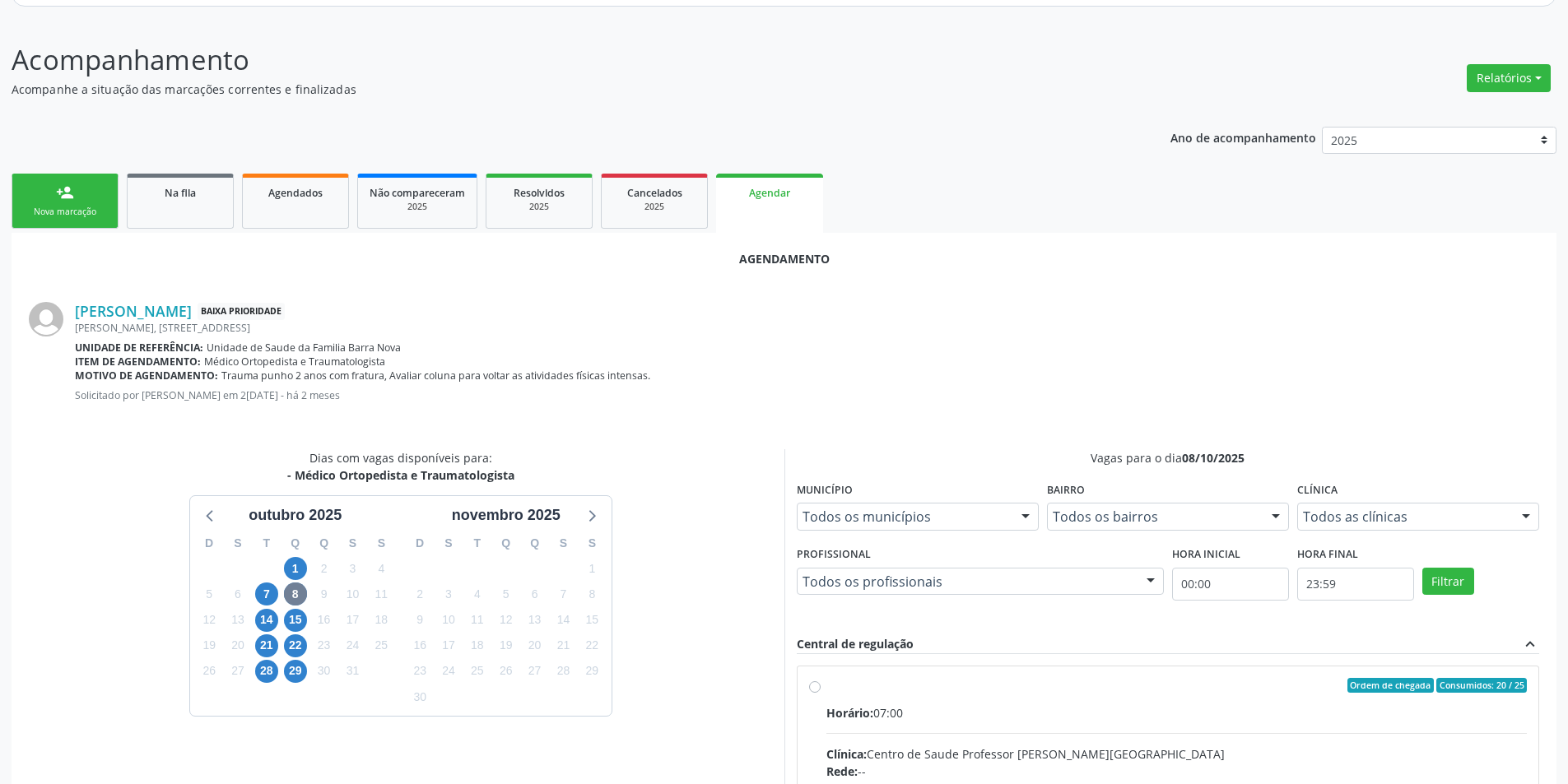
click at [814, 685] on input "Ordem de chegada Consumidos: 20 / 25 Horário: 07:00 Clínica: Centro de Saude Pr…" at bounding box center [815, 685] width 12 height 15
radio input "true"
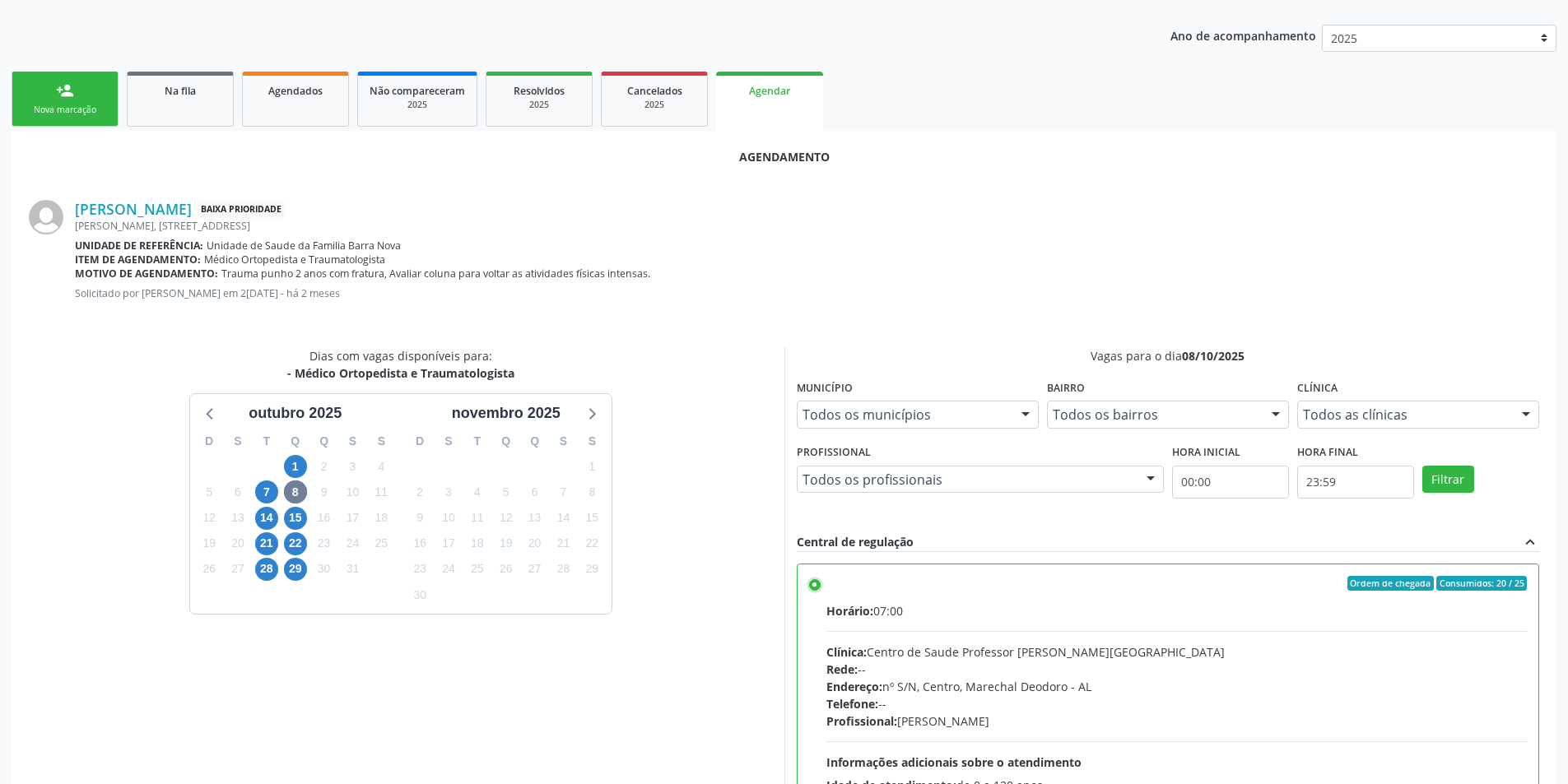
scroll to position [458, 0]
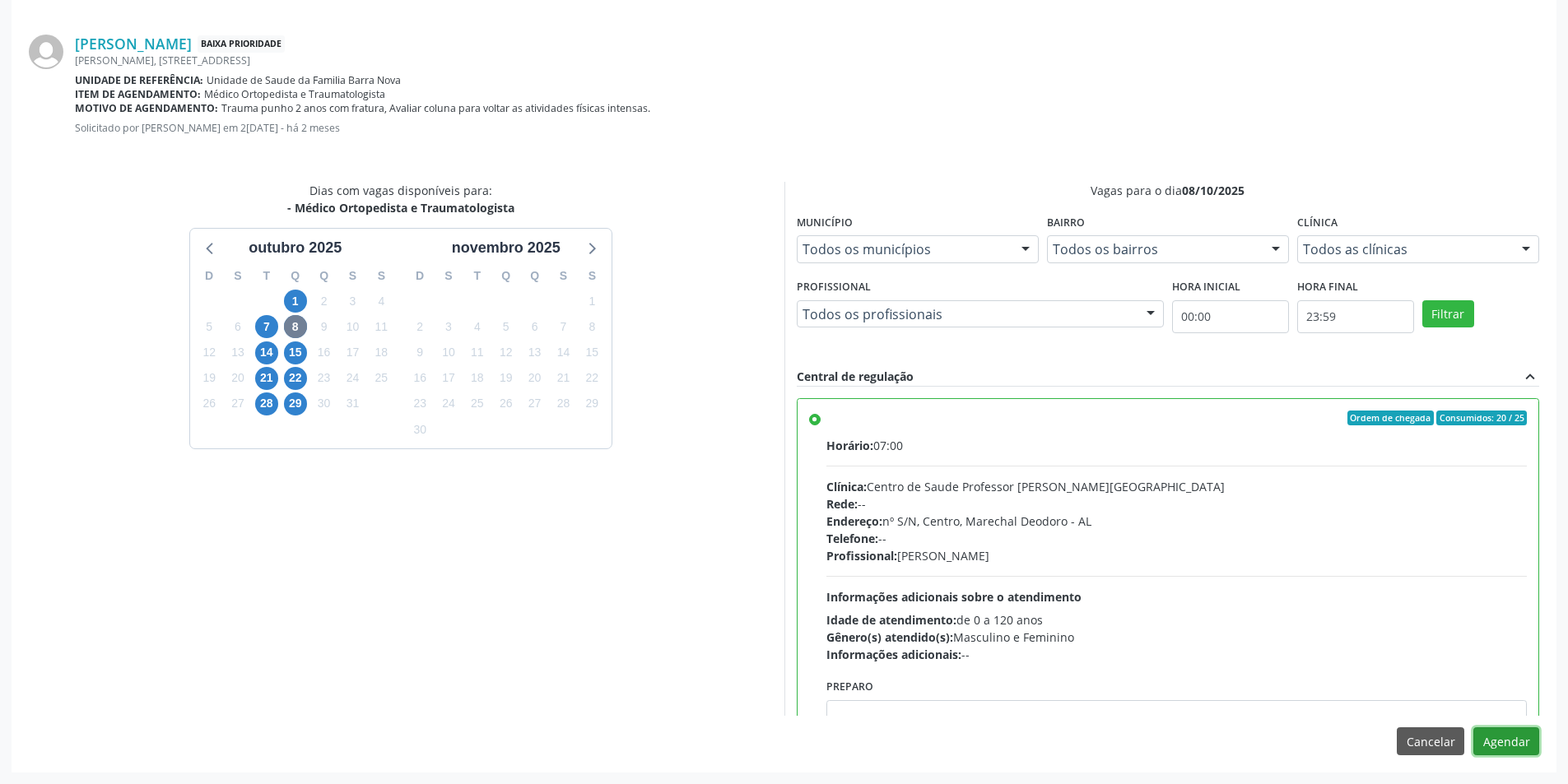
click at [1517, 748] on button "Agendar" at bounding box center [1506, 741] width 66 height 28
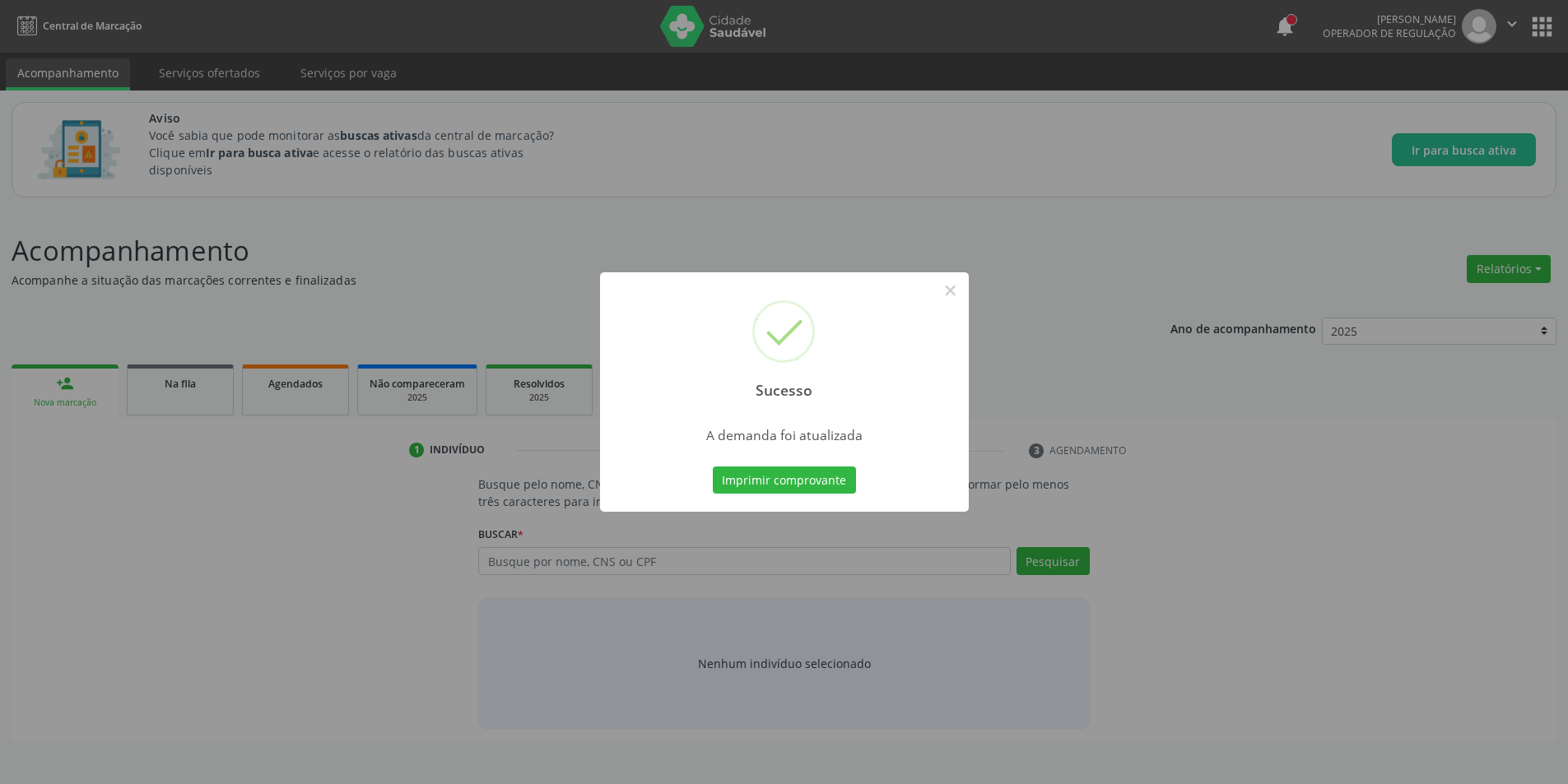
scroll to position [0, 0]
click at [962, 291] on button "×" at bounding box center [956, 290] width 28 height 28
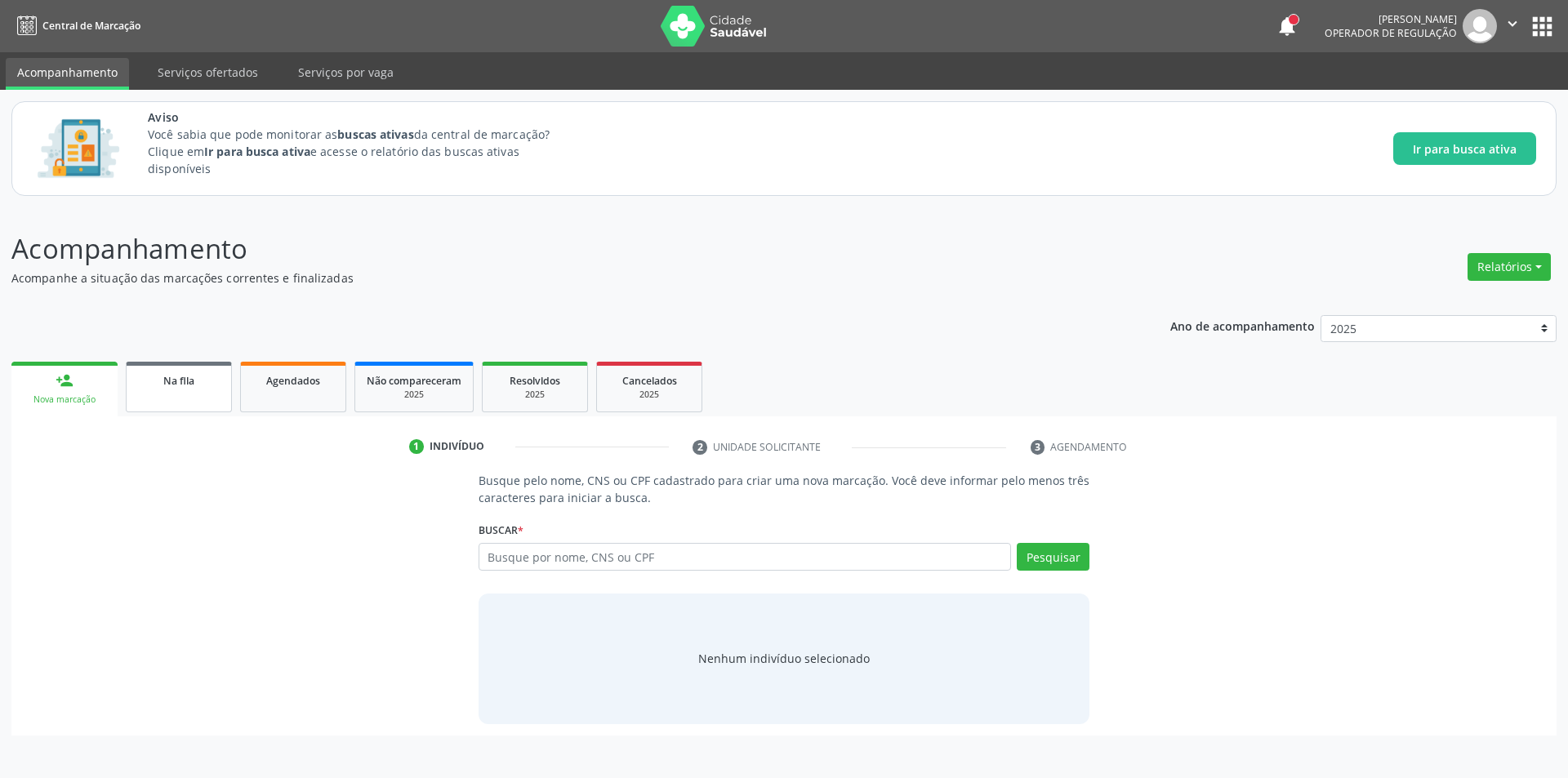
click at [156, 384] on div "Na fila" at bounding box center [179, 380] width 82 height 18
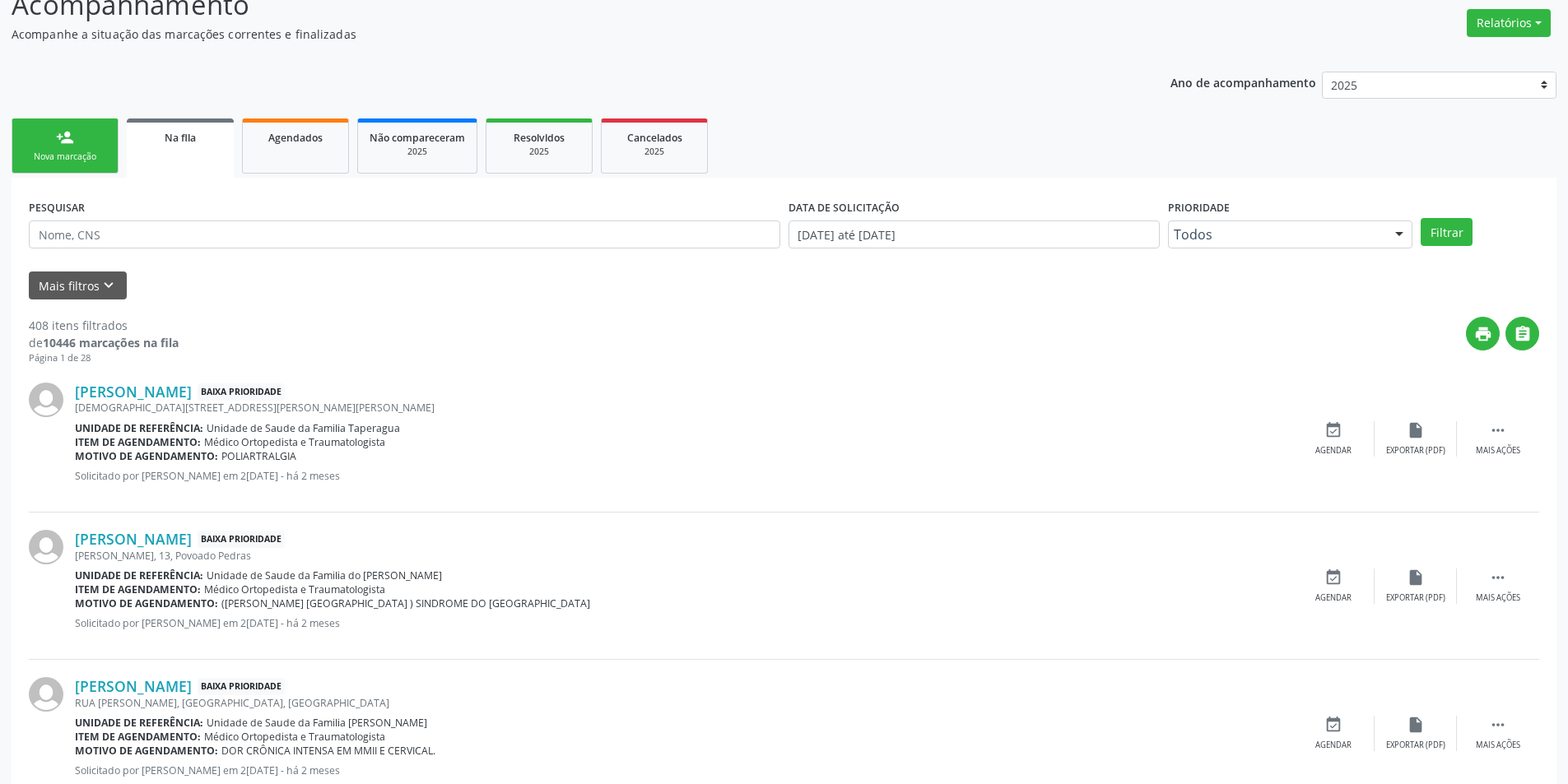
scroll to position [246, 0]
click at [191, 537] on link "[PERSON_NAME]" at bounding box center [133, 538] width 117 height 18
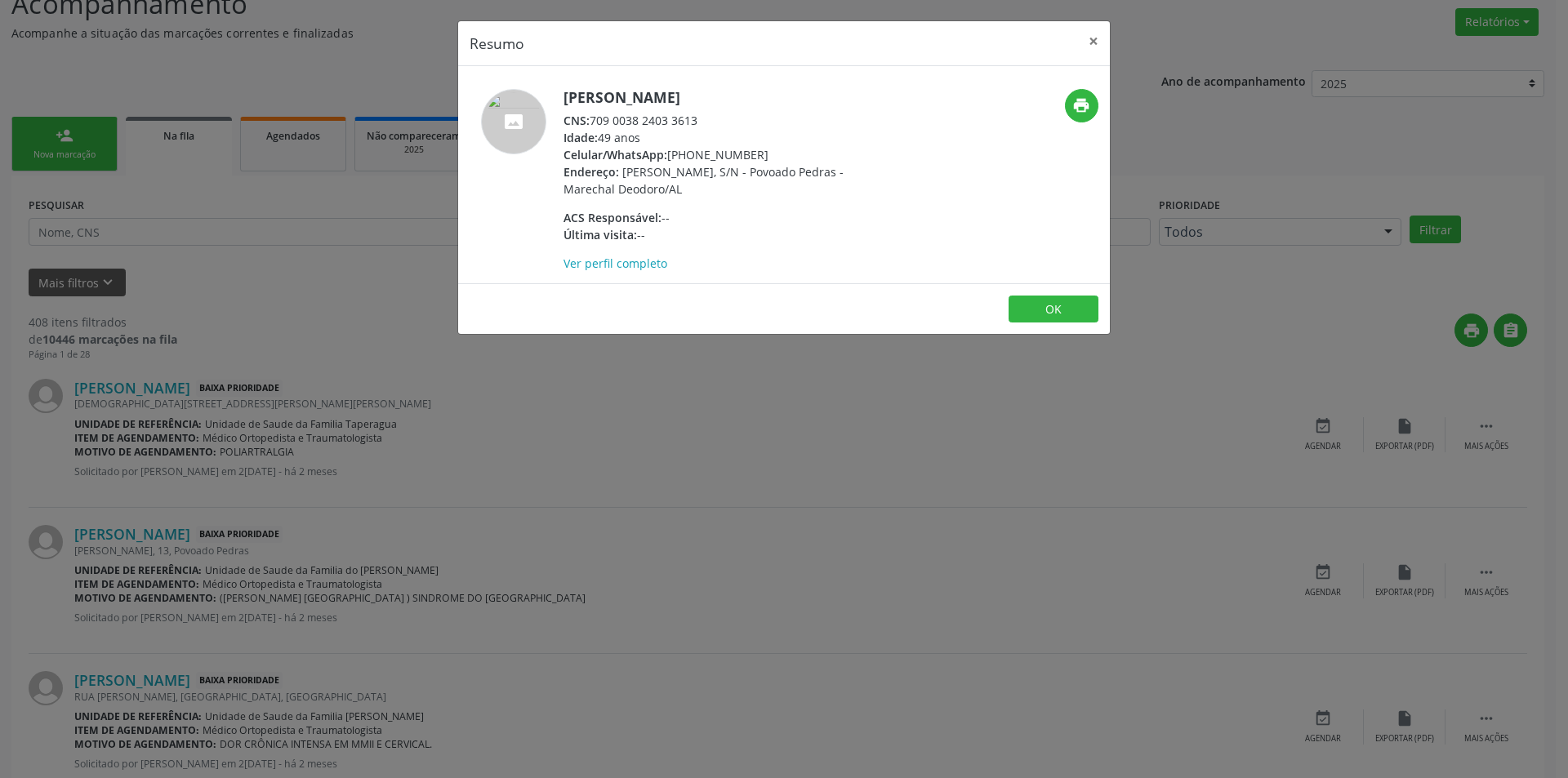
drag, startPoint x: 594, startPoint y: 118, endPoint x: 711, endPoint y: 118, distance: 117.0
click at [711, 118] on div "CNS: 709 0038 2403 3613" at bounding box center [722, 121] width 317 height 18
copy div "709 0038 2403 3613"
click at [1062, 298] on button "OK" at bounding box center [1053, 309] width 90 height 28
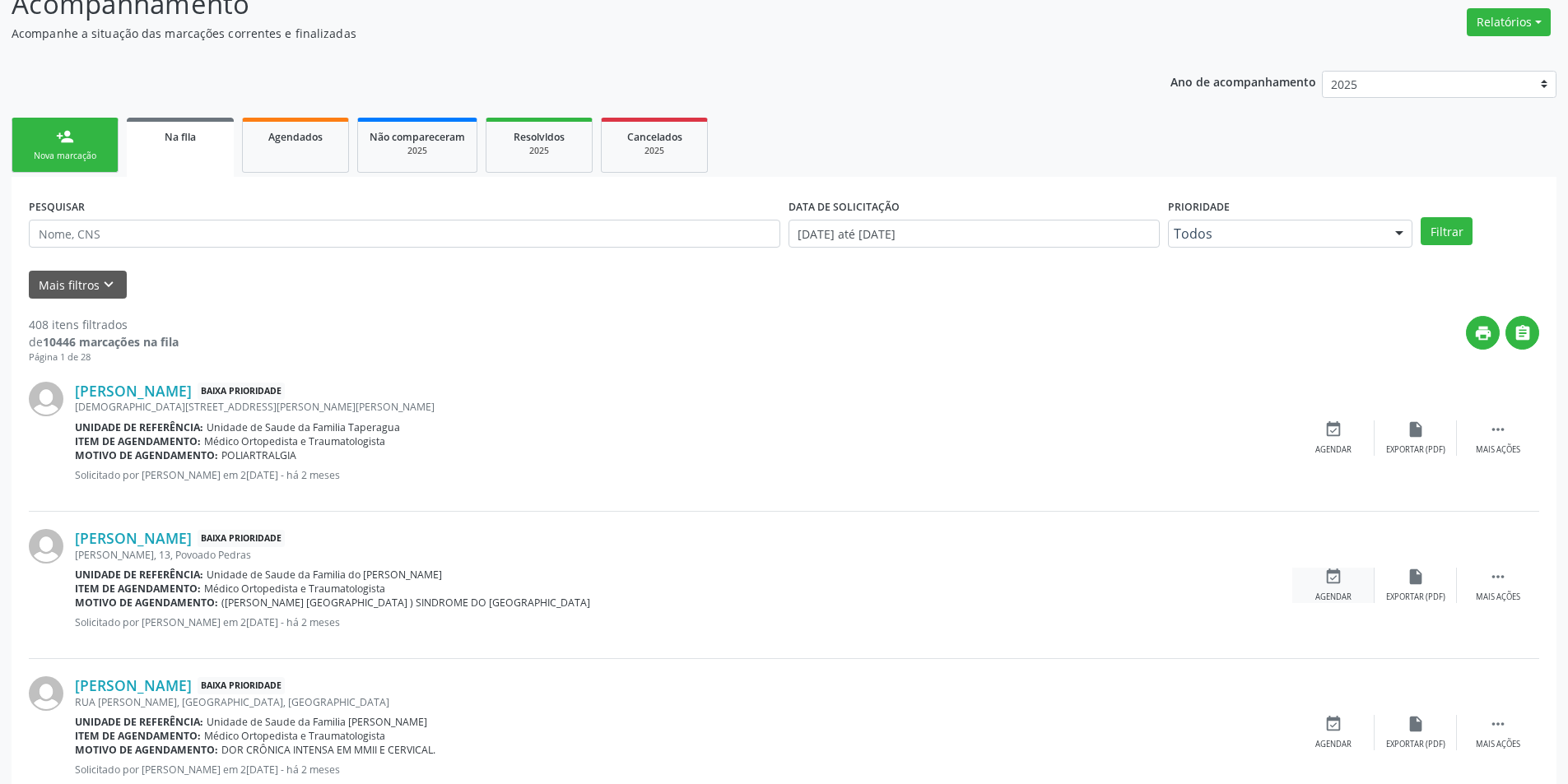
click at [1331, 573] on icon "event_available" at bounding box center [1333, 576] width 18 height 18
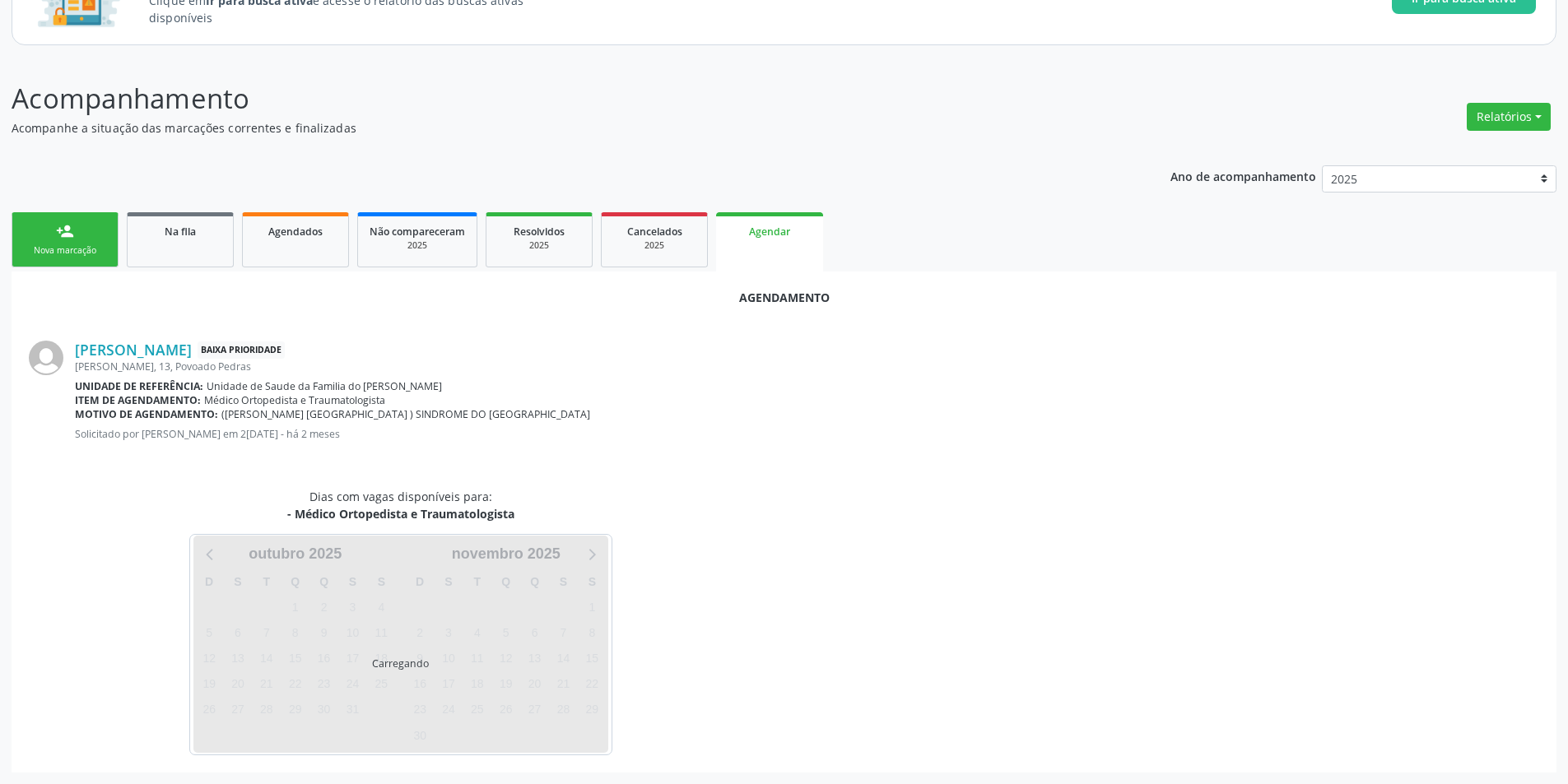
scroll to position [190, 0]
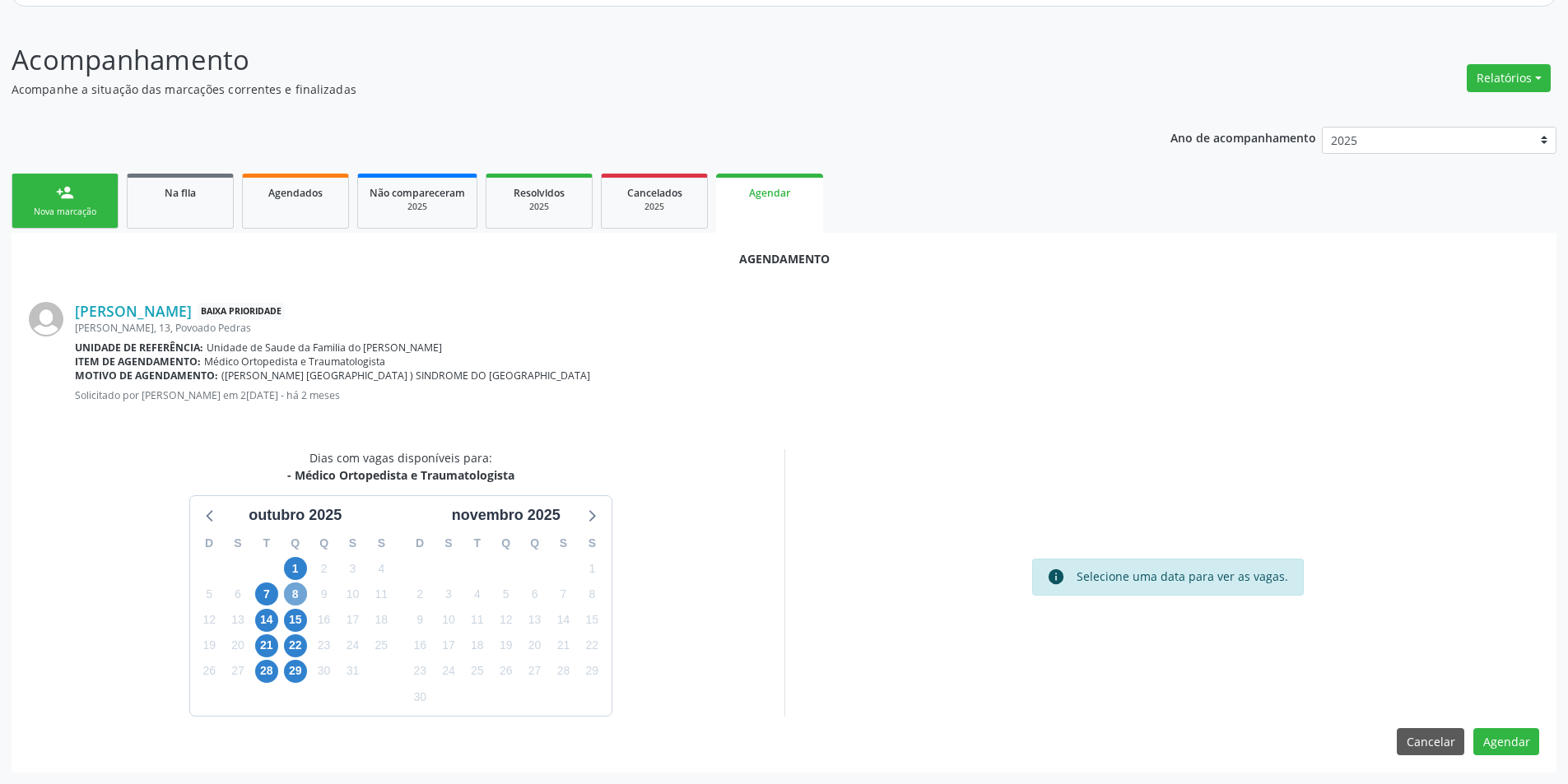
click at [297, 594] on span "8" at bounding box center [295, 594] width 23 height 23
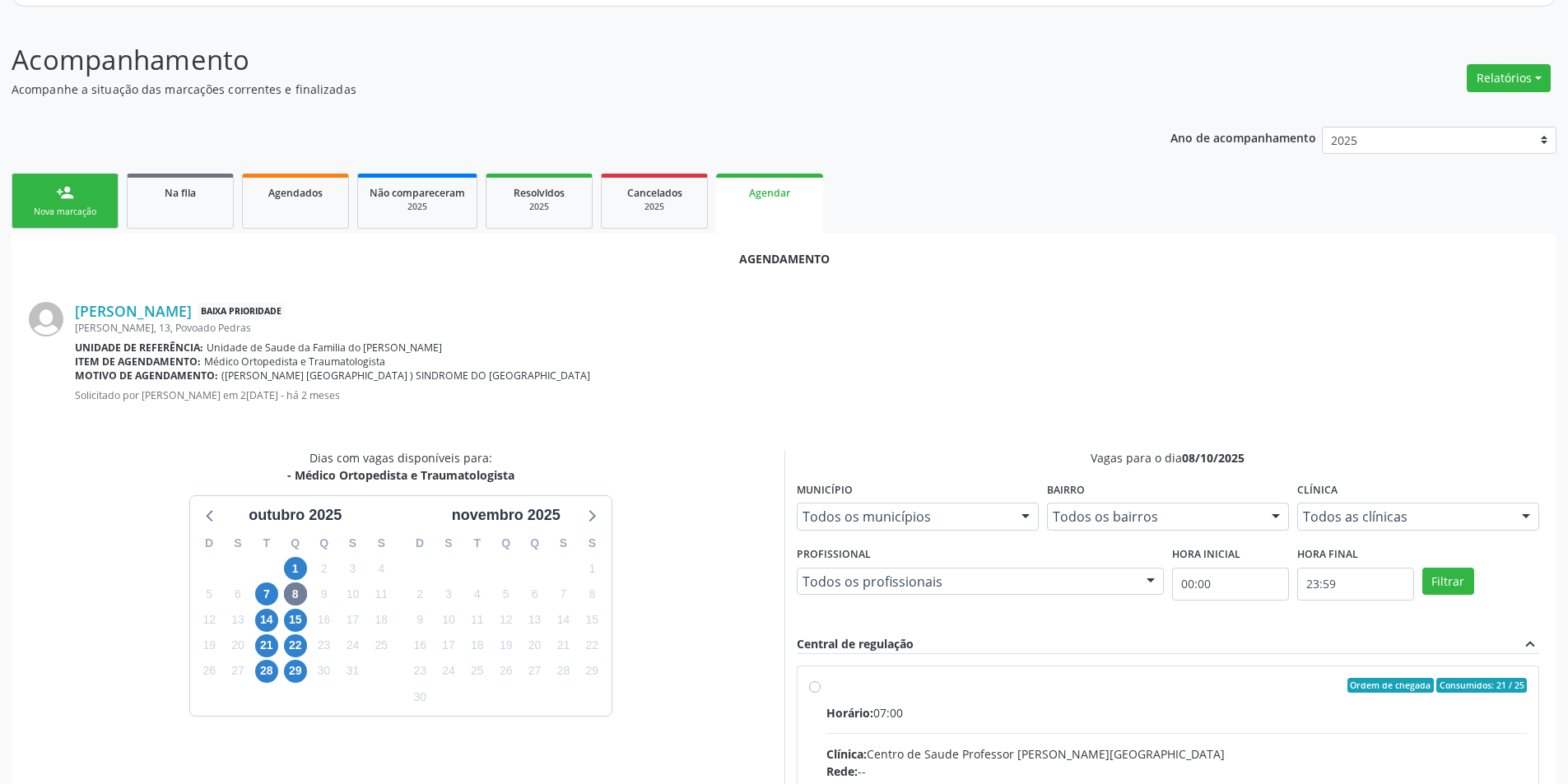
click at [815, 687] on input "Ordem de chegada Consumidos: 21 / 25 Horário: 07:00 Clínica: Centro de Saude Pr…" at bounding box center [815, 685] width 12 height 15
radio input "true"
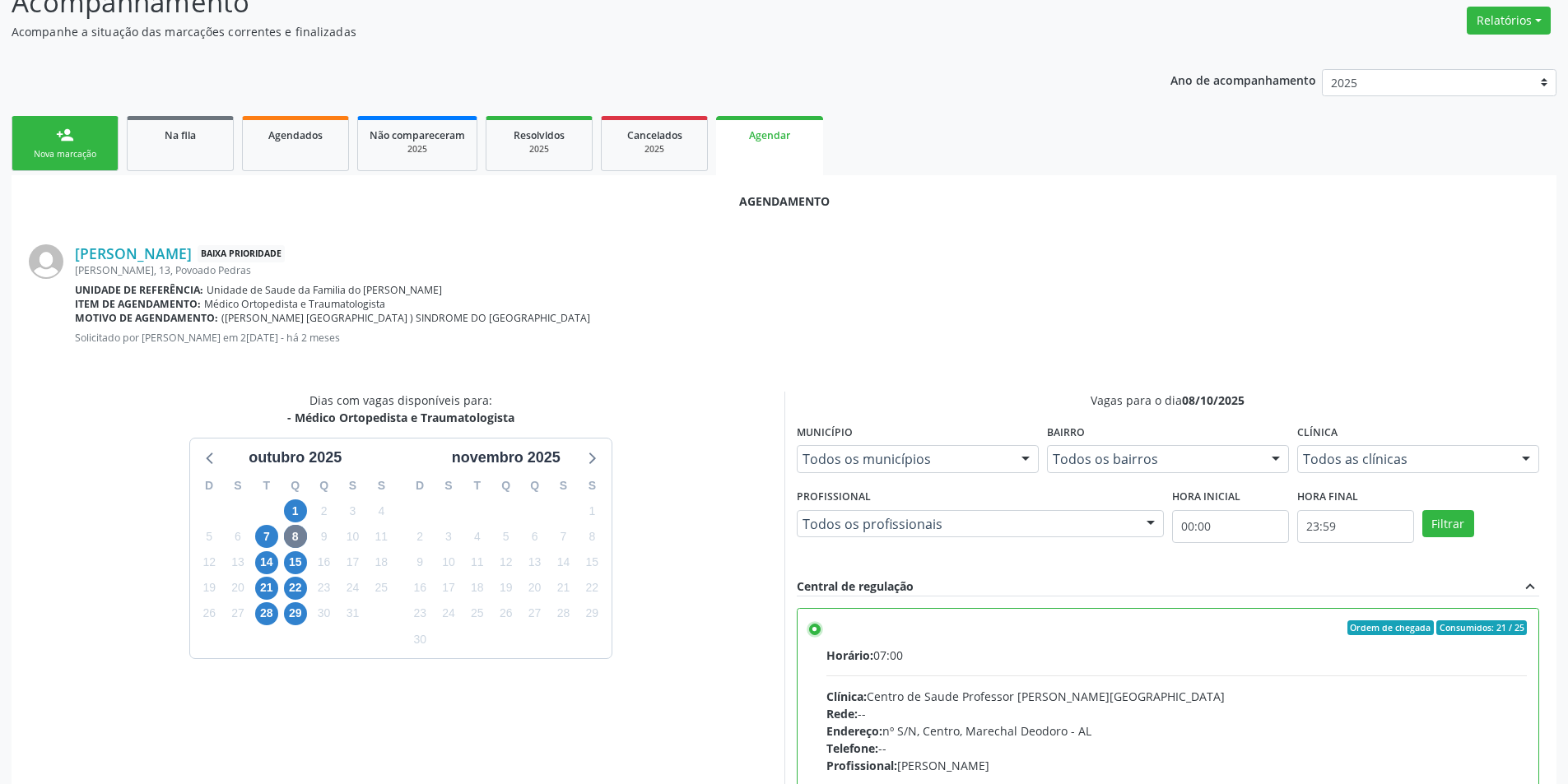
scroll to position [458, 0]
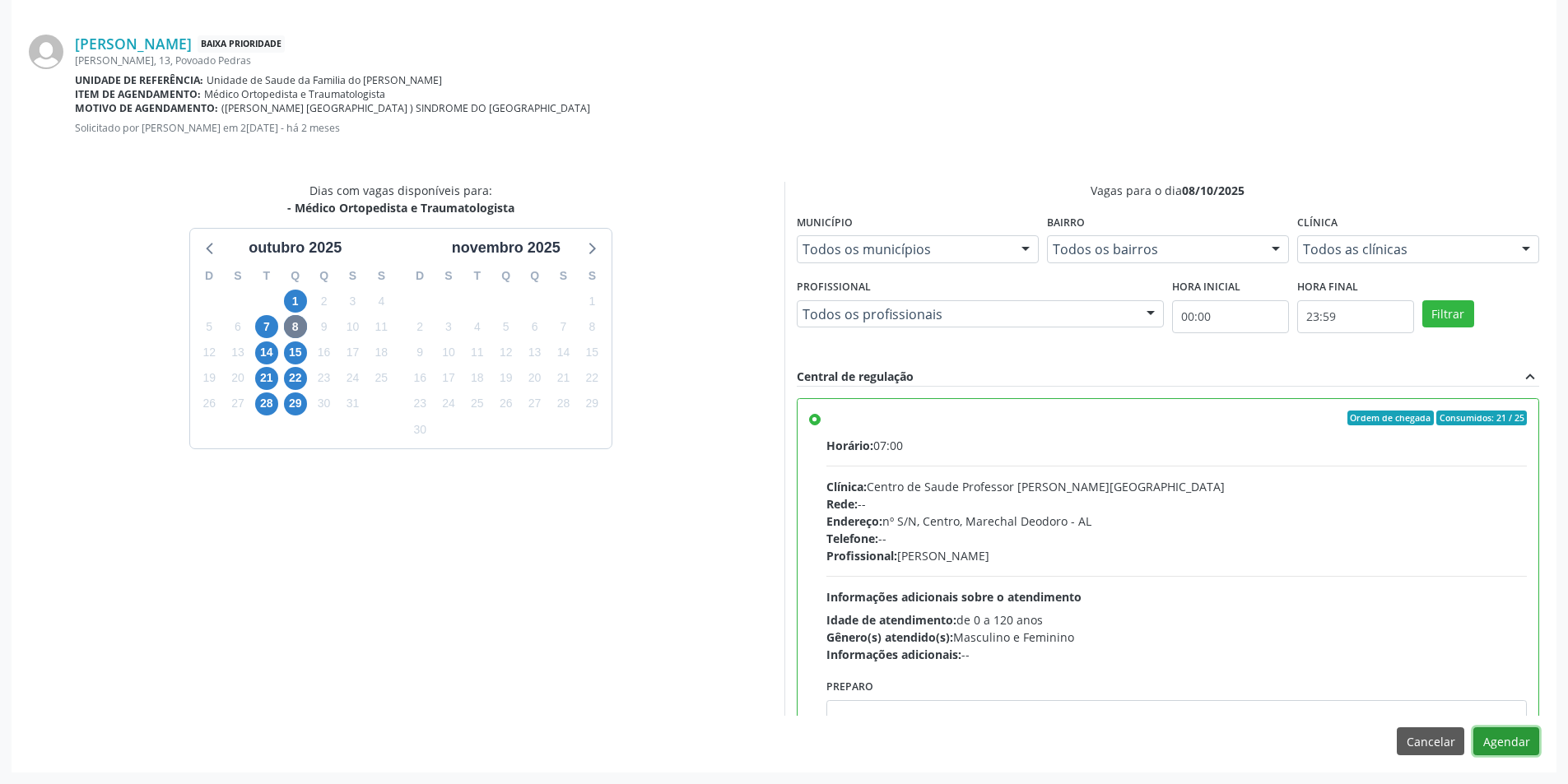
click at [1525, 735] on button "Agendar" at bounding box center [1506, 741] width 66 height 28
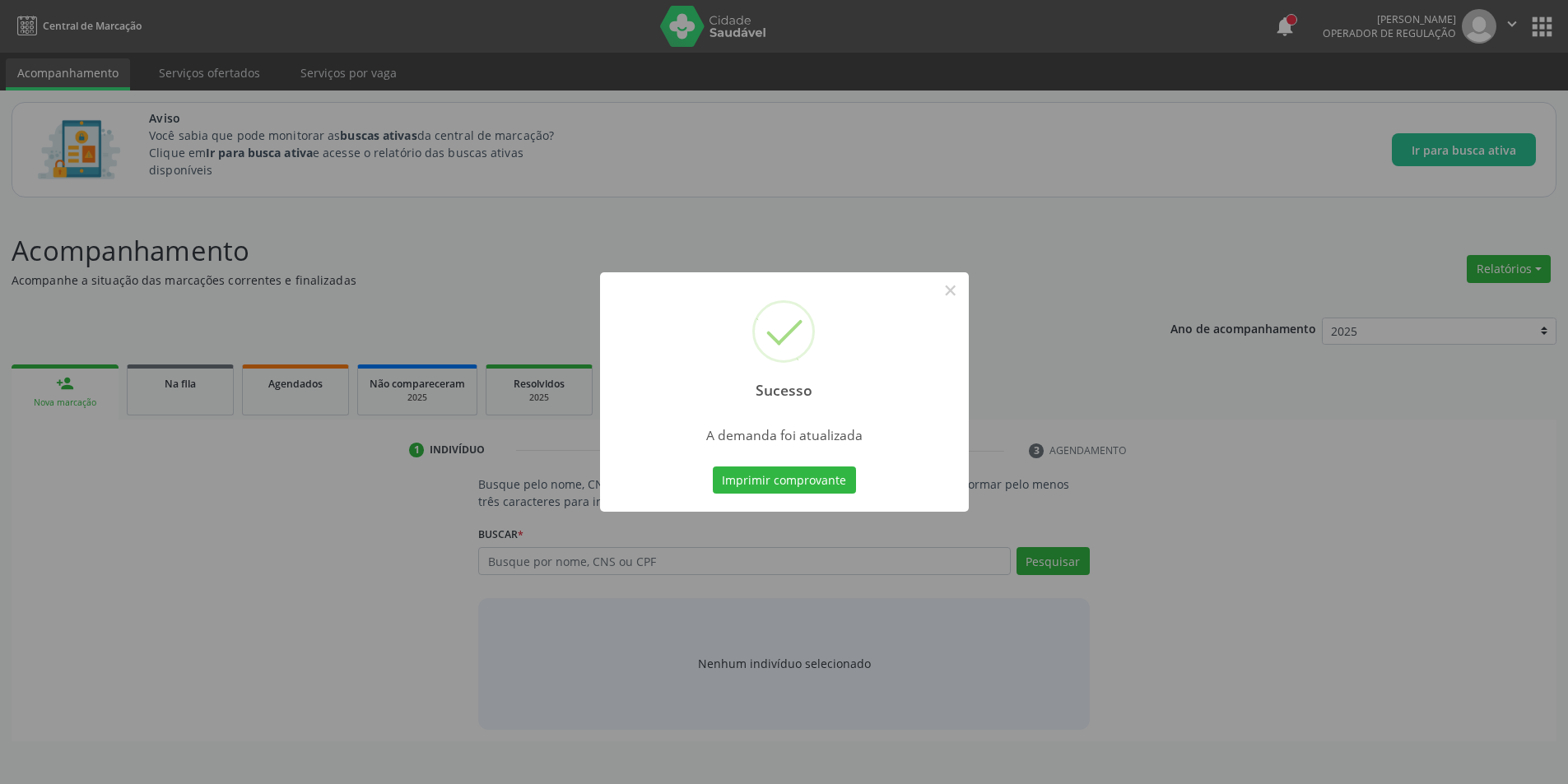
scroll to position [0, 0]
click at [952, 288] on button "×" at bounding box center [956, 290] width 28 height 28
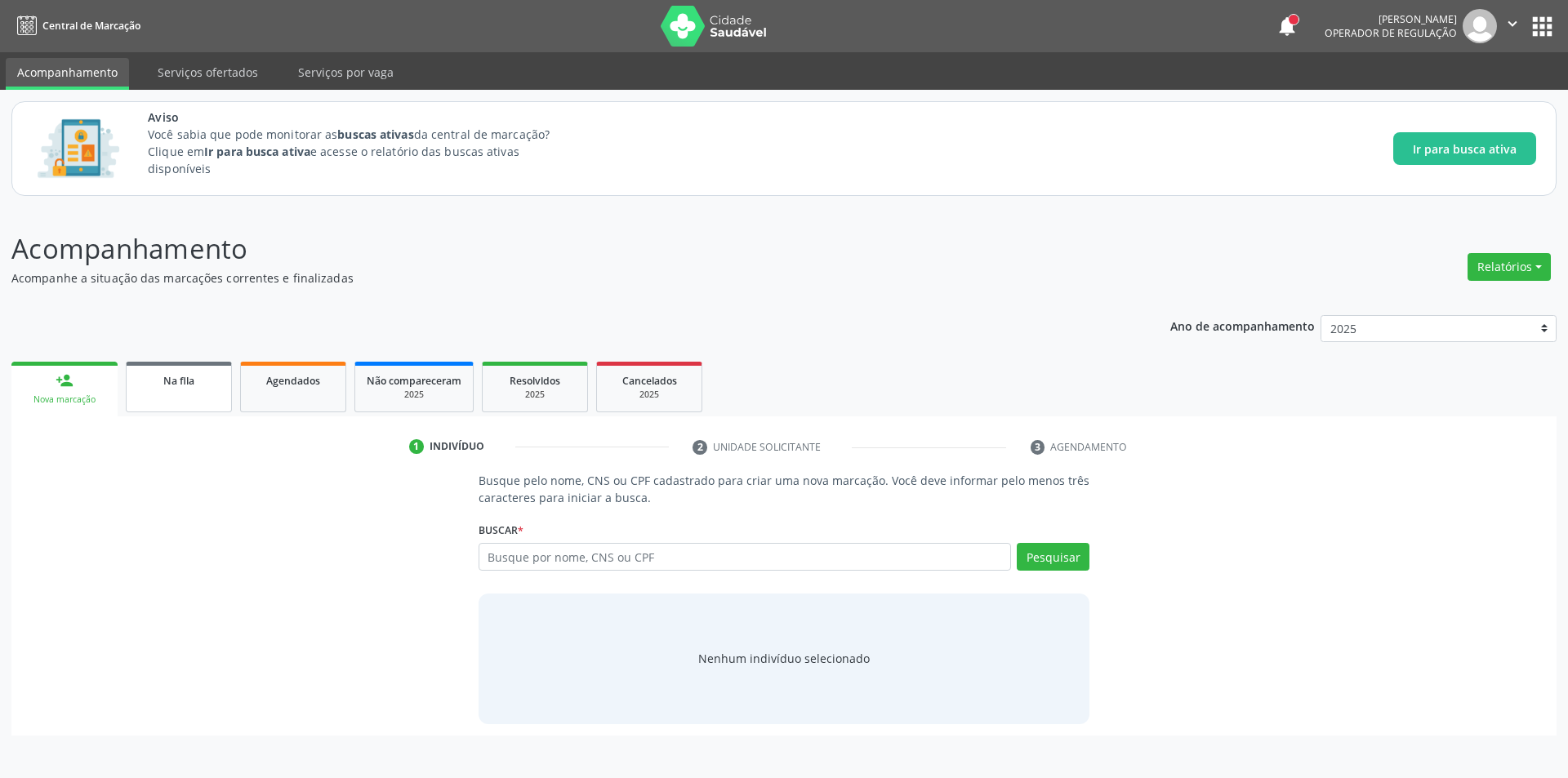
click at [160, 371] on div "Na fila" at bounding box center [179, 380] width 82 height 18
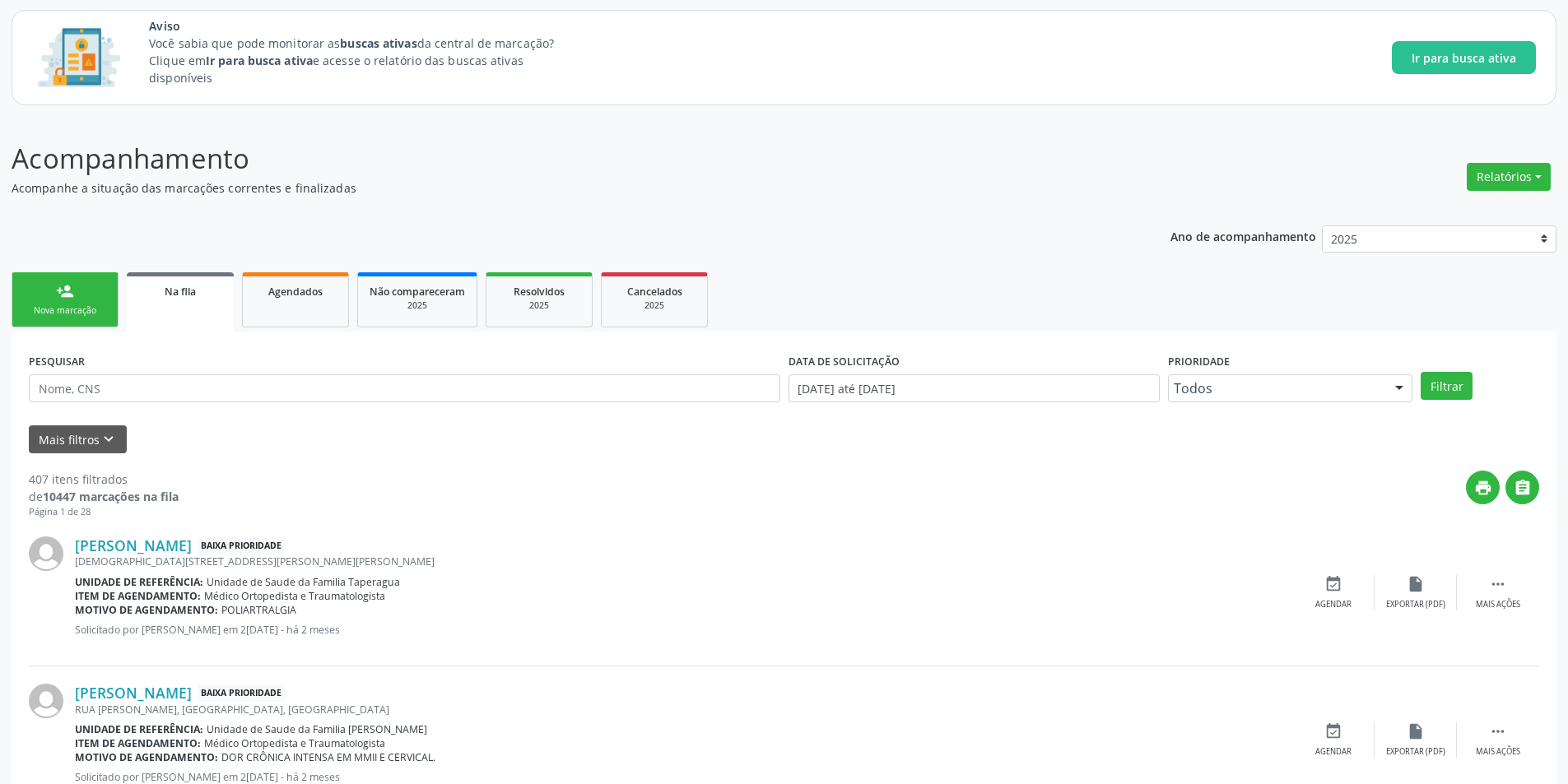
scroll to position [82, 0]
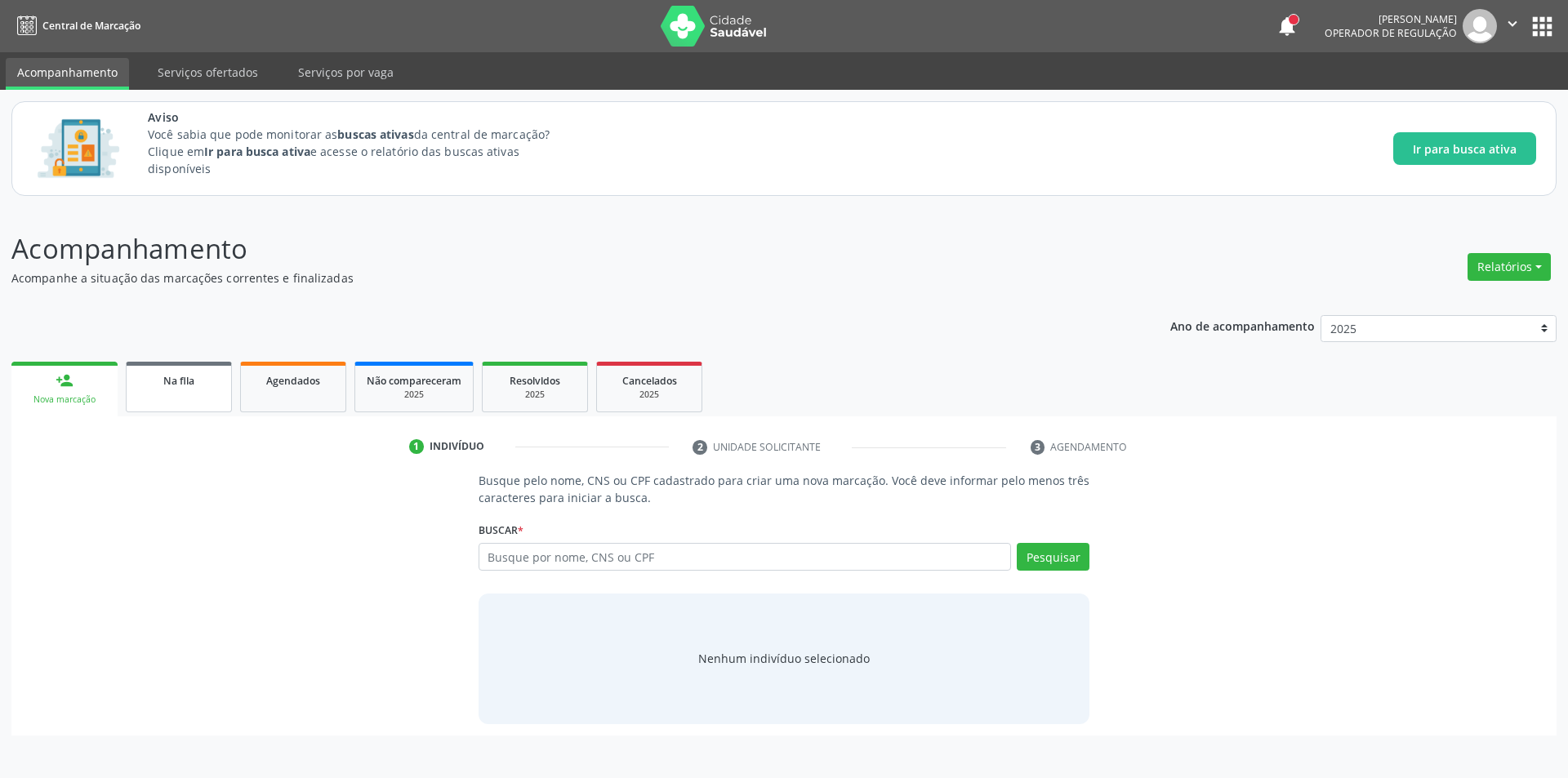
click at [184, 392] on link "Na fila" at bounding box center [178, 387] width 106 height 51
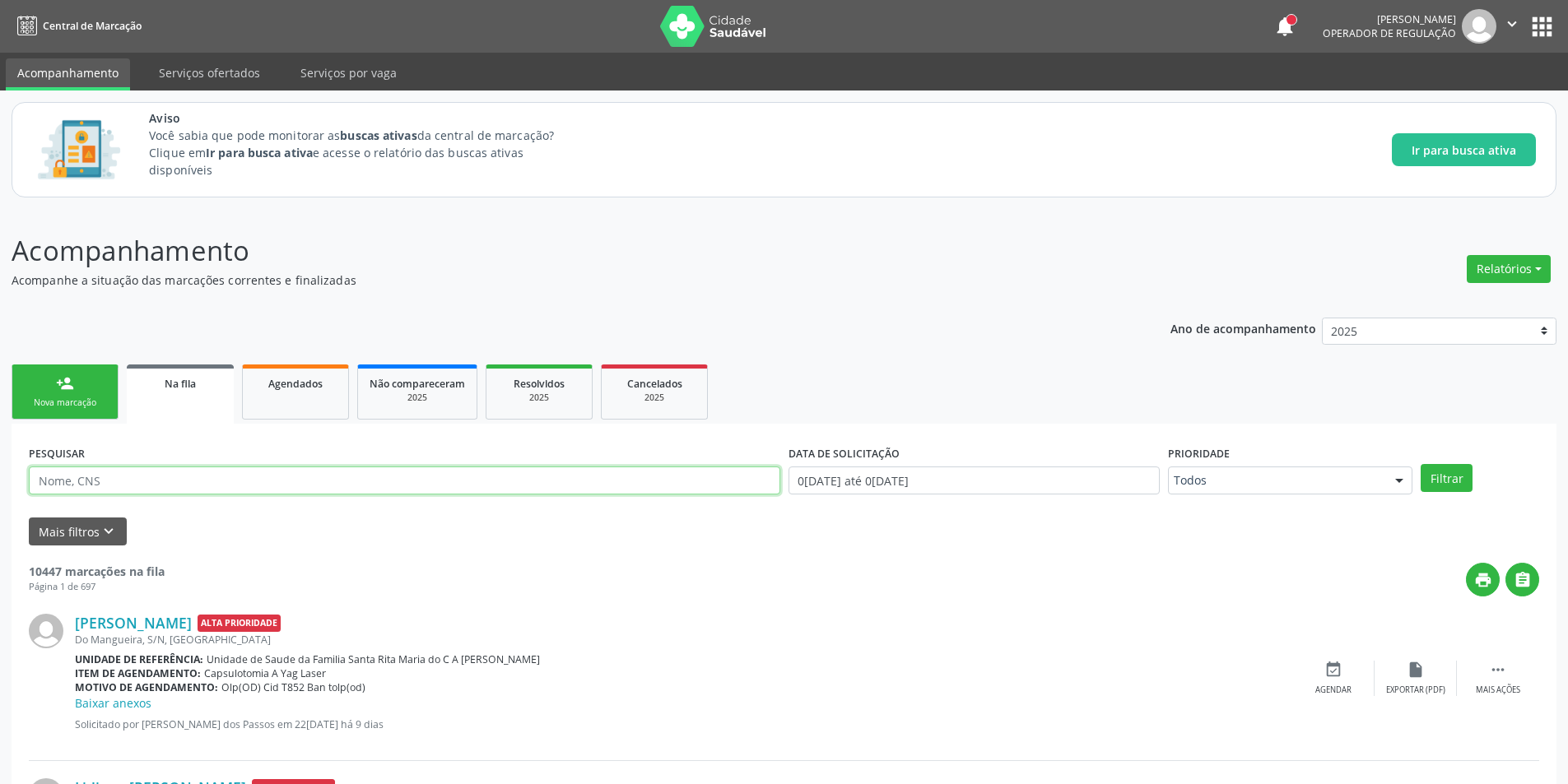
click at [176, 482] on input "text" at bounding box center [404, 480] width 751 height 28
click at [85, 524] on button "Mais filtros keyboard_arrow_down" at bounding box center [78, 531] width 98 height 28
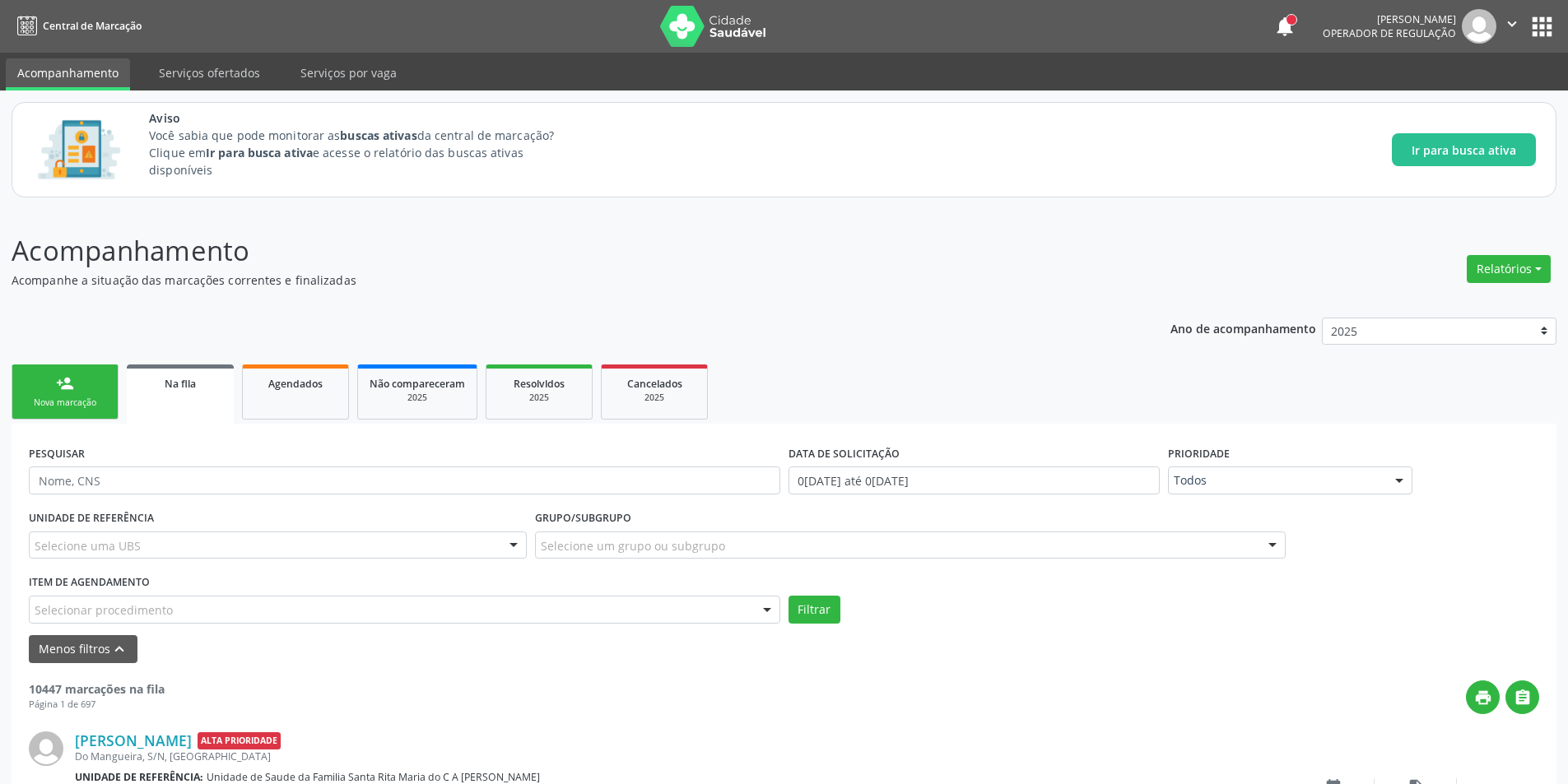
click at [163, 599] on div "Selecionar procedimento" at bounding box center [404, 609] width 751 height 28
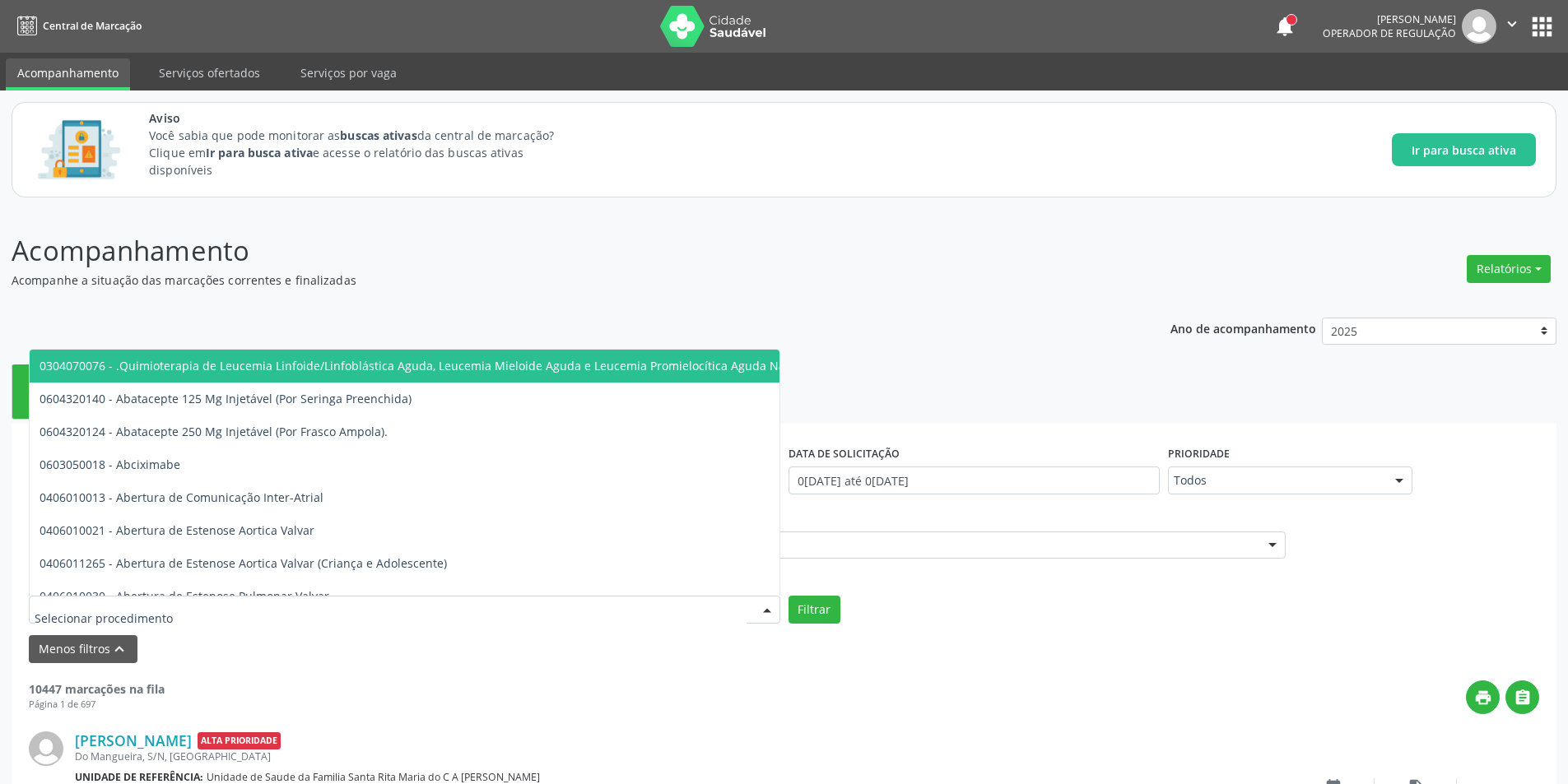
click at [168, 612] on input "text" at bounding box center [390, 618] width 712 height 33
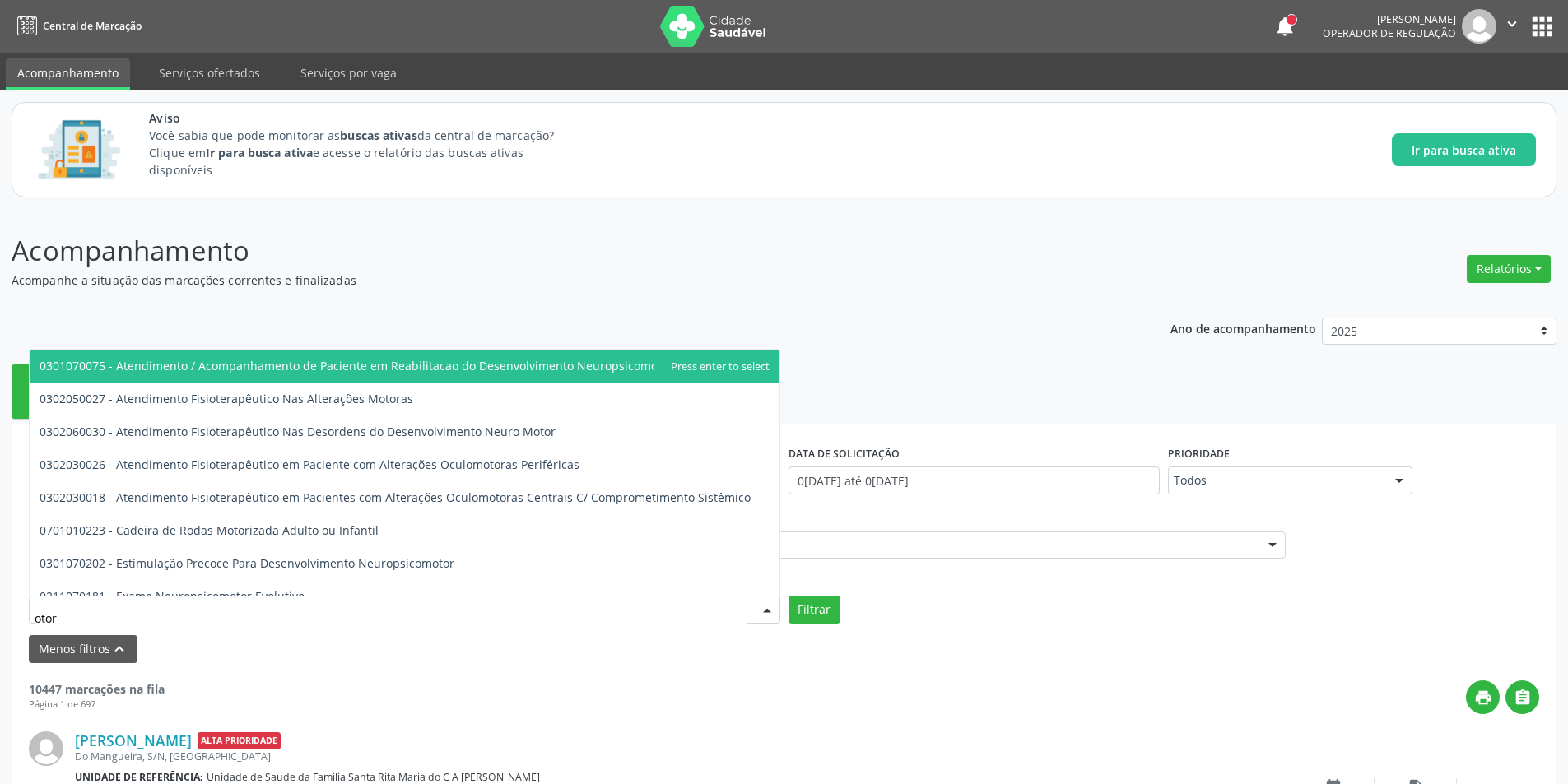
type input "otorr"
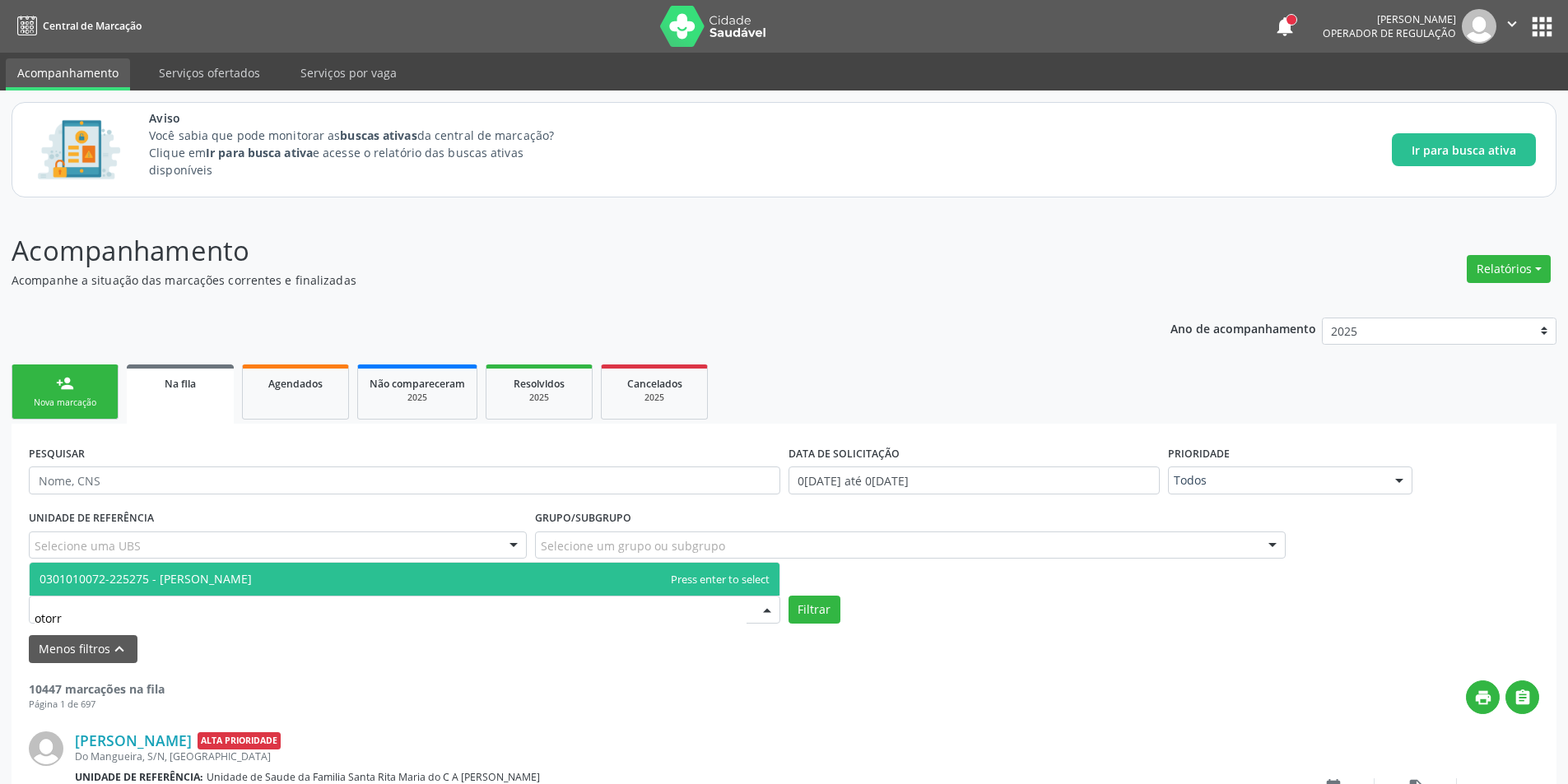
click at [232, 586] on span "0301010072-225275 - [PERSON_NAME]" at bounding box center [145, 579] width 212 height 16
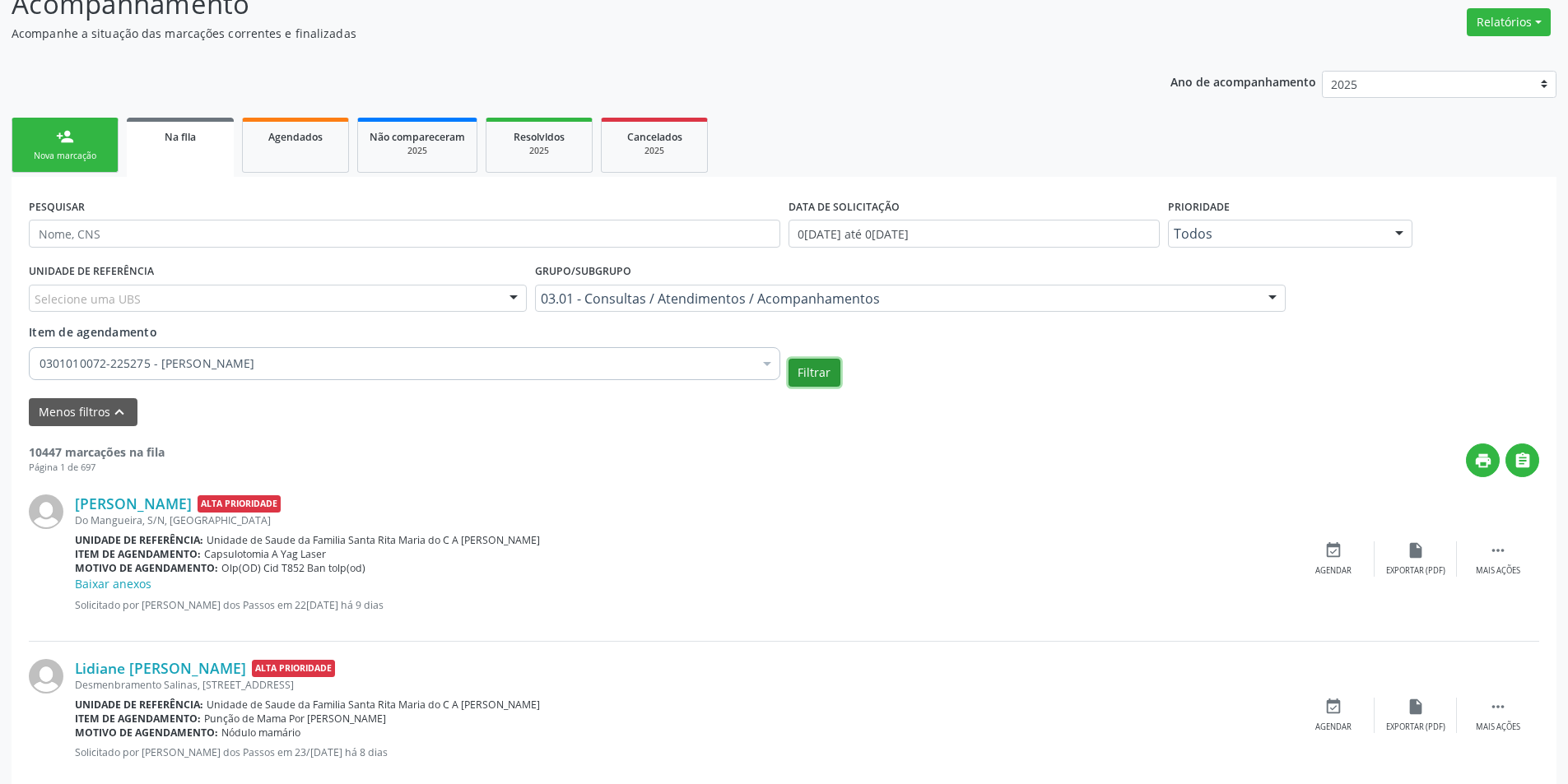
click at [807, 370] on button "Filtrar" at bounding box center [814, 372] width 52 height 28
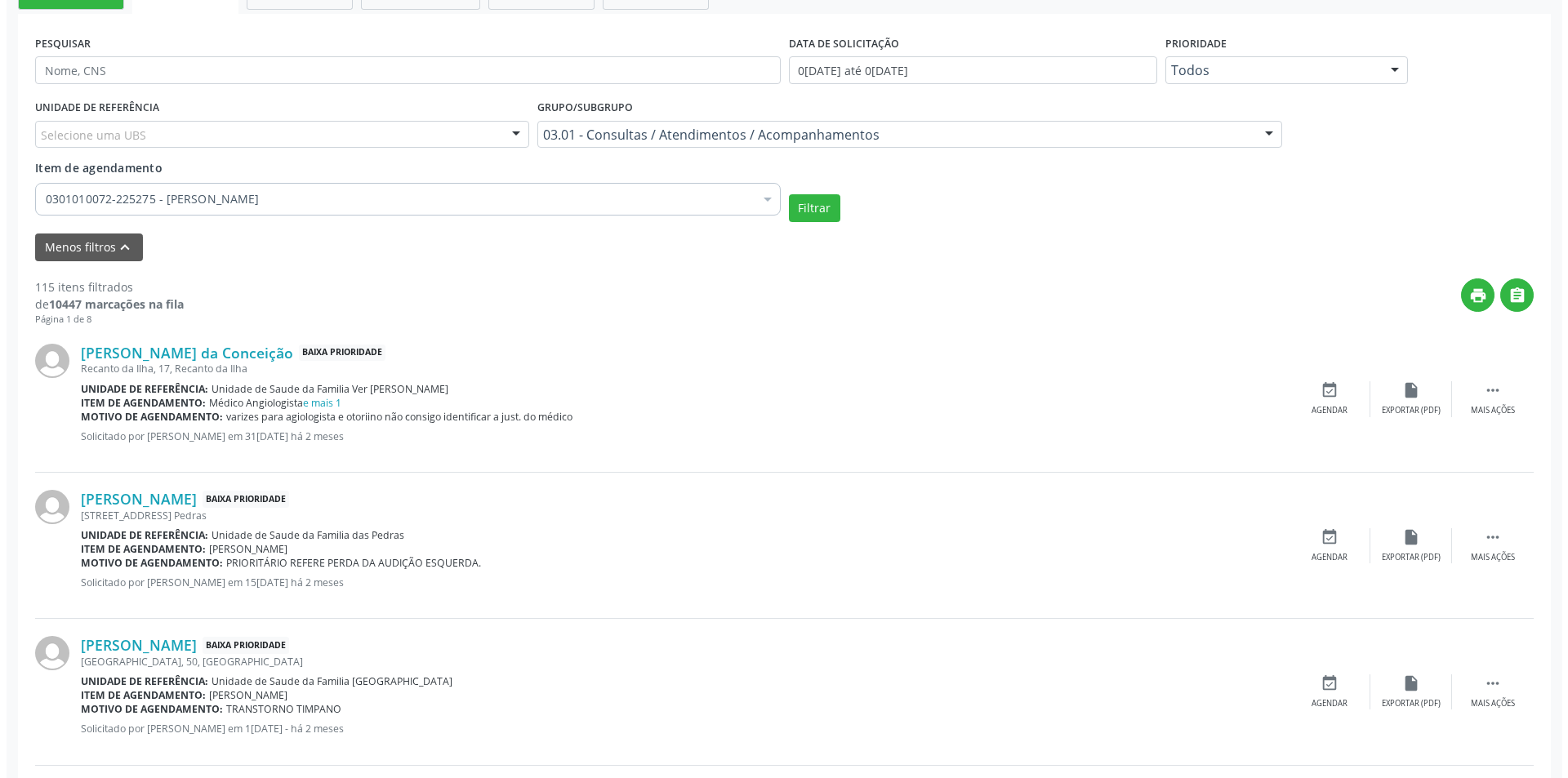
scroll to position [408, 0]
click at [316, 397] on link "e mais 1" at bounding box center [315, 401] width 38 height 14
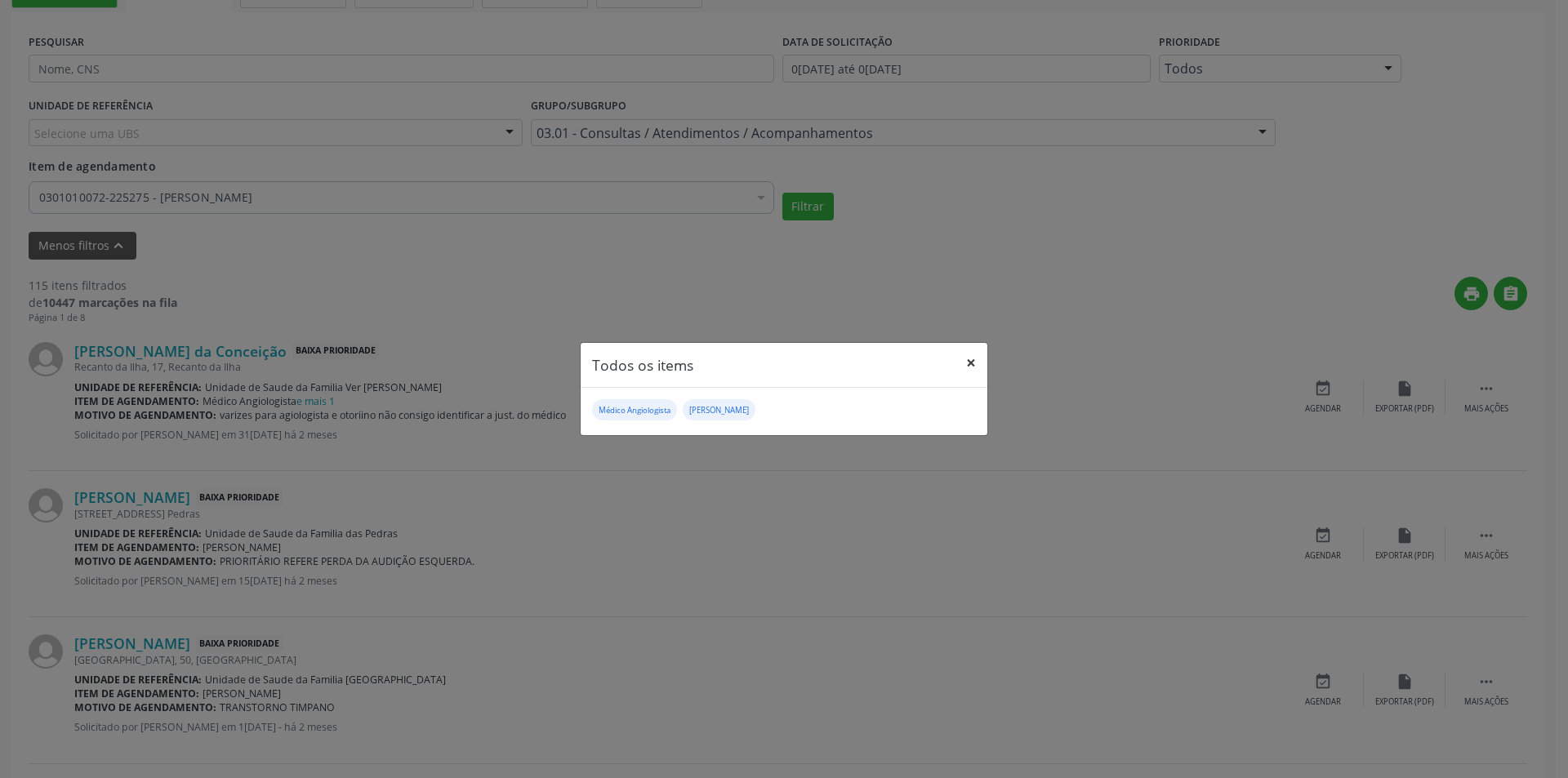
click at [975, 361] on button "×" at bounding box center [971, 362] width 33 height 40
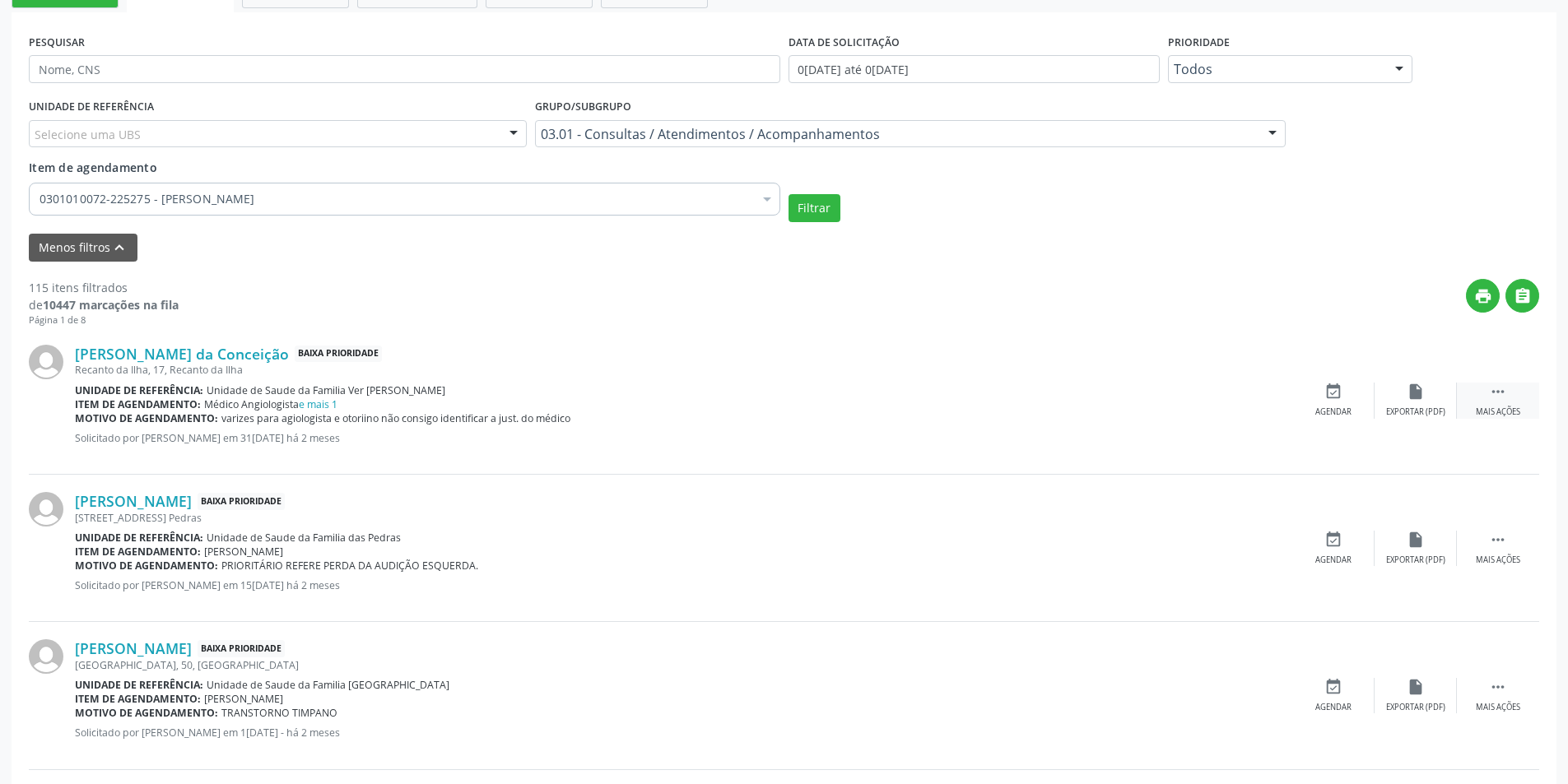
click at [1492, 395] on icon "" at bounding box center [1497, 392] width 18 height 18
click at [1321, 404] on div "cancel Cancelar" at bounding box center [1333, 400] width 82 height 35
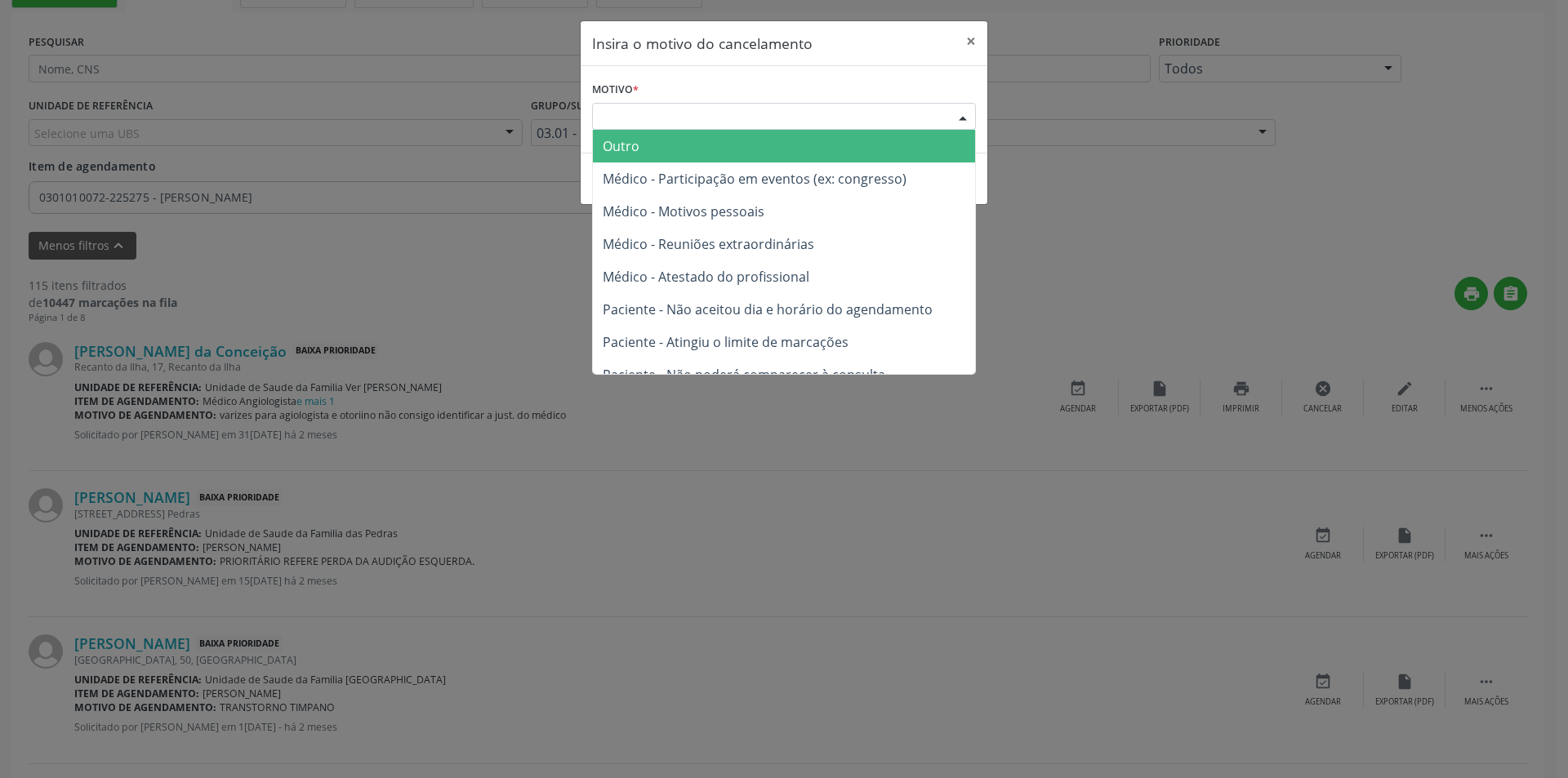
click at [667, 126] on div "Escolha o motivo" at bounding box center [784, 117] width 384 height 28
click at [667, 144] on span "Outro" at bounding box center [784, 146] width 382 height 33
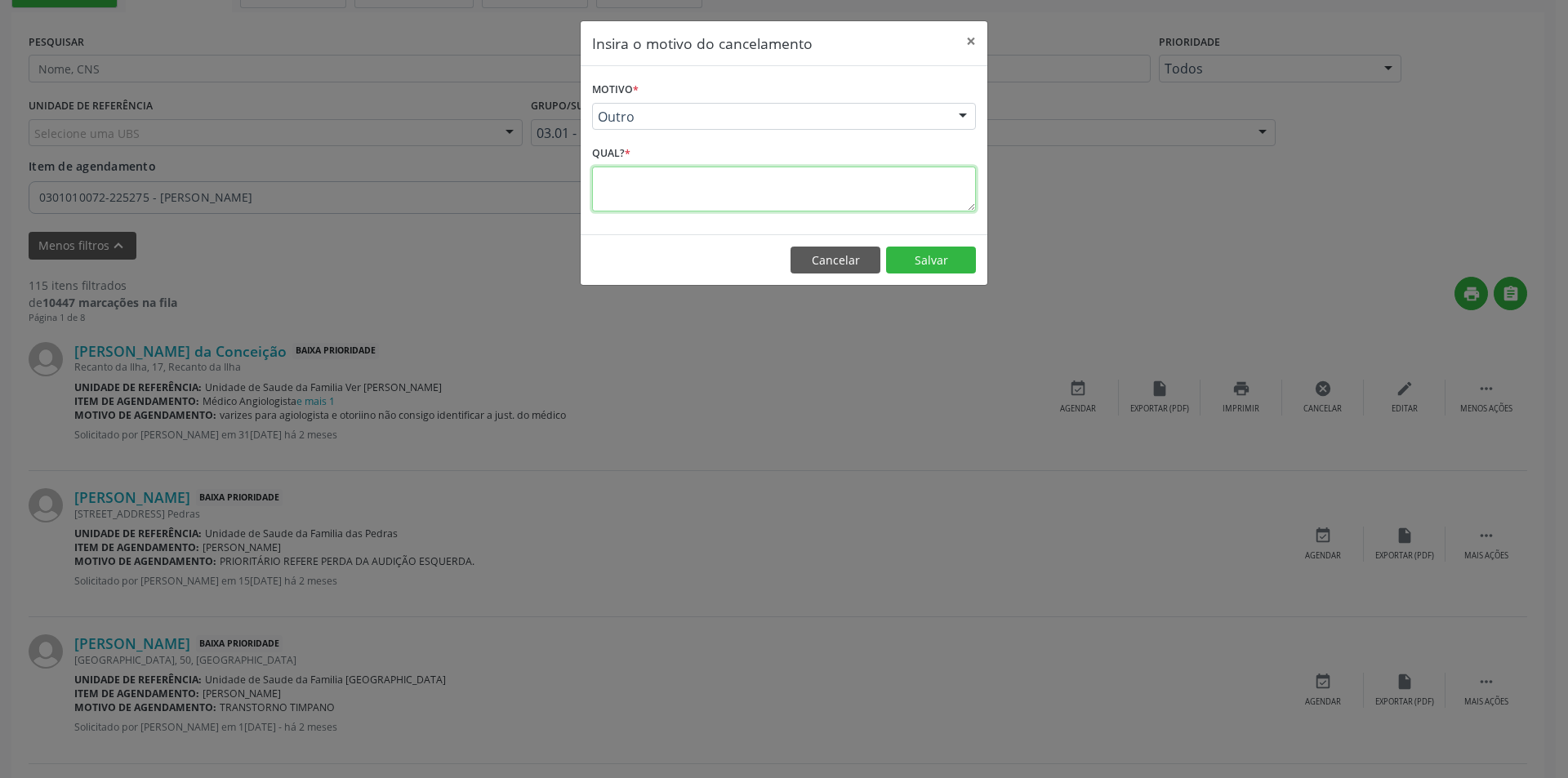
click at [659, 185] on textarea at bounding box center [784, 189] width 384 height 45
type textarea "dois procedimentos diferente !"
click at [937, 260] on button "Salvar" at bounding box center [931, 260] width 90 height 28
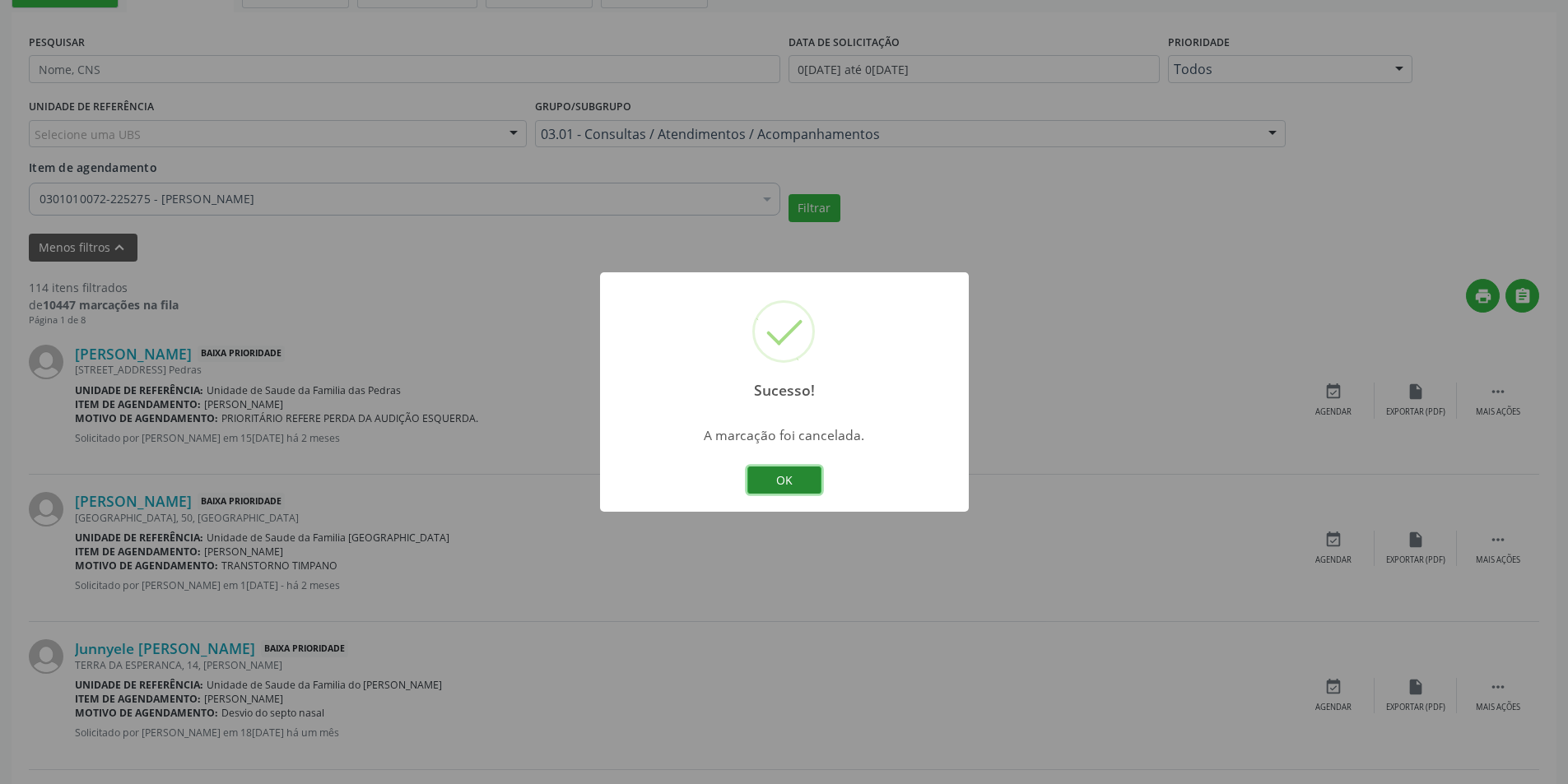
click at [798, 481] on button "OK" at bounding box center [784, 480] width 74 height 28
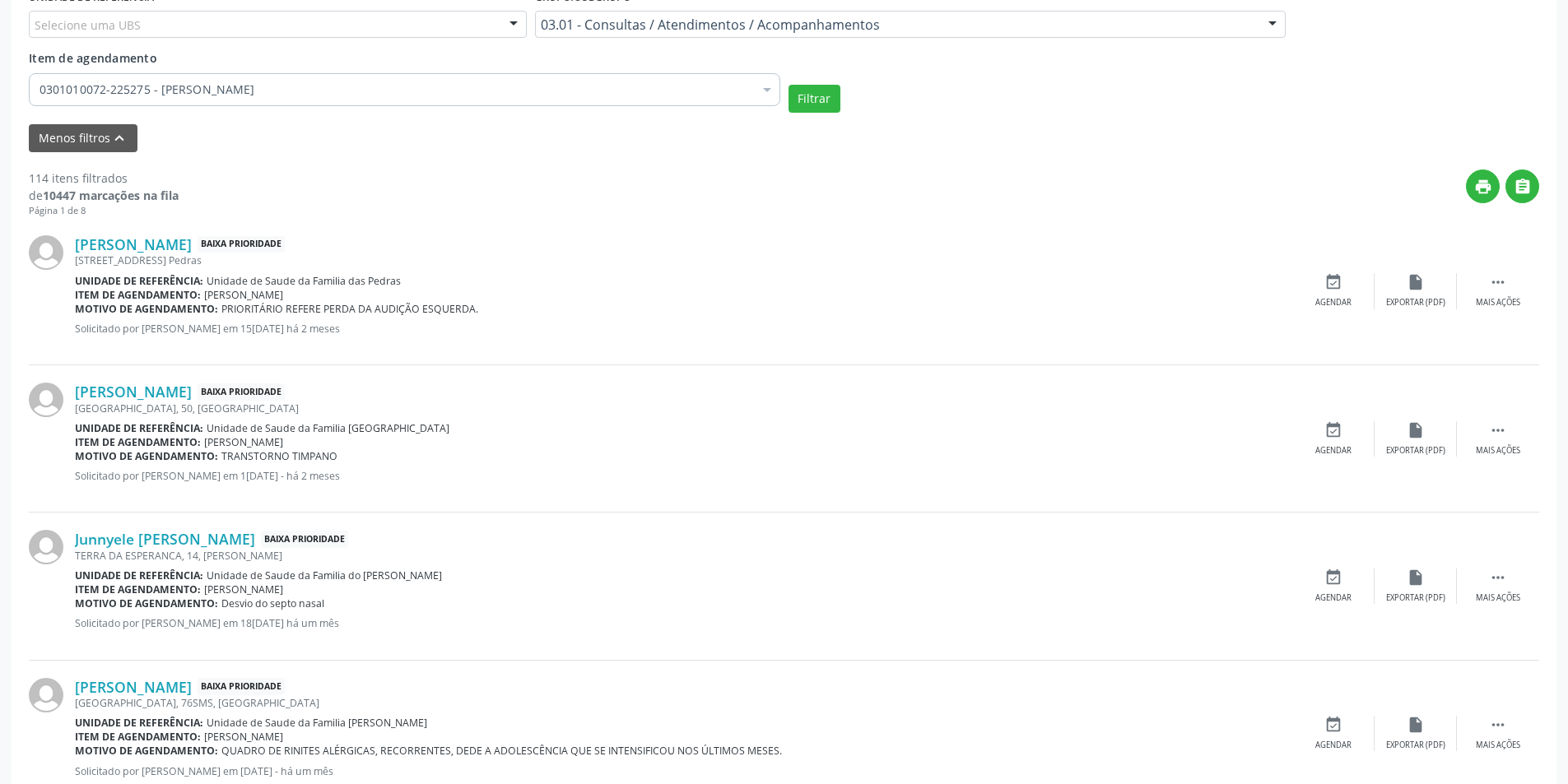
scroll to position [494, 0]
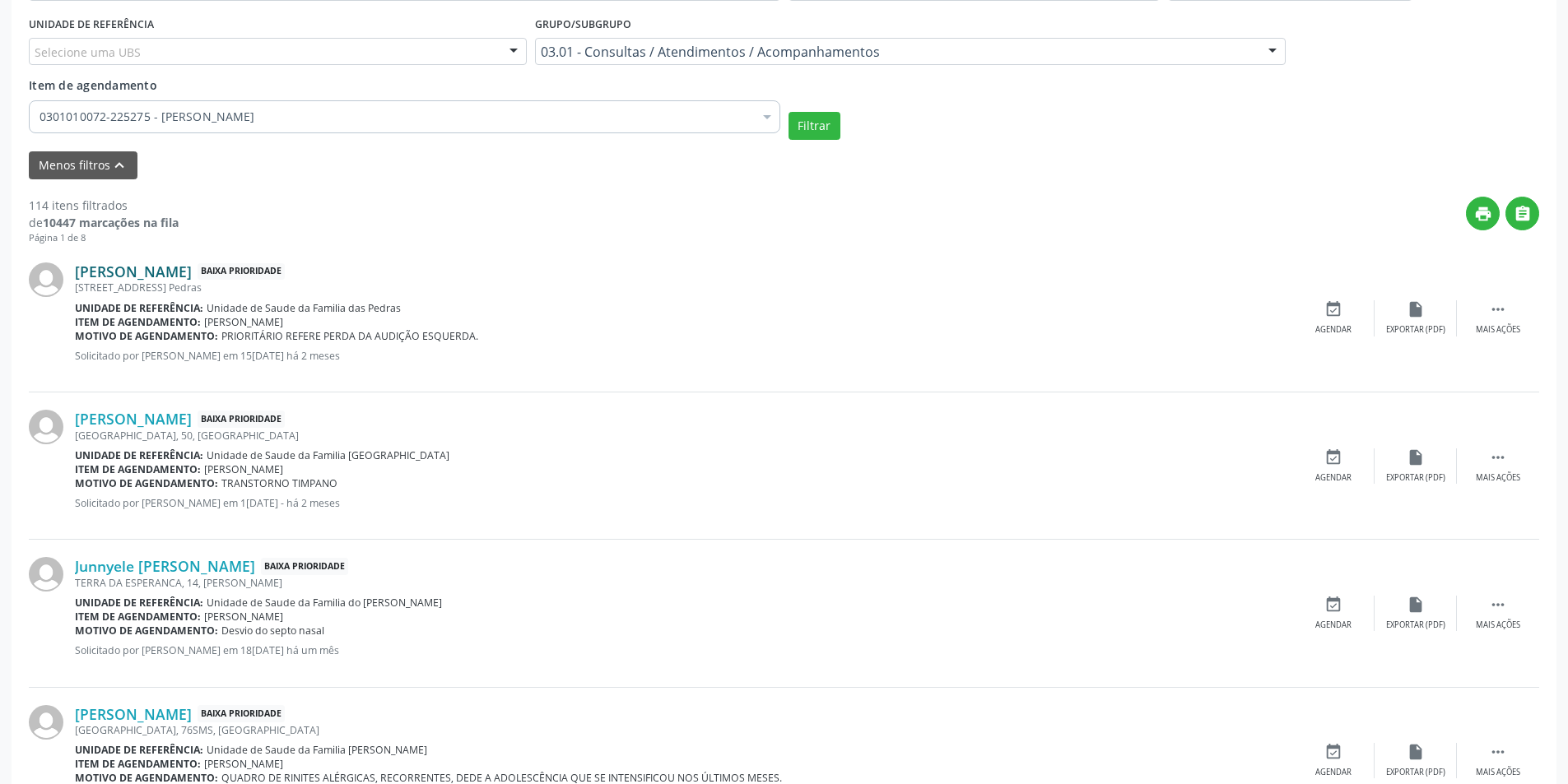
click at [191, 272] on link "Maylla Katarine da Silva Santos" at bounding box center [133, 271] width 117 height 18
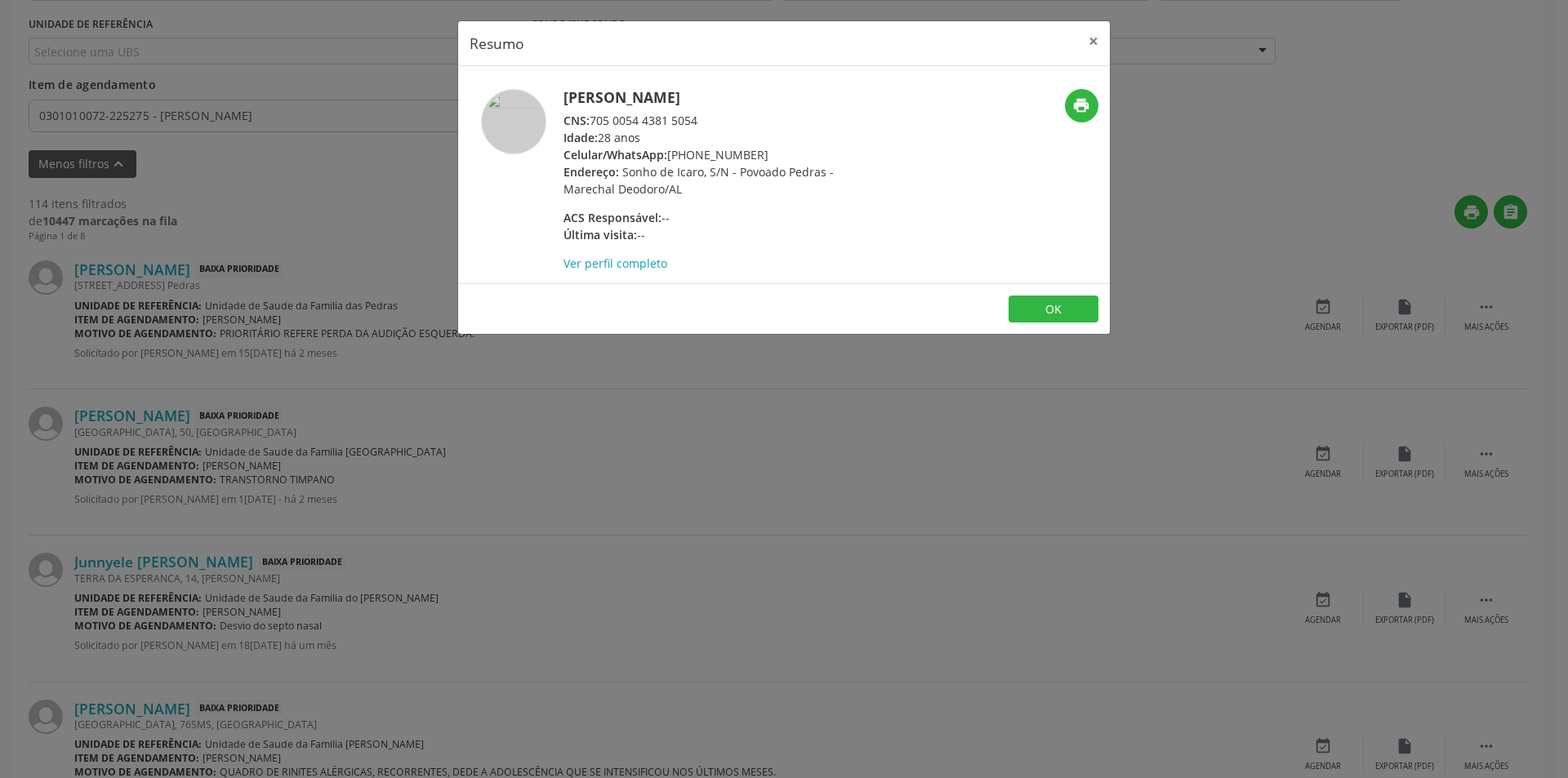
drag, startPoint x: 593, startPoint y: 118, endPoint x: 725, endPoint y: 120, distance: 132.0
click at [725, 121] on div "CNS: 705 0054 4381 5054" at bounding box center [722, 121] width 317 height 18
copy div "705 0054 4381 5054"
click at [1081, 315] on button "OK" at bounding box center [1053, 309] width 90 height 28
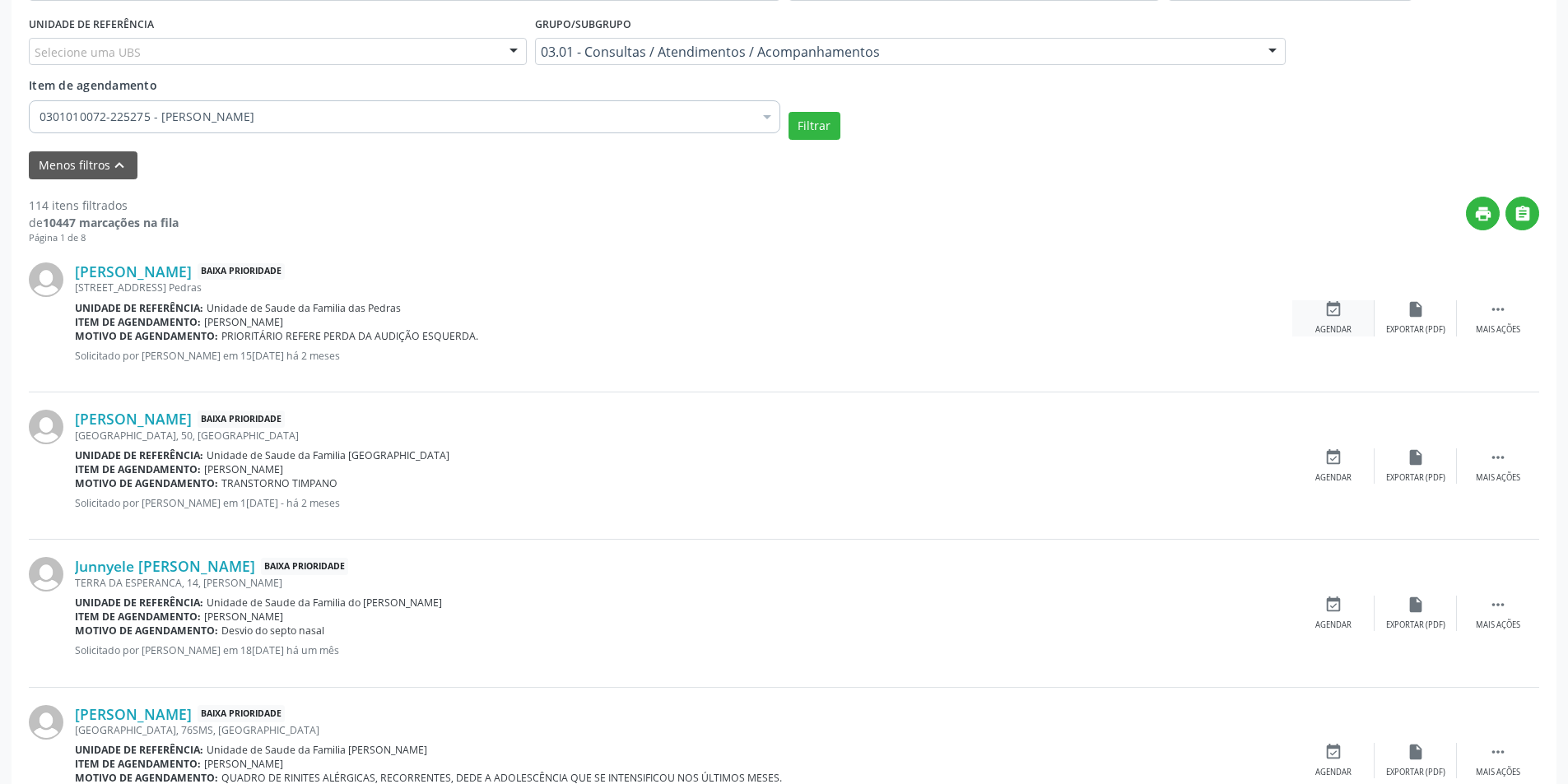
click at [1328, 302] on icon "event_available" at bounding box center [1333, 309] width 18 height 18
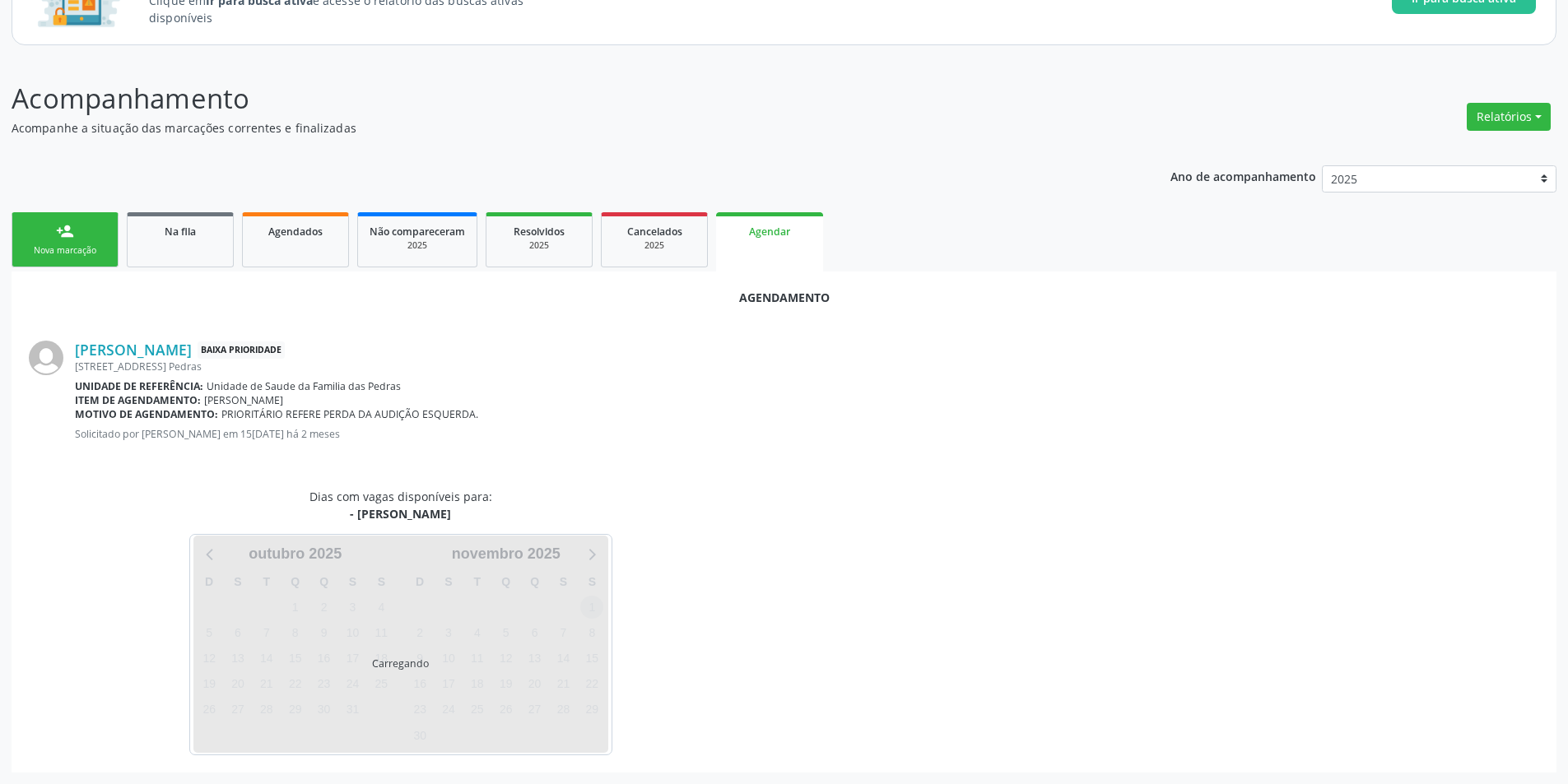
scroll to position [190, 0]
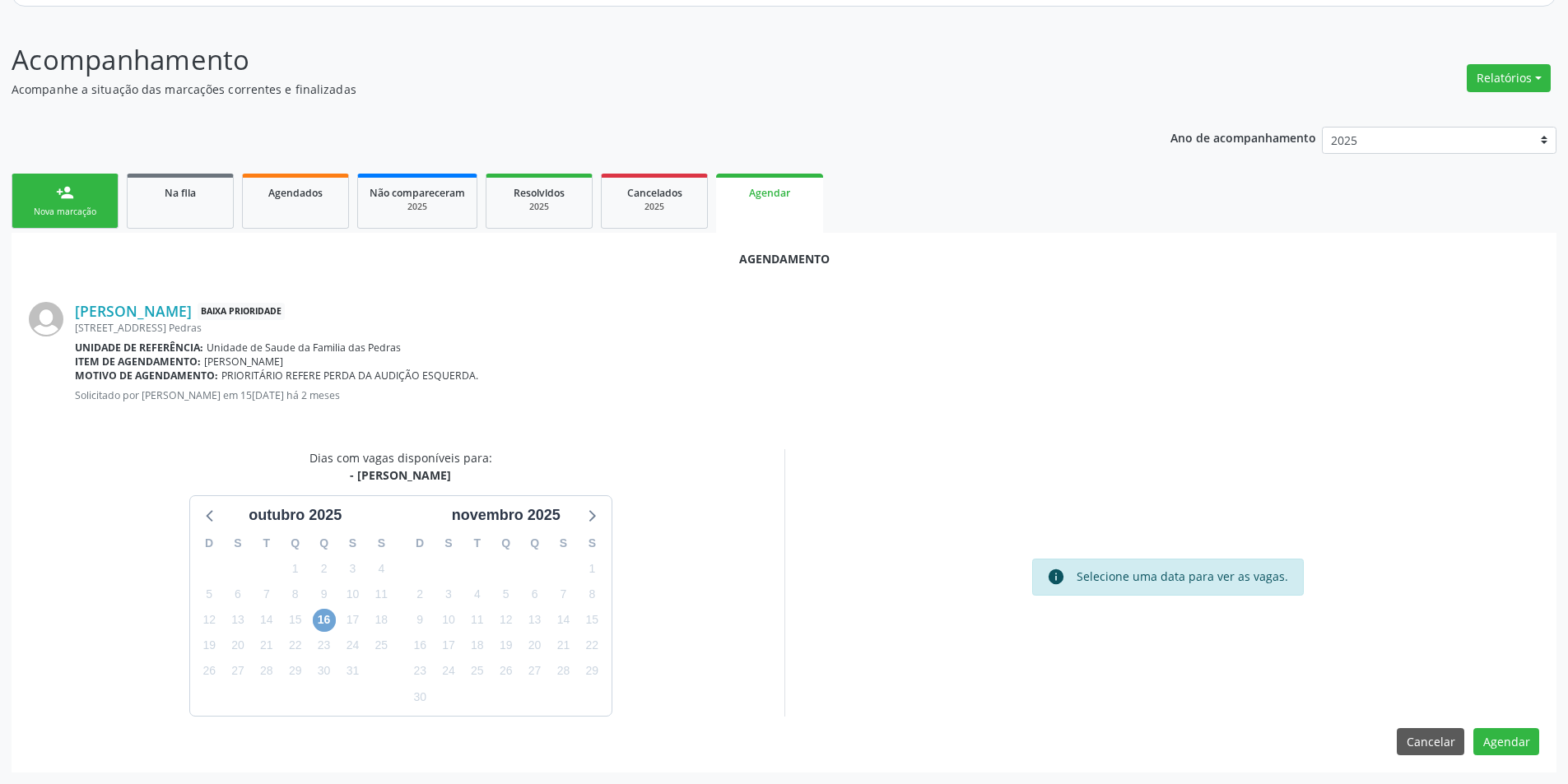
click at [319, 618] on span "16" at bounding box center [324, 619] width 23 height 23
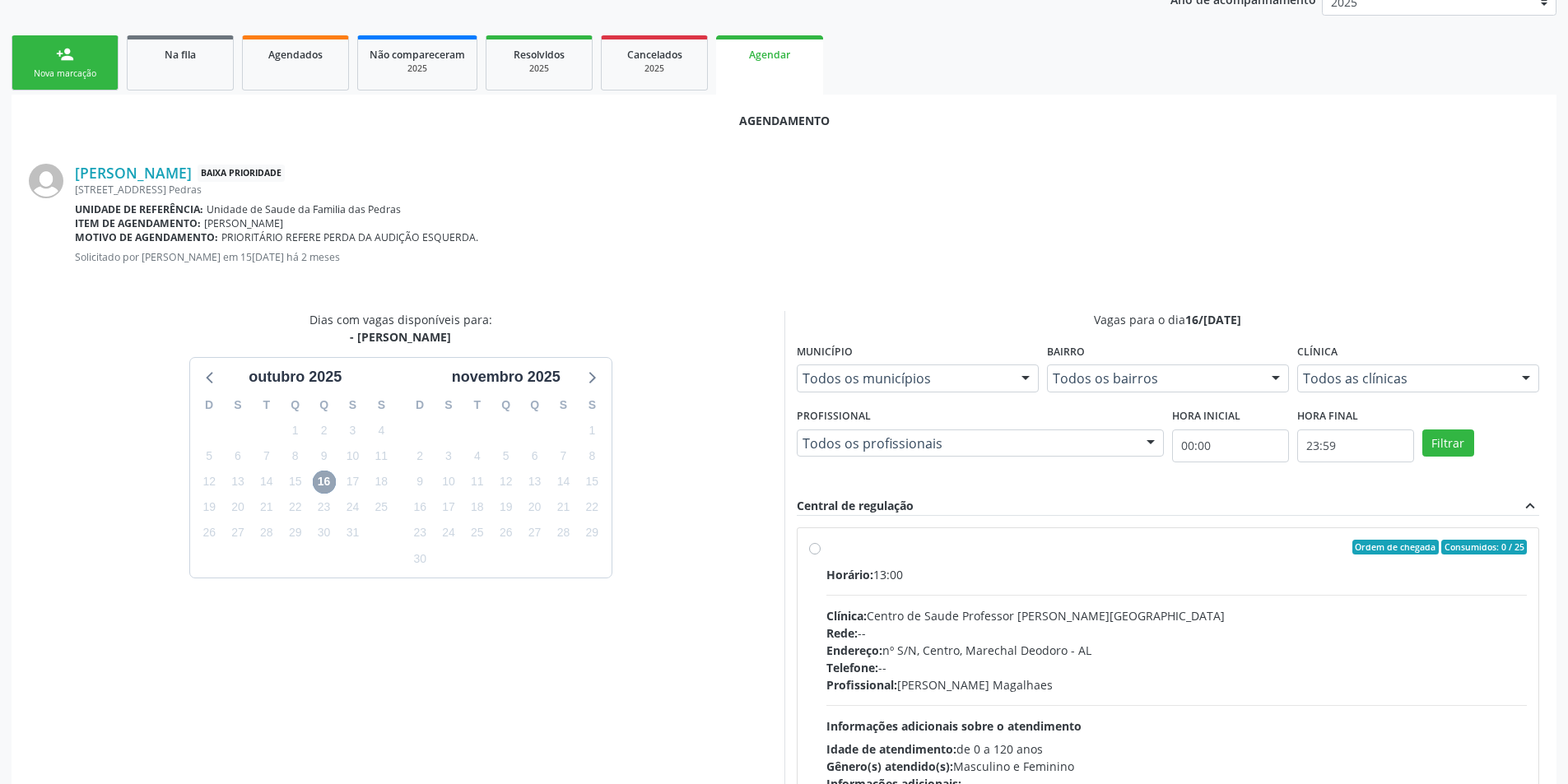
scroll to position [355, 0]
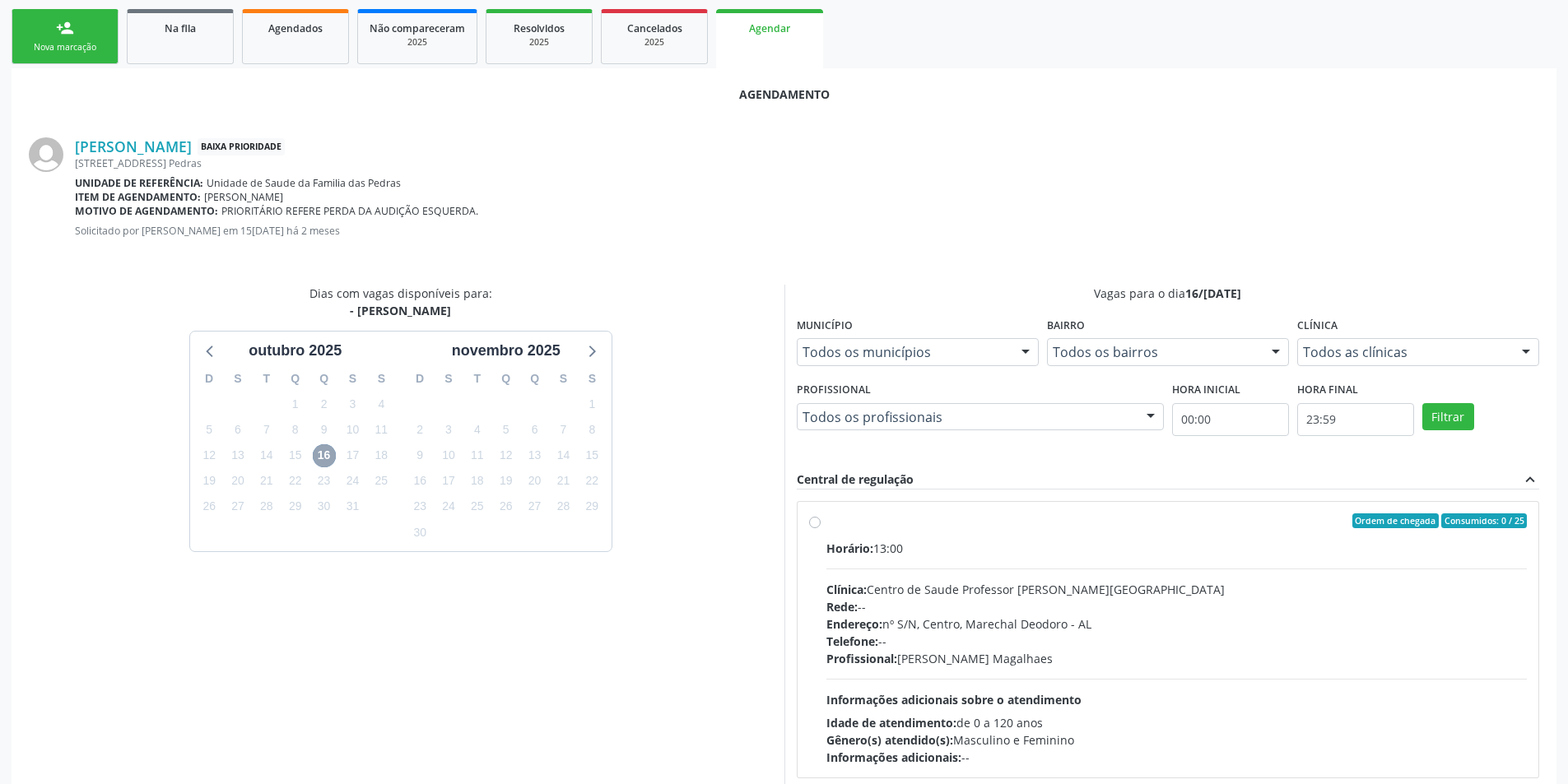
click at [322, 450] on span "16" at bounding box center [324, 455] width 23 height 23
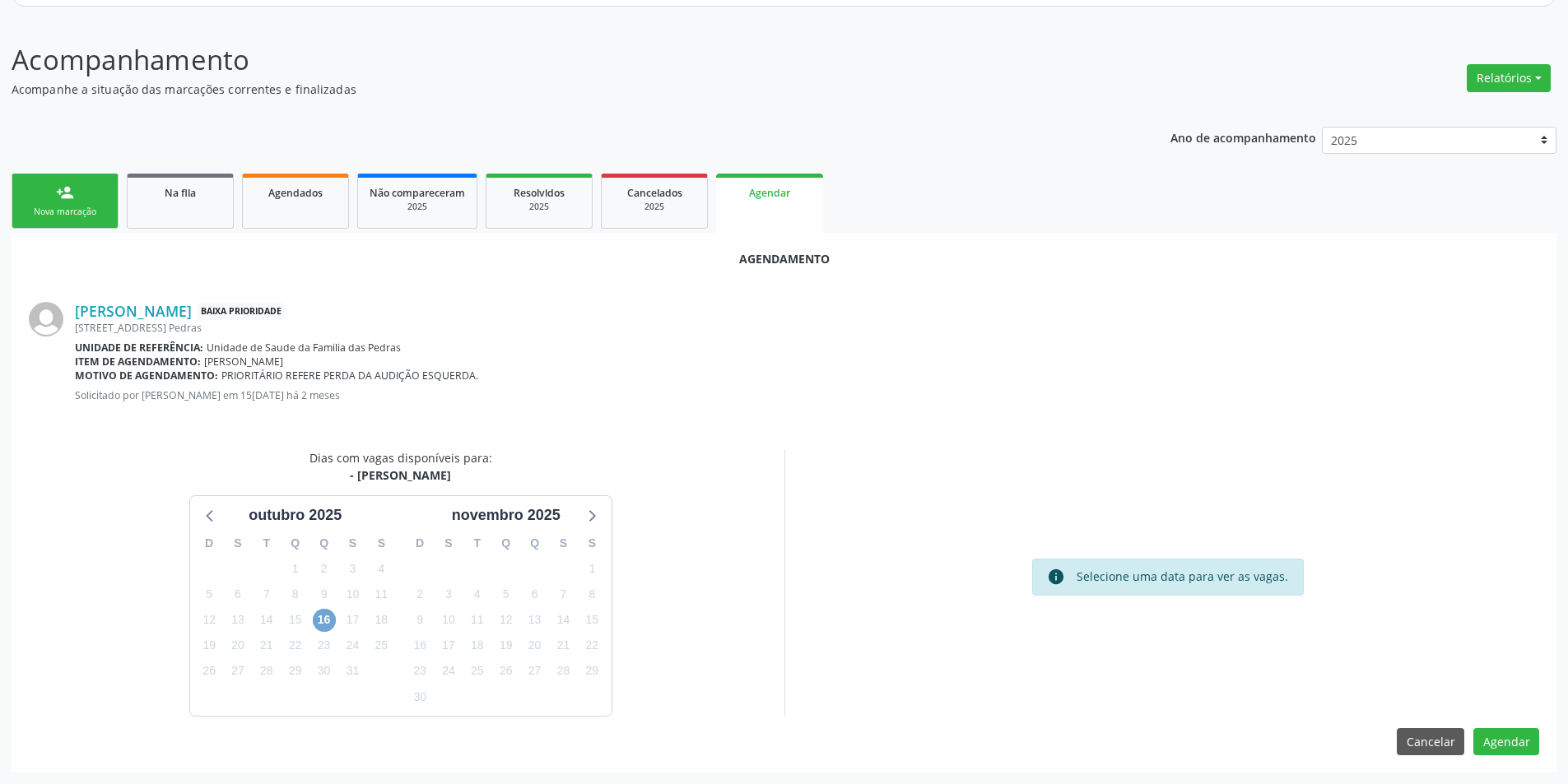
click at [323, 622] on span "16" at bounding box center [324, 619] width 23 height 23
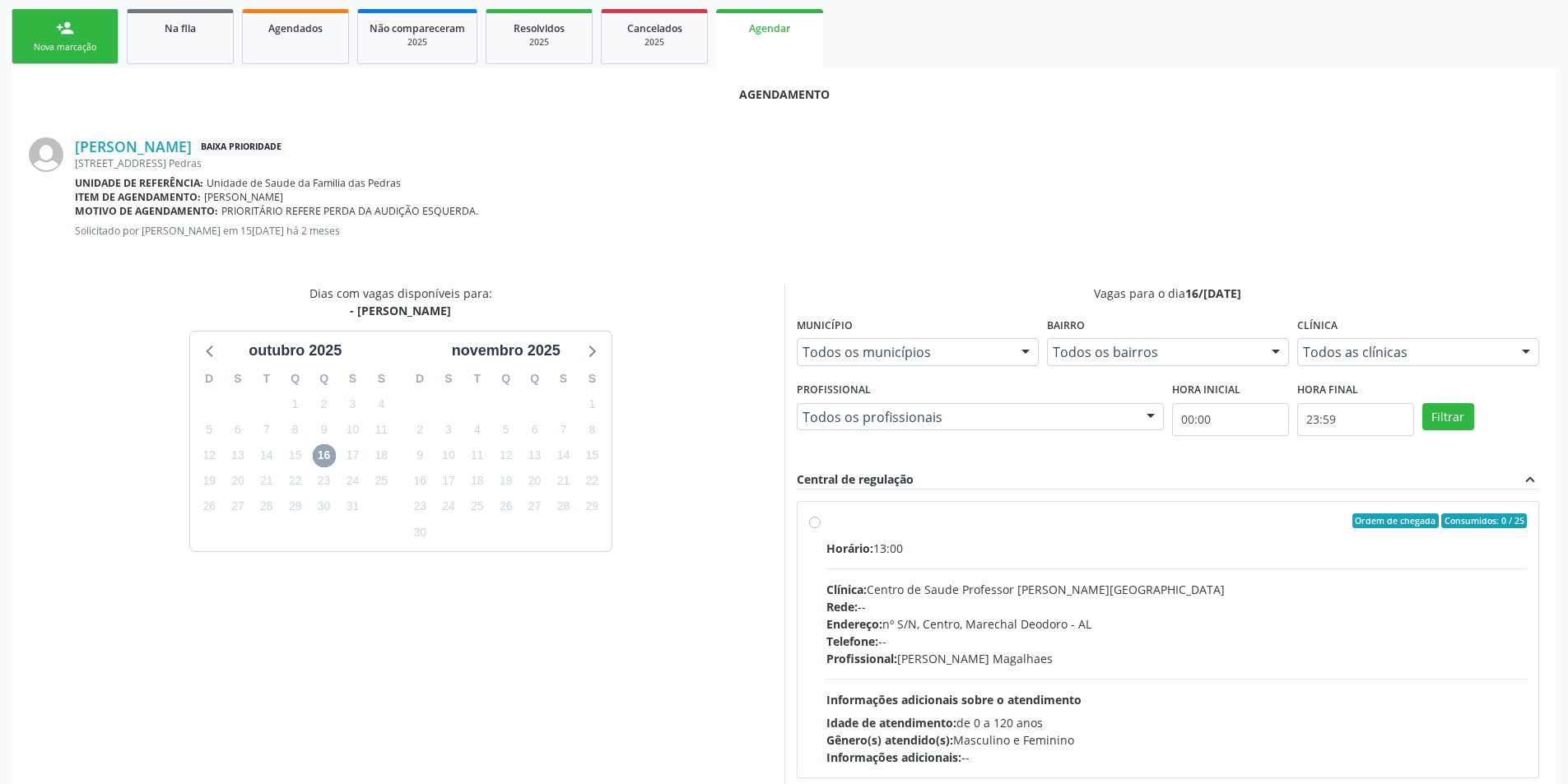
scroll to position [429, 0]
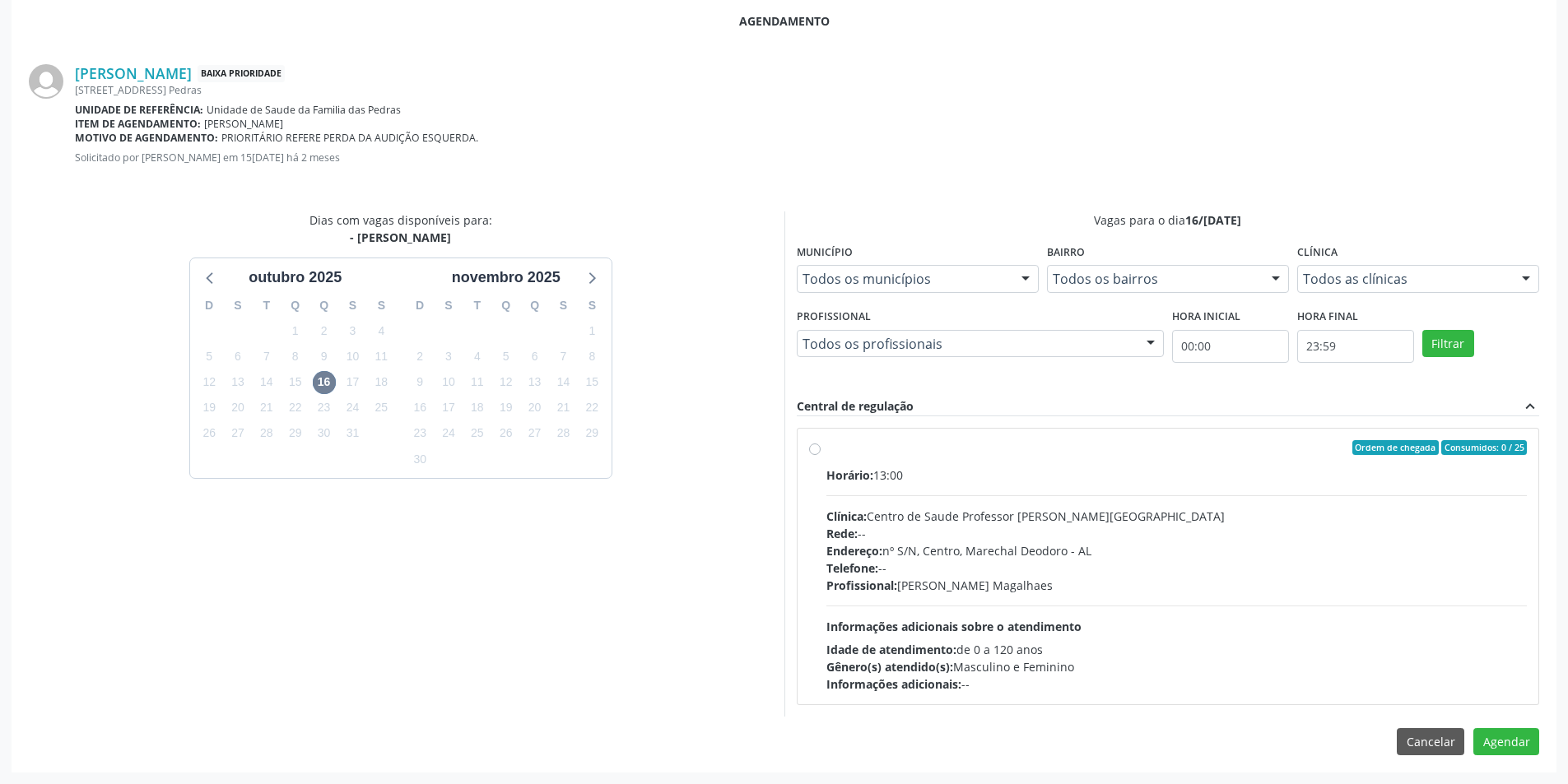
click at [827, 451] on label "Ordem de chegada Consumidos: 0 / 25 Horário: 13:00 Clínica: Centro de Saude Pro…" at bounding box center [1177, 565] width 701 height 252
click at [817, 451] on input "Ordem de chegada Consumidos: 0 / 25 Horário: 13:00 Clínica: Centro de Saude Pro…" at bounding box center [815, 446] width 12 height 15
radio input "true"
click at [1512, 768] on button "Agendar" at bounding box center [1506, 770] width 66 height 28
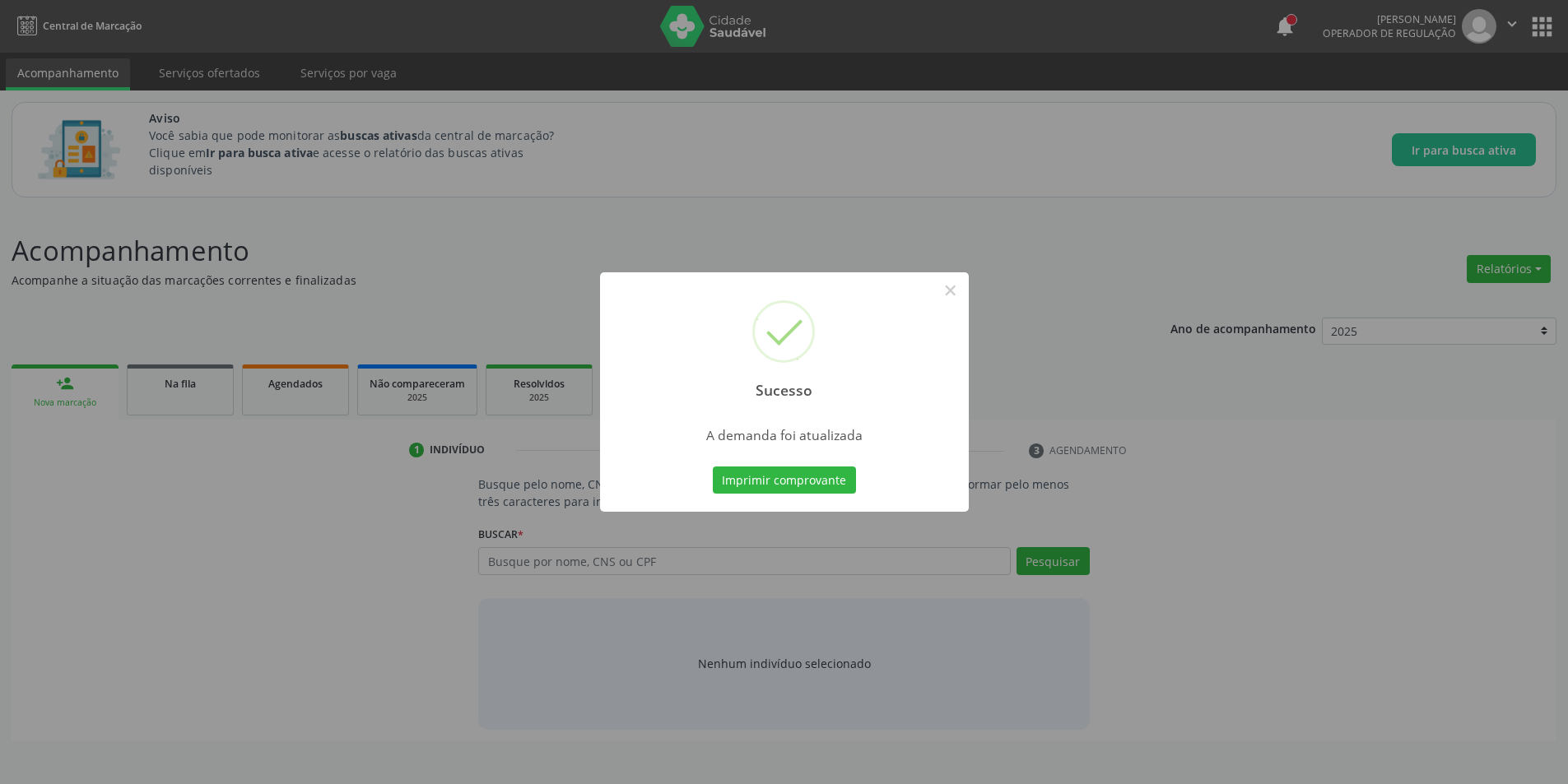
scroll to position [0, 0]
click at [950, 292] on button "×" at bounding box center [956, 290] width 28 height 28
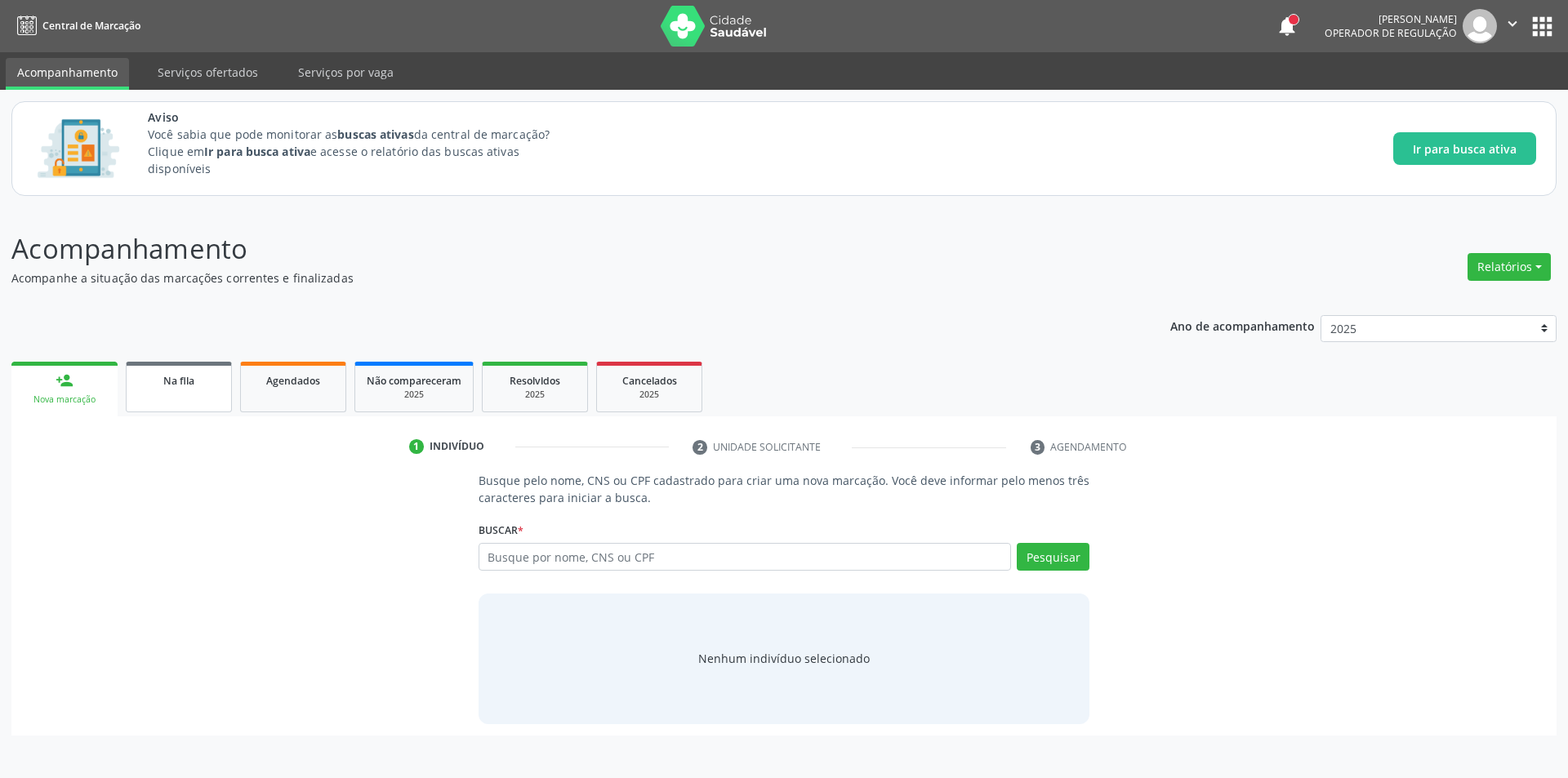
click at [169, 389] on link "Na fila" at bounding box center [178, 387] width 106 height 51
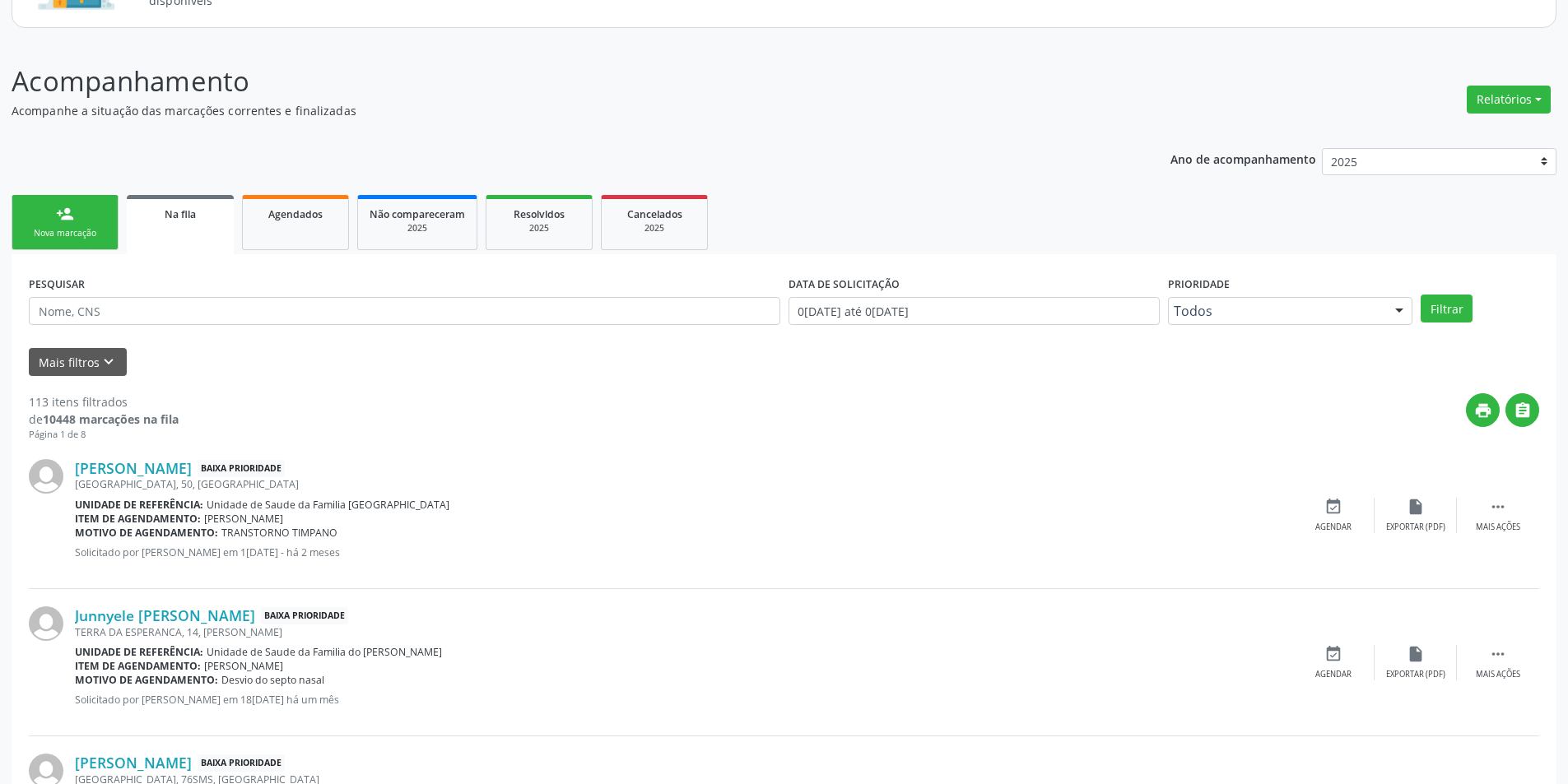
scroll to position [165, 0]
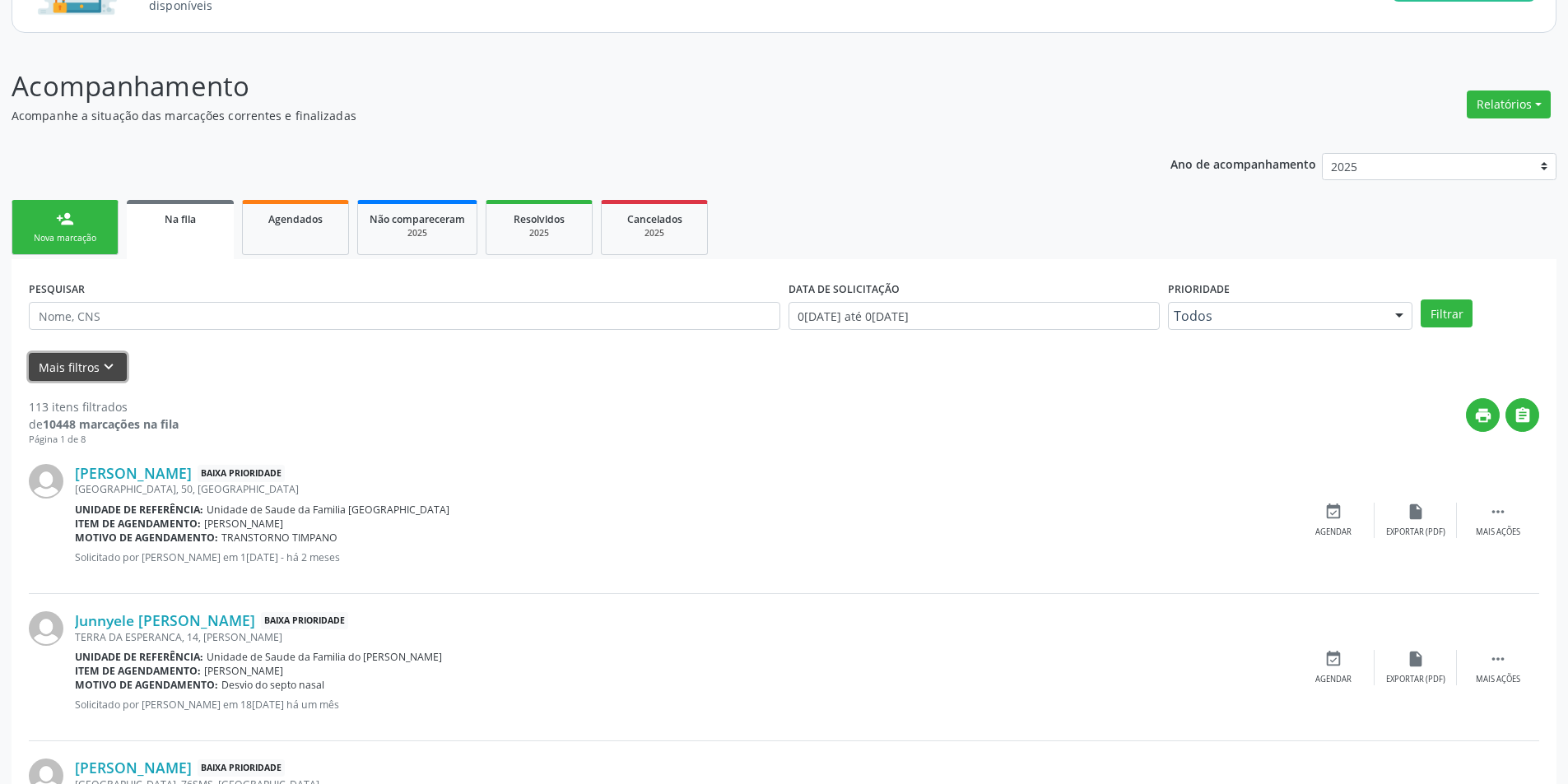
click at [113, 366] on icon "keyboard_arrow_down" at bounding box center [108, 367] width 18 height 18
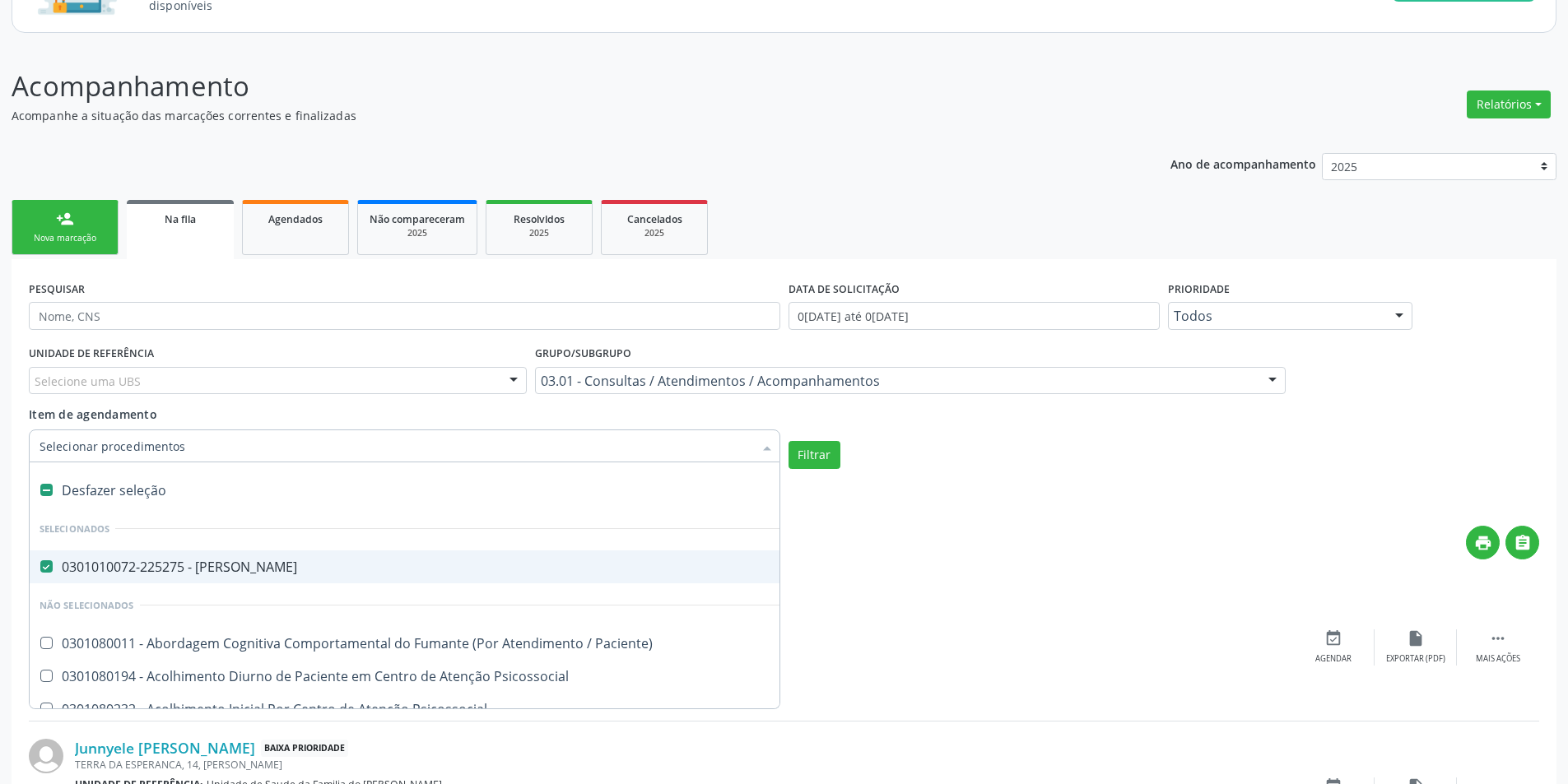
drag, startPoint x: 368, startPoint y: 447, endPoint x: 319, endPoint y: 447, distance: 49.0
click at [51, 485] on label at bounding box center [46, 490] width 13 height 13
checkbox Otorrinolaringologista "false"
click at [201, 445] on input "Item de agendamento" at bounding box center [396, 446] width 714 height 33
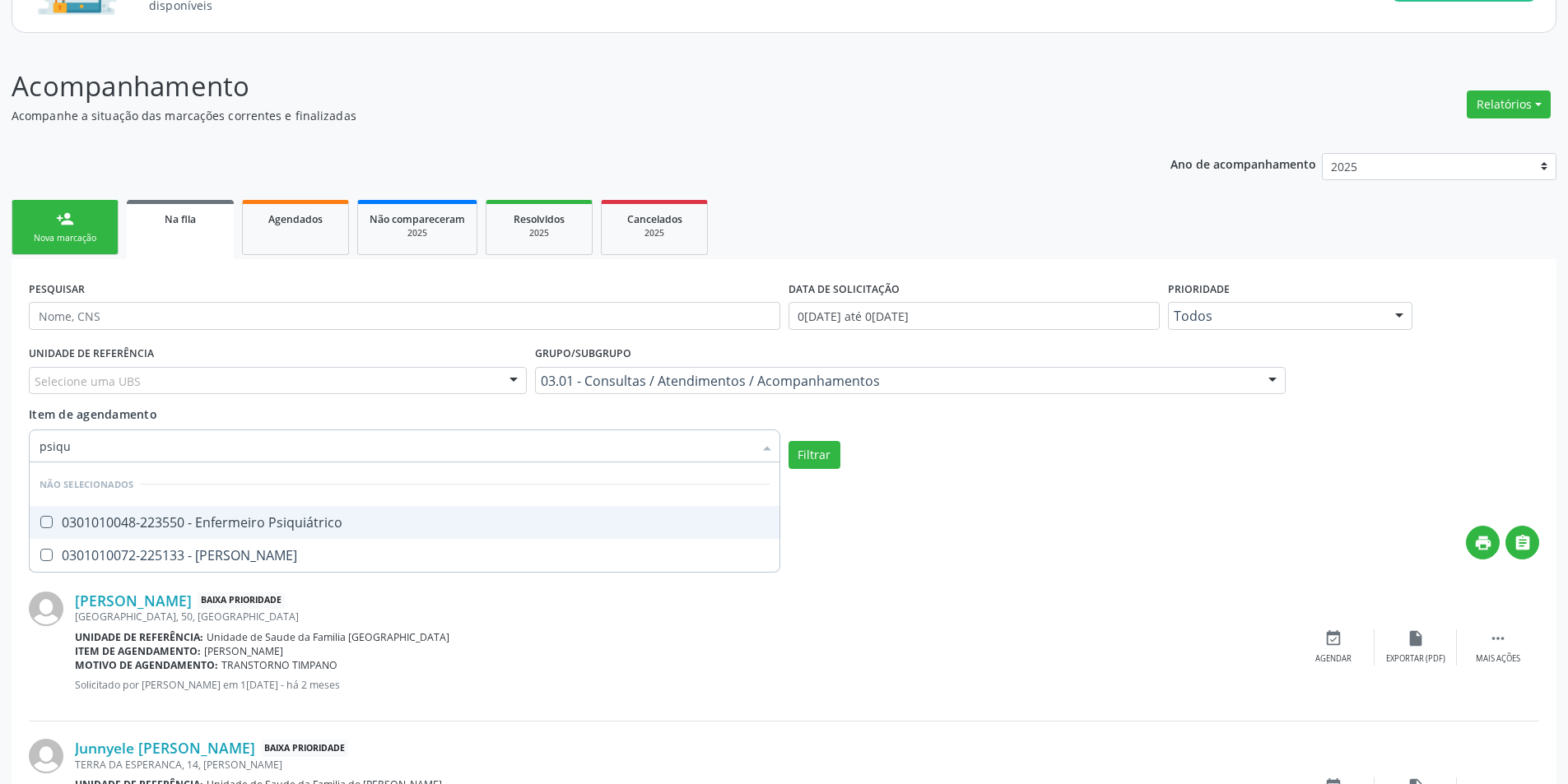
type input "psiqui"
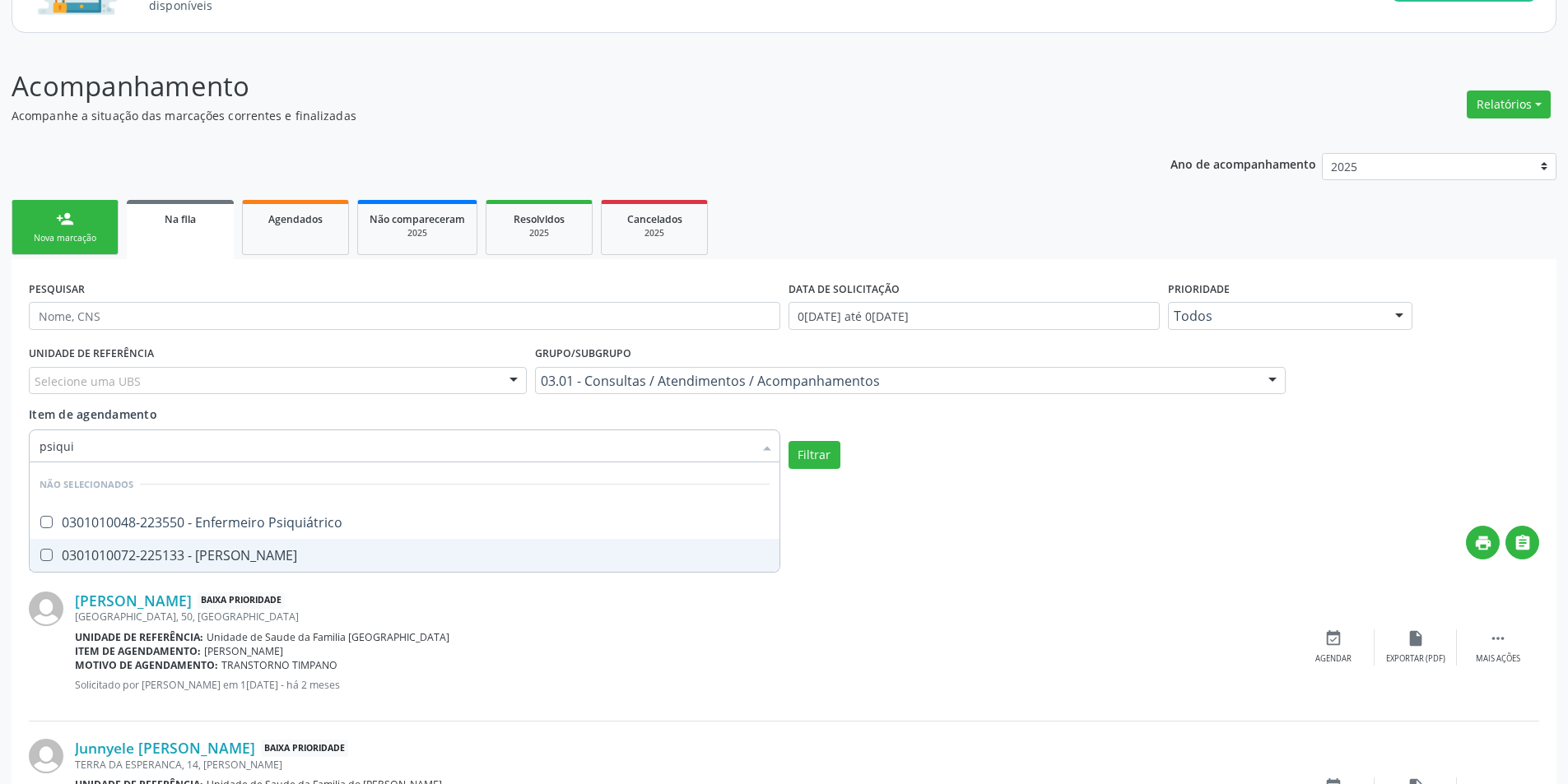
click at [297, 556] on div "0301010072-225133 - [PERSON_NAME]" at bounding box center [405, 554] width 730 height 13
checkbox Psiquiatra "true"
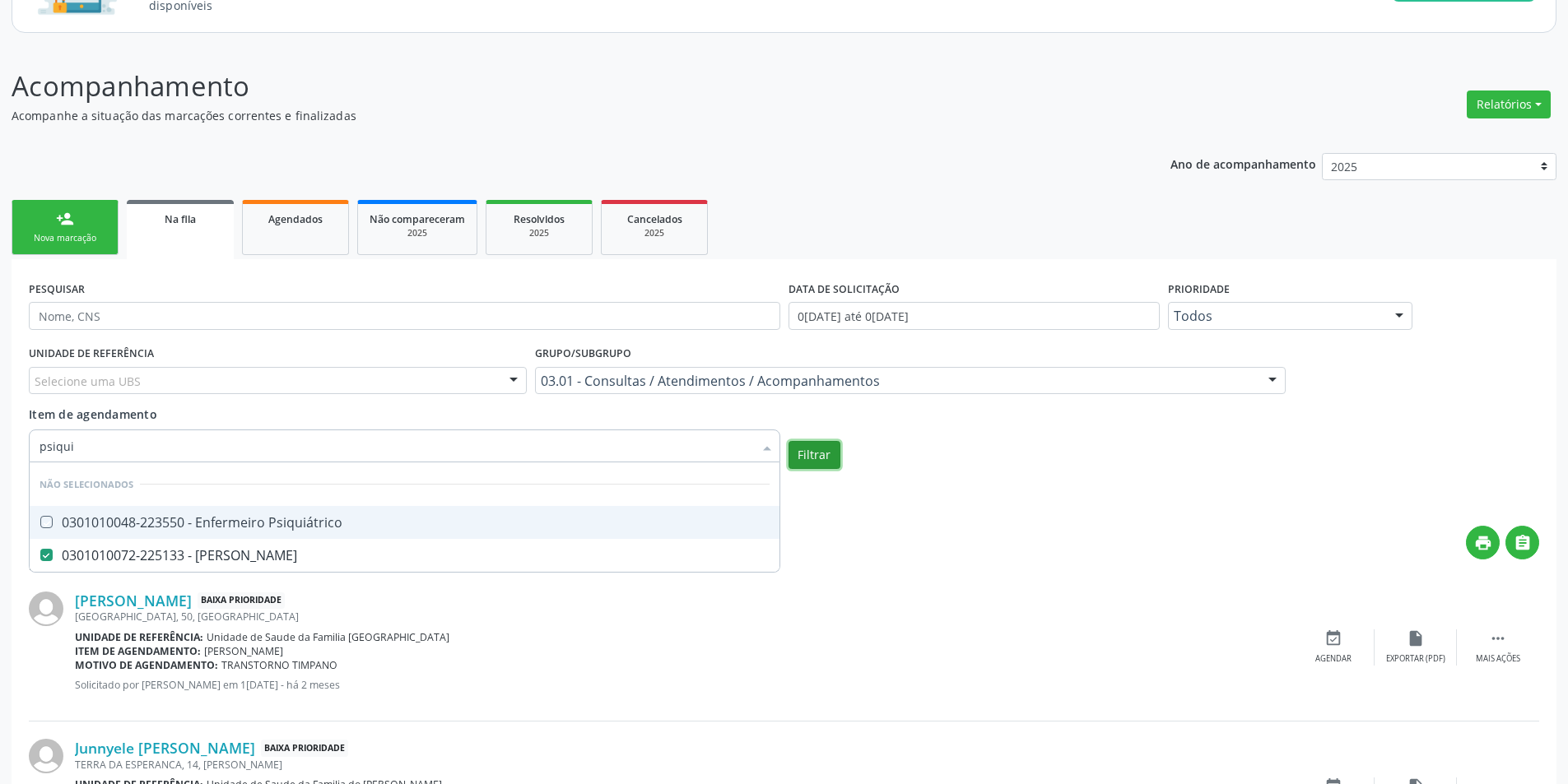
checkbox Psiquiátrico "true"
click at [821, 453] on button "Filtrar" at bounding box center [814, 454] width 52 height 28
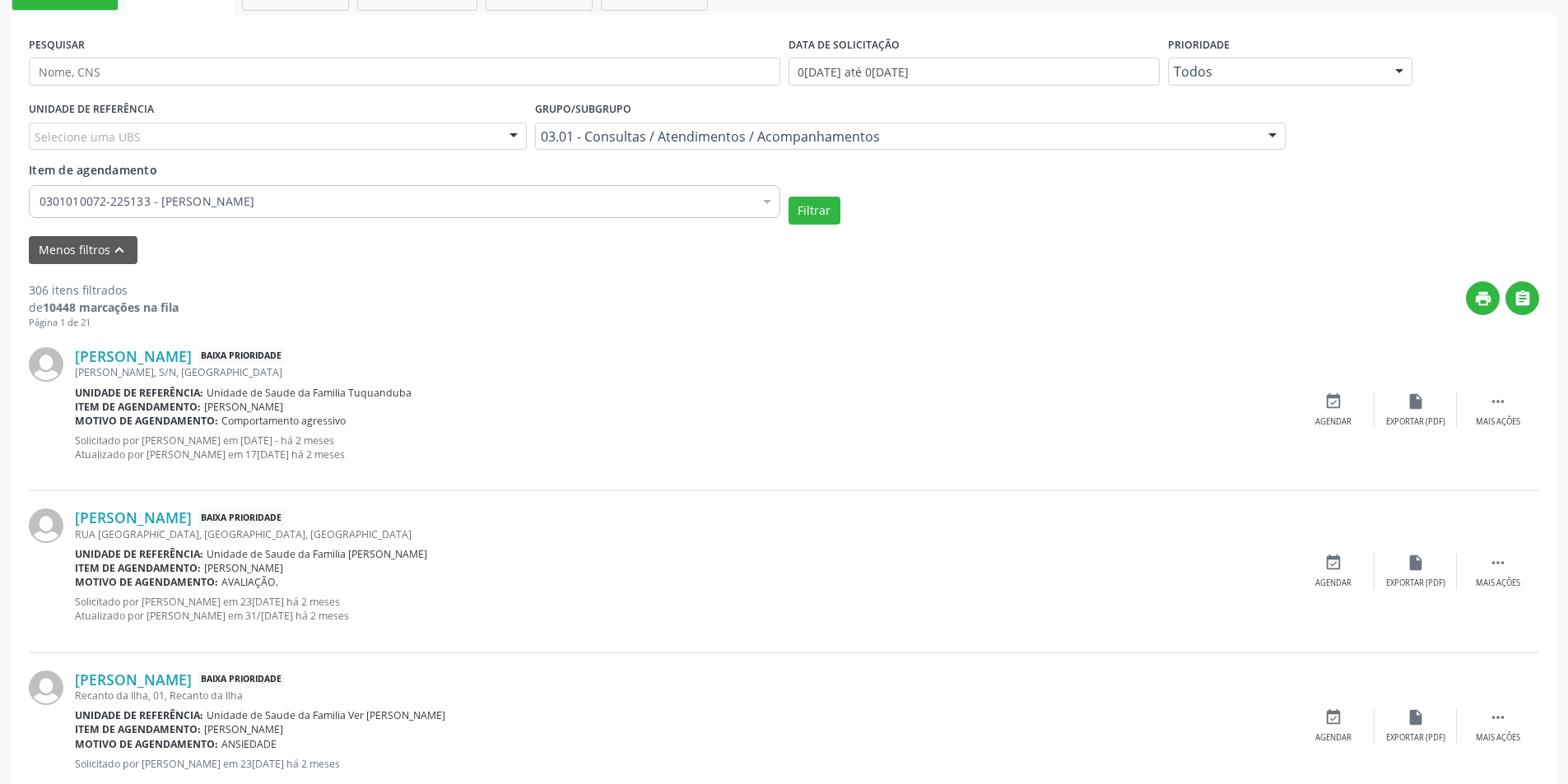
scroll to position [411, 0]
